Goal: Task Accomplishment & Management: Manage account settings

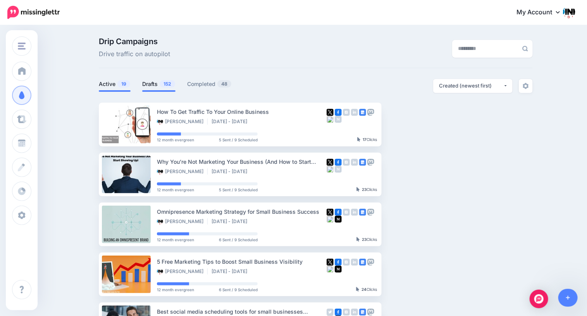
click at [154, 87] on link "Drafts 152" at bounding box center [158, 83] width 33 height 9
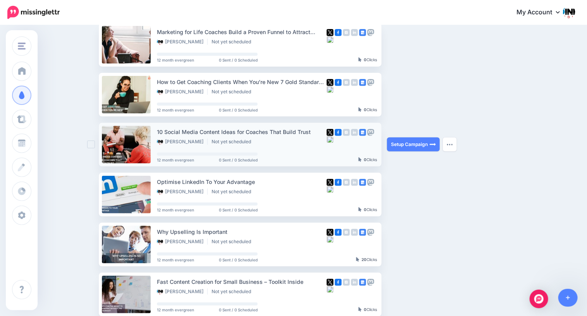
scroll to position [81, 0]
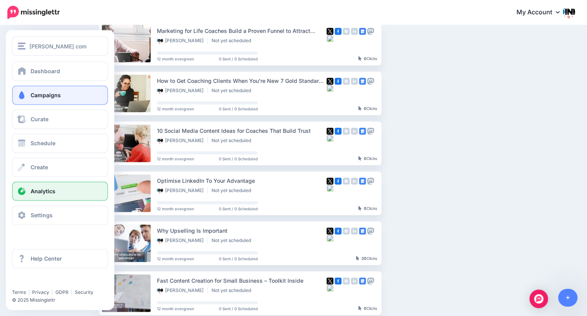
click at [32, 187] on link "Analytics" at bounding box center [60, 191] width 96 height 19
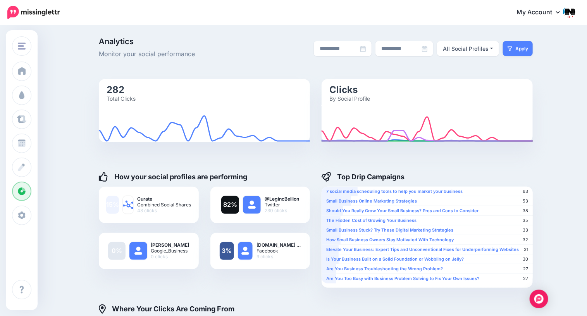
click at [558, 14] on icon at bounding box center [558, 12] width 4 height 6
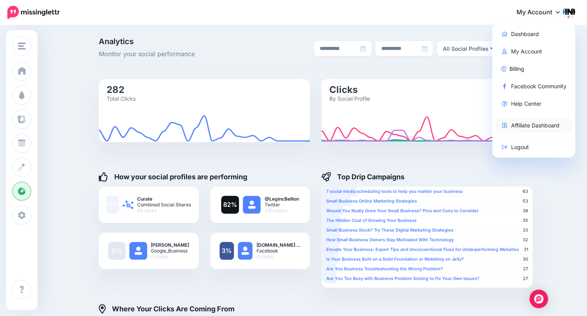
click at [530, 130] on link "Affiliate Dashboard" at bounding box center [533, 125] width 77 height 15
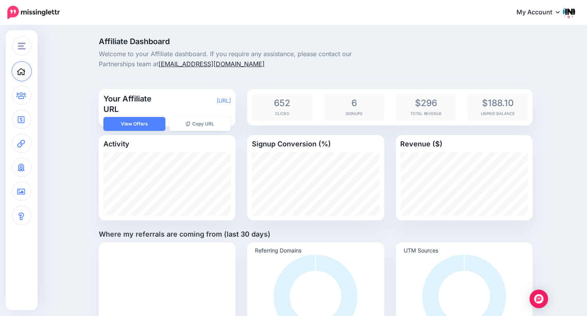
click at [189, 65] on link "hello@missinglettr.com" at bounding box center [211, 64] width 106 height 8
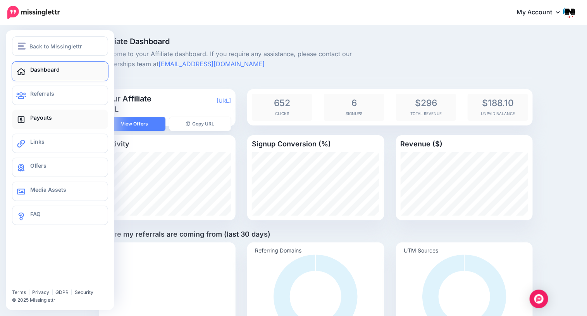
click at [27, 116] on link "Payouts" at bounding box center [60, 119] width 96 height 19
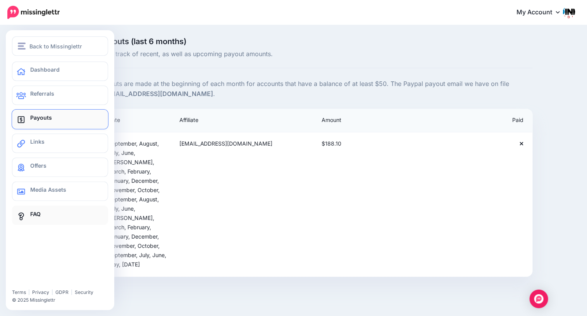
click at [34, 212] on span "FAQ" at bounding box center [35, 214] width 10 height 7
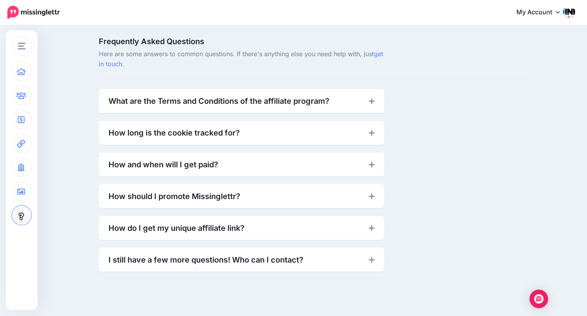
click at [227, 105] on link "What are the Terms and Conditions of the affiliate program?" at bounding box center [241, 101] width 266 height 12
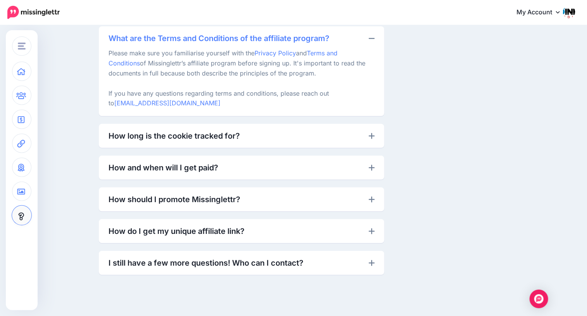
scroll to position [64, 0]
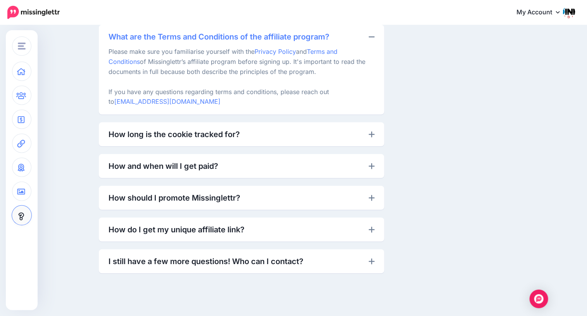
click at [247, 168] on link "How and when will I get paid?" at bounding box center [241, 166] width 266 height 12
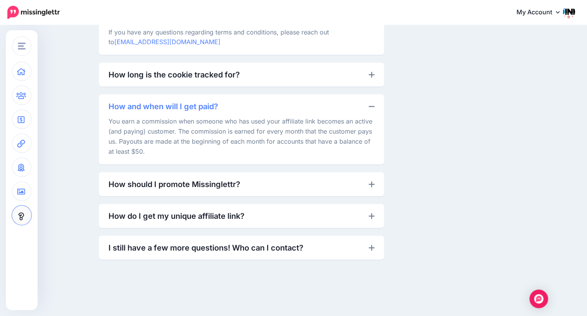
scroll to position [127, 0]
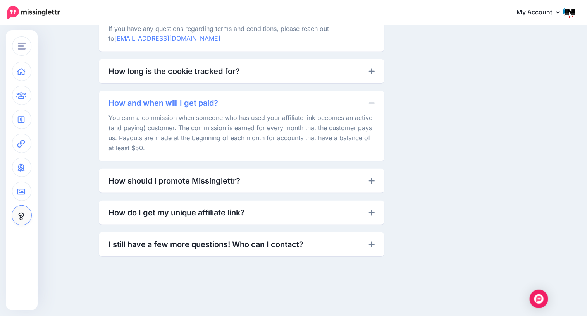
click at [257, 242] on link "I still have a few more questions! Who can I contact?" at bounding box center [241, 244] width 266 height 12
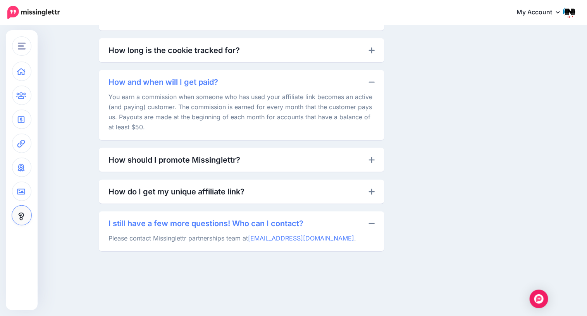
scroll to position [157, 0]
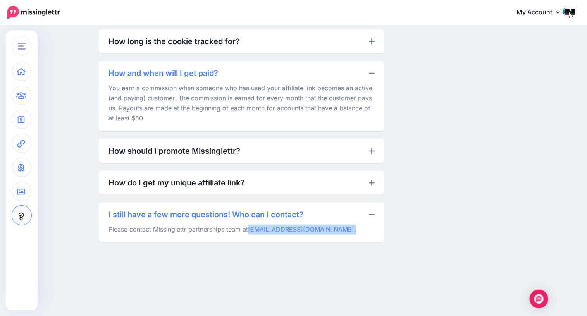
drag, startPoint x: 251, startPoint y: 228, endPoint x: 331, endPoint y: 230, distance: 80.6
click at [334, 230] on p "Please contact Missinglettr partnerships team at partners@missinglettr.com ." at bounding box center [241, 228] width 266 height 14
copy p "partners@missinglettr.com ."
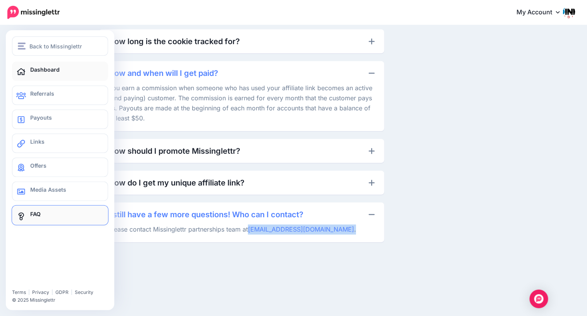
click at [24, 69] on icon at bounding box center [21, 72] width 10 height 8
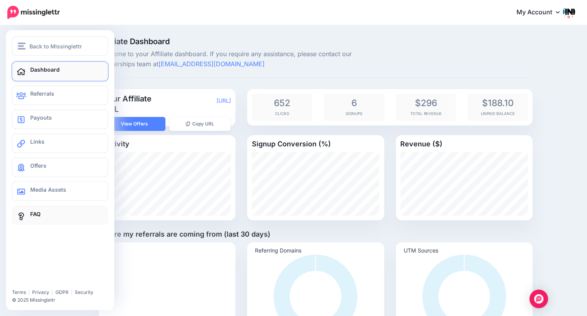
click at [23, 214] on icon at bounding box center [21, 217] width 5 height 8
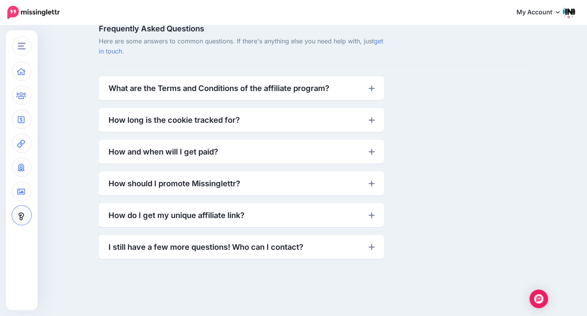
scroll to position [41, 0]
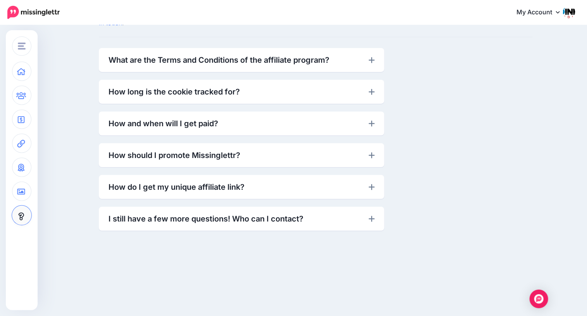
click at [306, 220] on link "I still have a few more questions! Who can I contact?" at bounding box center [241, 219] width 266 height 12
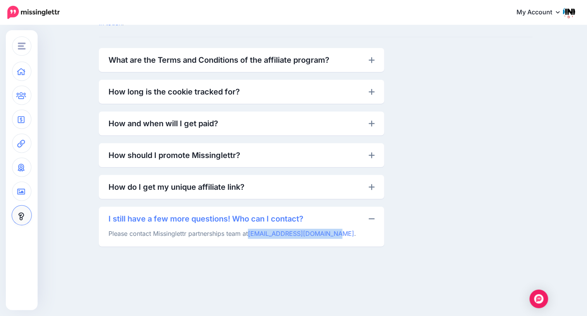
click at [552, 14] on link "My Account" at bounding box center [541, 12] width 67 height 19
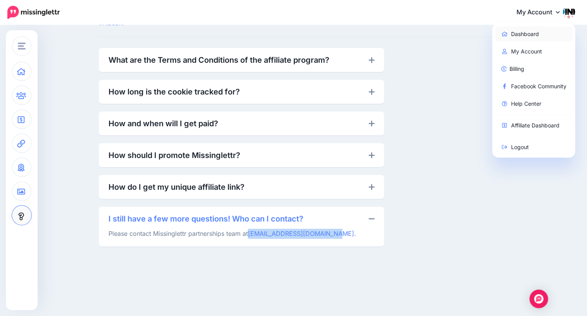
click at [530, 35] on link "Dashboard" at bounding box center [533, 33] width 77 height 15
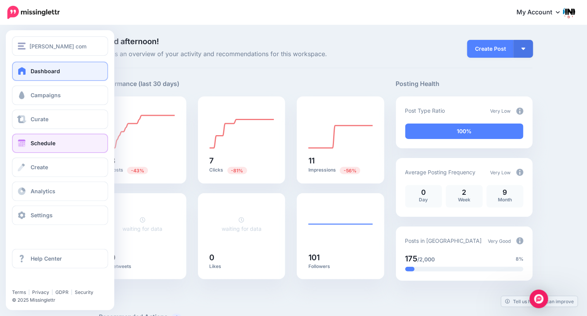
click at [22, 145] on span at bounding box center [22, 143] width 10 height 8
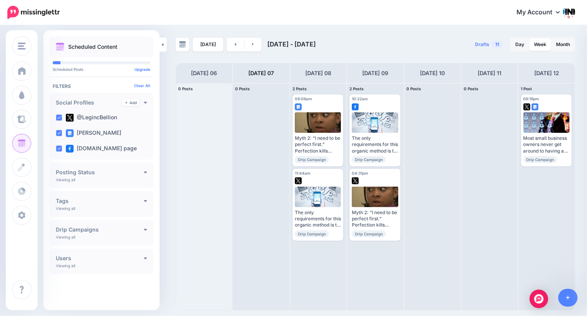
click at [146, 176] on div "Posting Status Viewing all Published Scheduled Awaiting Approval Error" at bounding box center [102, 176] width 104 height 26
click at [145, 174] on icon at bounding box center [145, 171] width 3 height 5
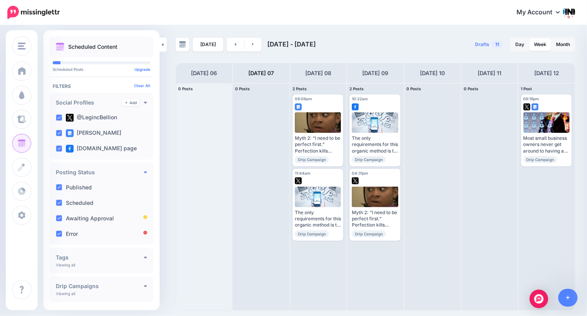
click at [144, 173] on icon at bounding box center [145, 171] width 3 height 5
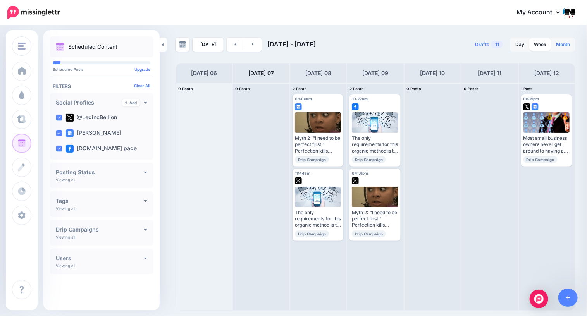
click at [564, 45] on link "Month" at bounding box center [562, 44] width 23 height 12
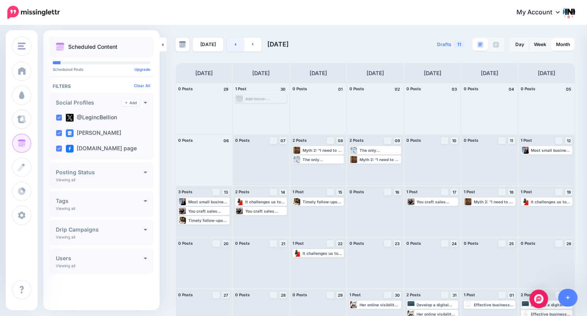
click at [233, 47] on link at bounding box center [234, 45] width 17 height 14
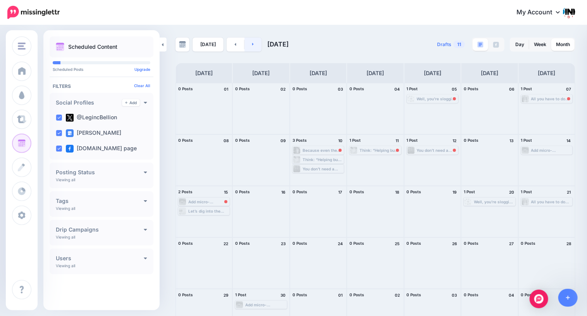
click at [252, 45] on link at bounding box center [252, 45] width 17 height 14
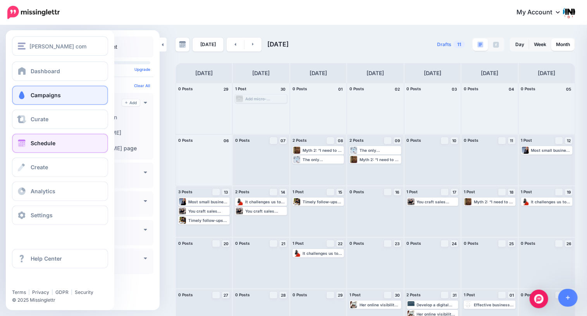
click at [24, 94] on span at bounding box center [22, 95] width 10 height 8
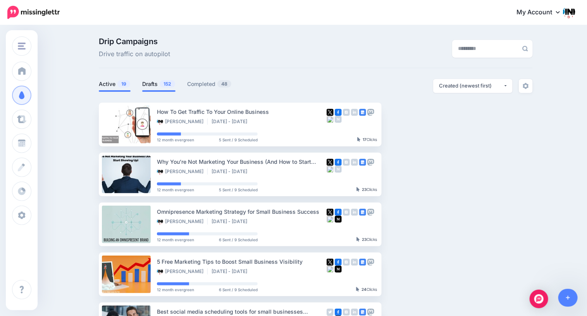
click at [154, 84] on link "Drafts 152" at bounding box center [158, 83] width 33 height 9
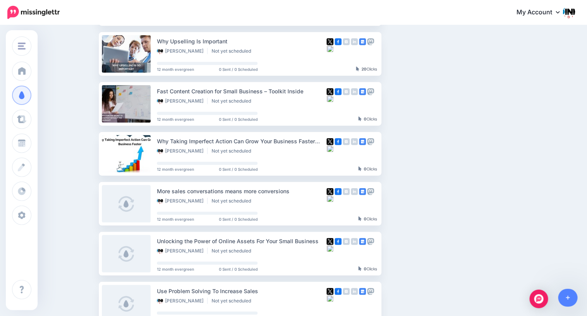
scroll to position [280, 0]
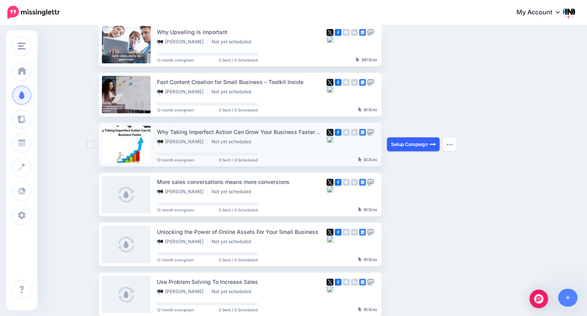
click at [411, 145] on link "Setup Campaign" at bounding box center [413, 144] width 53 height 14
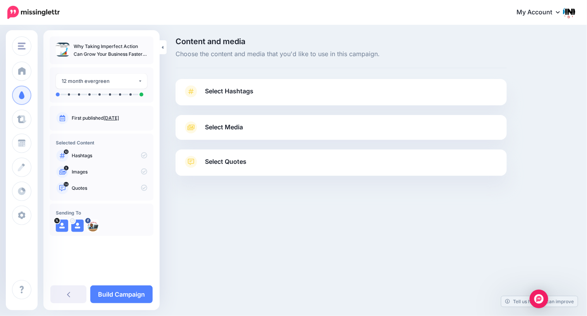
click at [252, 96] on span "Select Hashtags" at bounding box center [229, 91] width 48 height 10
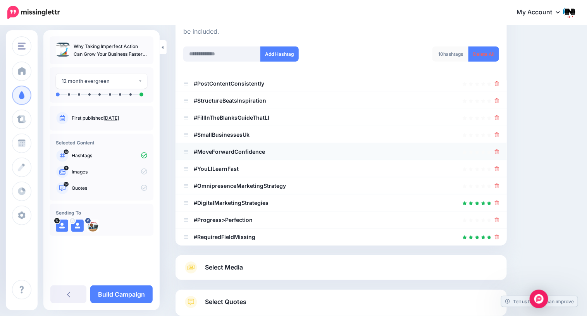
scroll to position [101, 0]
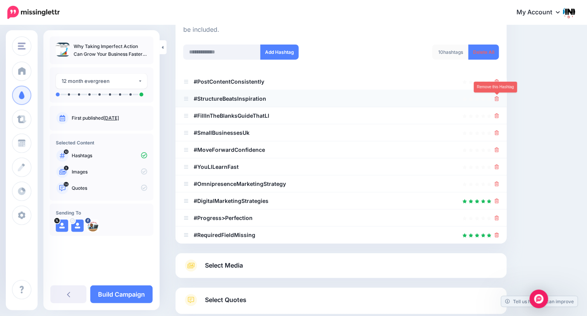
click at [496, 98] on icon at bounding box center [496, 98] width 4 height 5
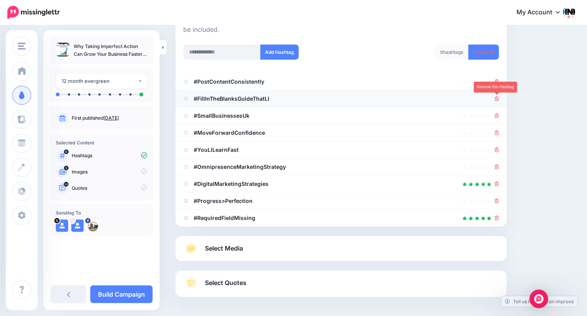
click at [494, 99] on icon at bounding box center [496, 98] width 4 height 5
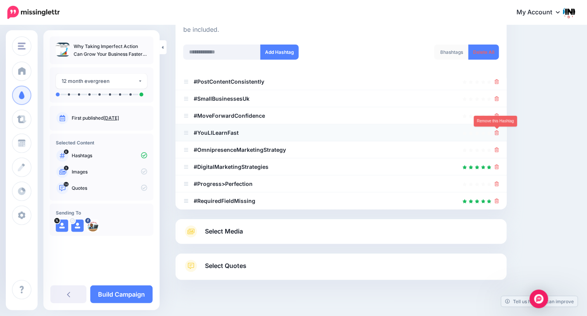
click at [497, 133] on icon at bounding box center [496, 132] width 4 height 5
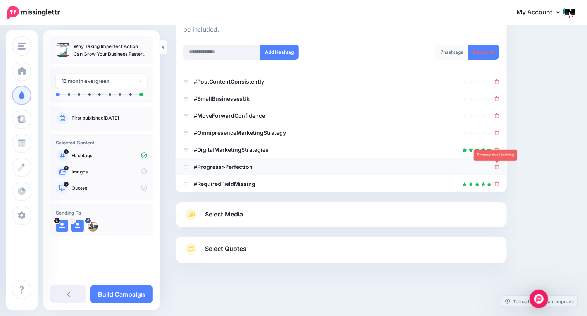
click at [498, 167] on icon at bounding box center [496, 167] width 4 height 5
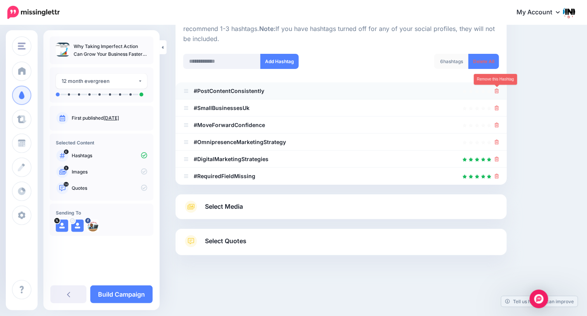
click at [498, 92] on icon at bounding box center [496, 91] width 4 height 5
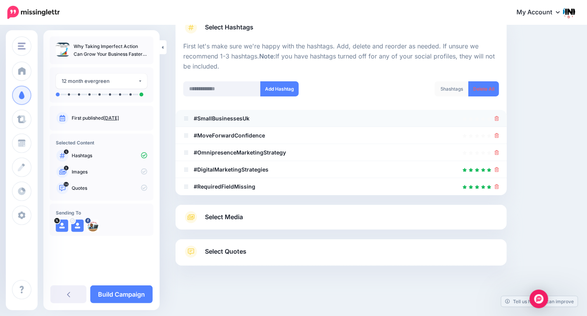
scroll to position [63, 0]
click at [496, 136] on icon at bounding box center [496, 136] width 4 height 5
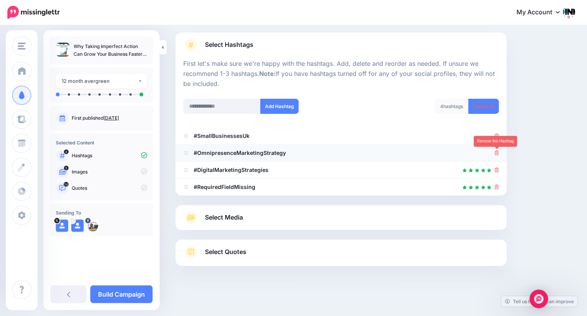
click at [497, 154] on icon at bounding box center [496, 153] width 4 height 5
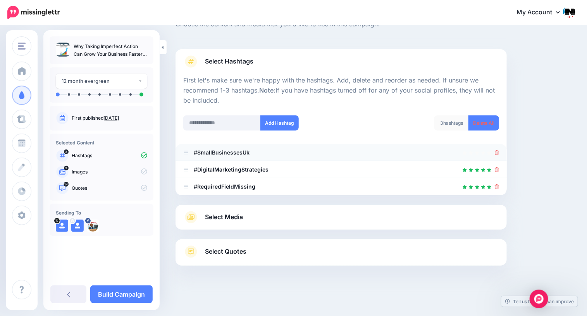
scroll to position [29, 0]
click at [269, 223] on div "Select Media Next, let's make sure we have the best media for this campaign. De…" at bounding box center [340, 217] width 331 height 25
click at [223, 218] on span "Select Media" at bounding box center [224, 217] width 38 height 10
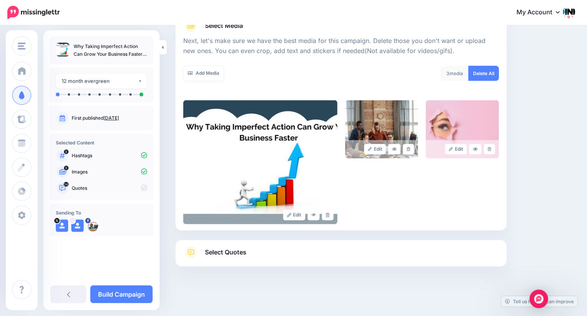
scroll to position [102, 0]
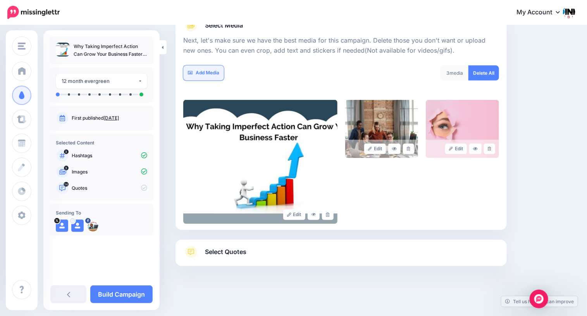
click at [204, 72] on link "Add Media" at bounding box center [203, 72] width 41 height 15
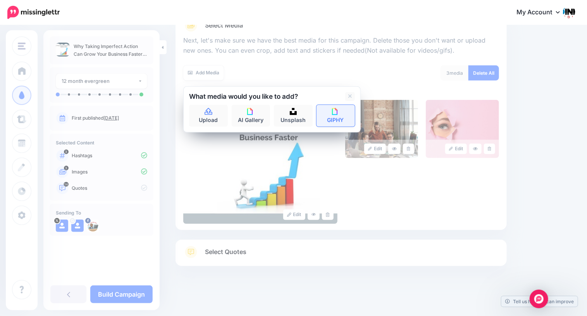
click at [324, 114] on link "GIPHY" at bounding box center [335, 116] width 39 height 22
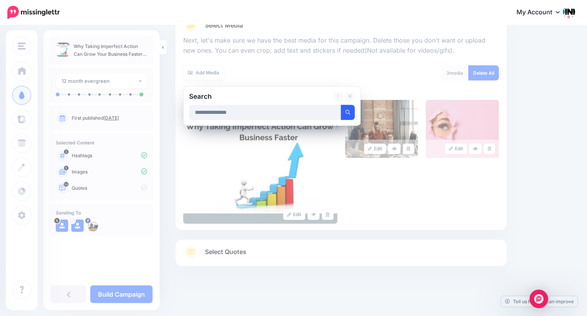
type input "**********"
click at [348, 112] on icon "submit" at bounding box center [347, 112] width 5 height 5
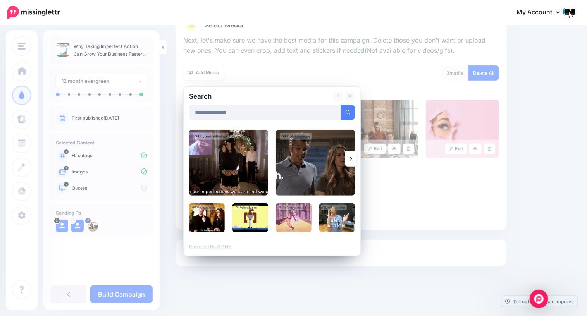
click at [349, 159] on link at bounding box center [351, 158] width 12 height 15
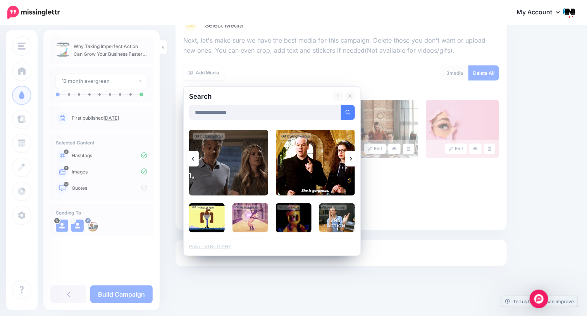
click at [349, 159] on link at bounding box center [351, 158] width 12 height 15
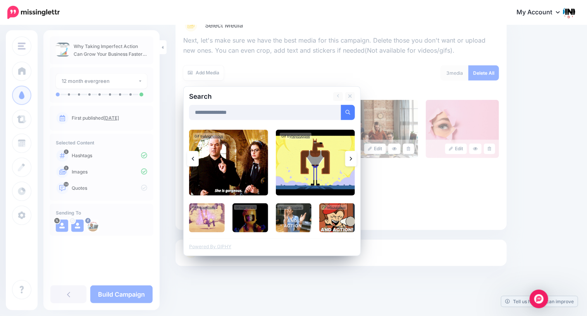
click at [349, 159] on link at bounding box center [351, 158] width 12 height 15
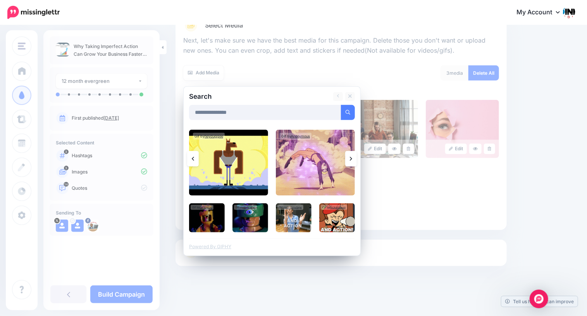
click at [349, 159] on link at bounding box center [351, 158] width 12 height 15
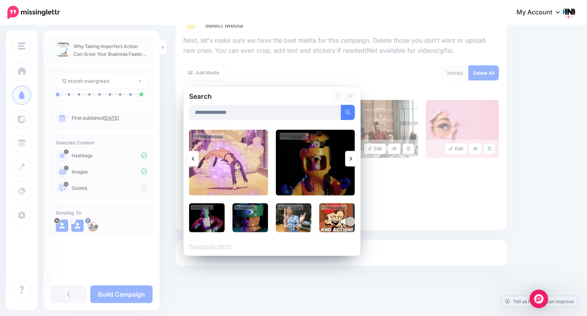
drag, startPoint x: 348, startPoint y: 96, endPoint x: 343, endPoint y: 99, distance: 5.6
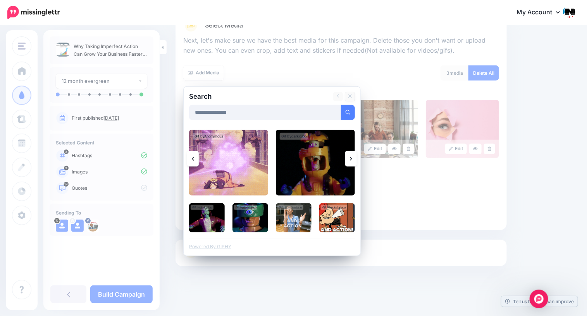
click at [348, 96] on icon at bounding box center [350, 96] width 4 height 6
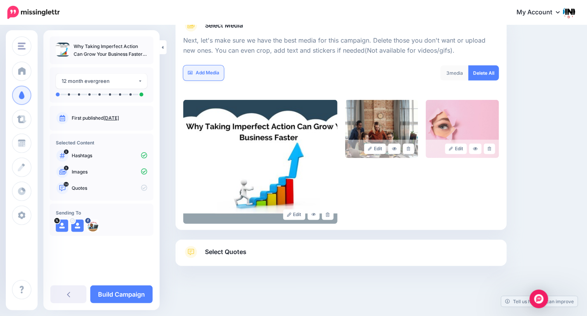
click at [202, 70] on link "Add Media" at bounding box center [203, 72] width 41 height 15
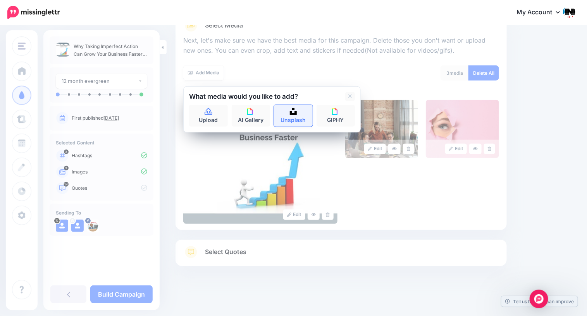
click at [282, 118] on link "Unsplash" at bounding box center [293, 116] width 39 height 22
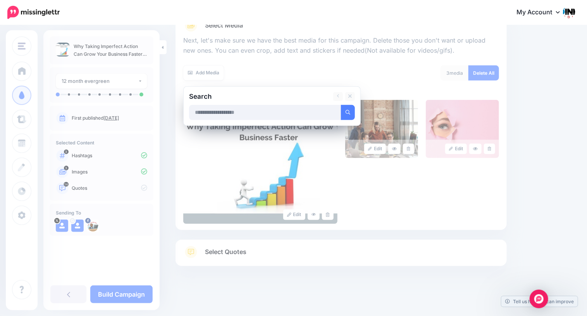
click at [226, 112] on input "text" at bounding box center [265, 112] width 152 height 15
type input "**********"
click at [341, 105] on button "submit" at bounding box center [348, 112] width 14 height 15
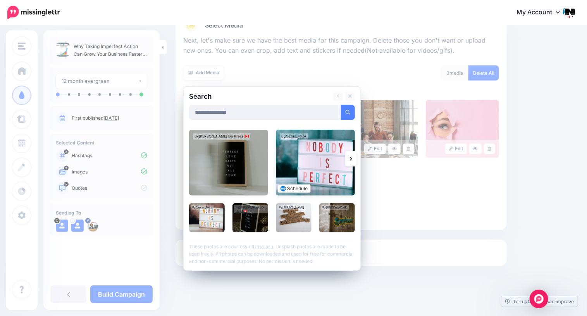
click at [310, 171] on img at bounding box center [315, 163] width 79 height 66
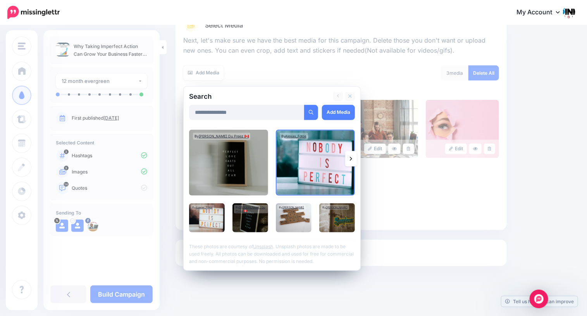
click at [350, 159] on icon at bounding box center [351, 159] width 2 height 6
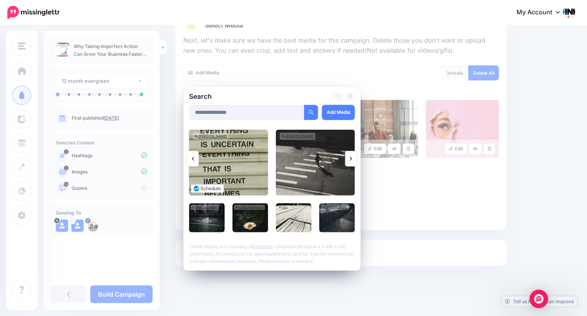
click at [237, 171] on img at bounding box center [228, 163] width 79 height 66
click at [334, 115] on link "Add Media" at bounding box center [338, 112] width 33 height 15
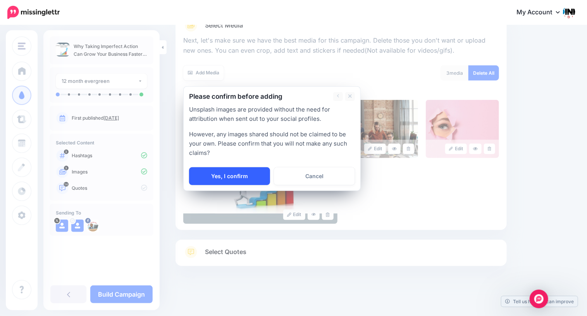
click at [227, 176] on link "Yes, I confirm" at bounding box center [229, 176] width 81 height 18
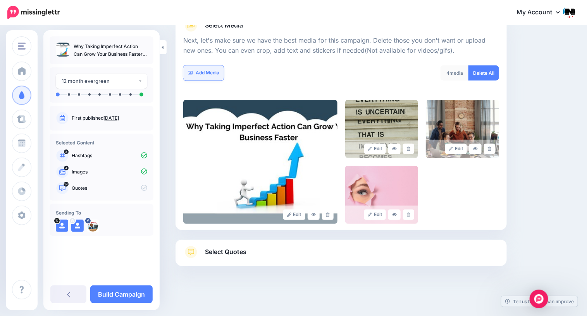
click at [204, 73] on link "Add Media" at bounding box center [203, 72] width 41 height 15
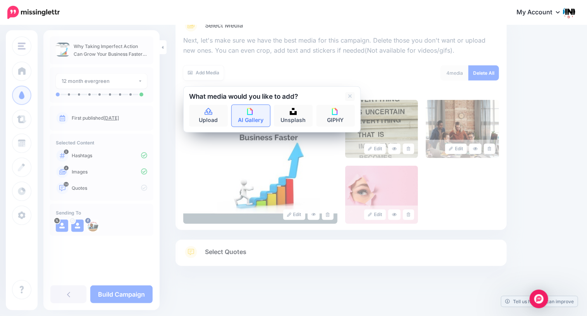
click at [242, 114] on link "AI Gallery" at bounding box center [251, 116] width 39 height 22
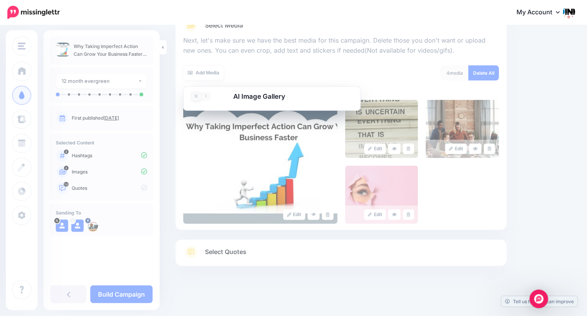
click at [197, 97] on icon at bounding box center [196, 96] width 4 height 6
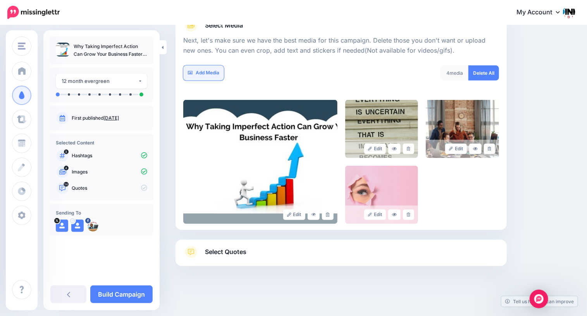
click at [206, 71] on link "Add Media" at bounding box center [203, 72] width 41 height 15
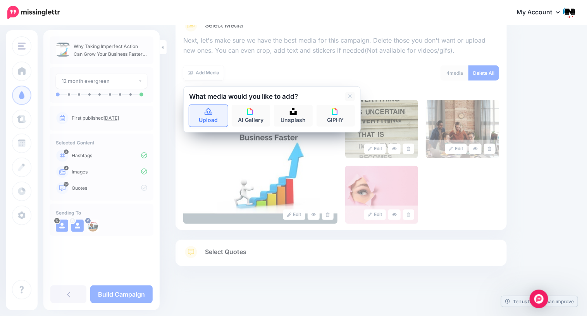
click at [211, 117] on link "Upload" at bounding box center [208, 116] width 39 height 22
click at [297, 115] on link "Unsplash" at bounding box center [293, 116] width 39 height 22
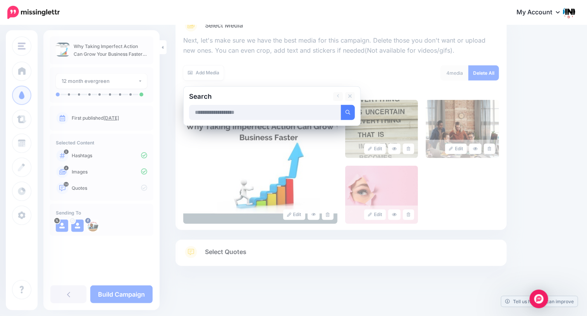
click at [240, 112] on input "text" at bounding box center [265, 112] width 152 height 15
type input "**********"
click at [348, 113] on icon "submit" at bounding box center [347, 112] width 5 height 5
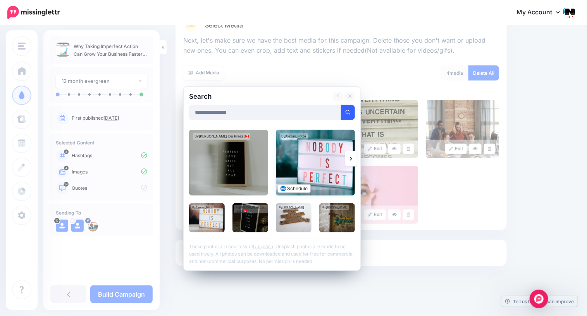
click at [328, 161] on img at bounding box center [315, 163] width 79 height 66
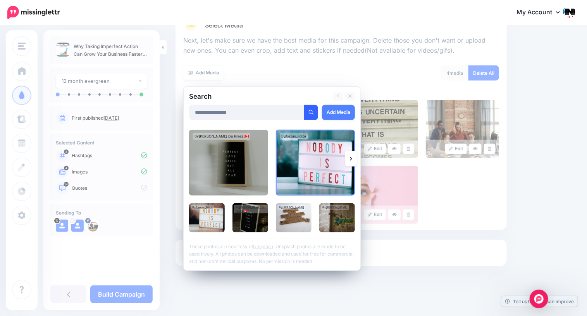
click at [351, 158] on icon at bounding box center [351, 159] width 2 height 4
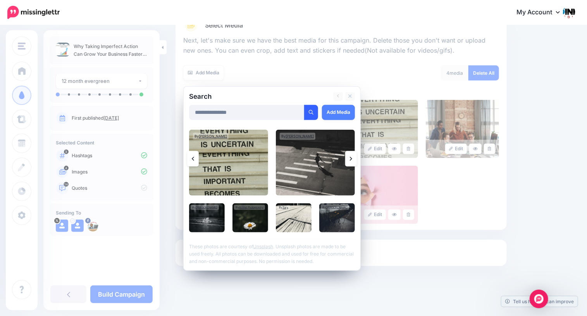
click at [351, 158] on icon at bounding box center [351, 159] width 2 height 4
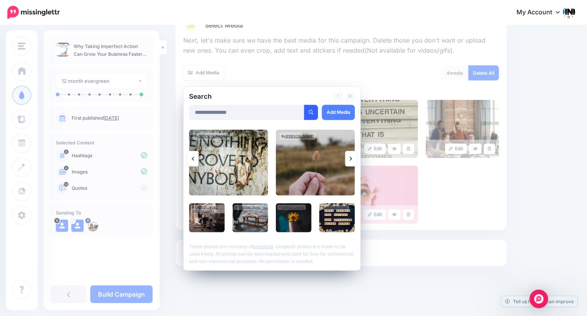
click at [351, 158] on icon at bounding box center [351, 159] width 2 height 4
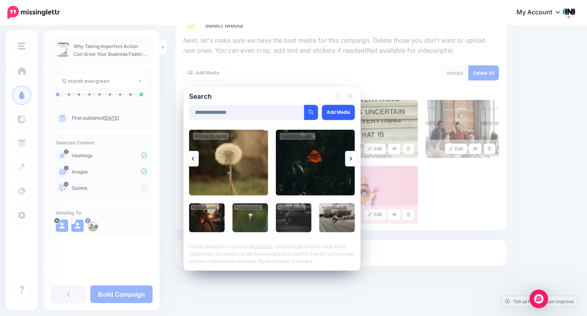
click at [335, 113] on link "Add Media" at bounding box center [338, 112] width 33 height 15
click at [336, 113] on link "Add Media" at bounding box center [338, 112] width 33 height 15
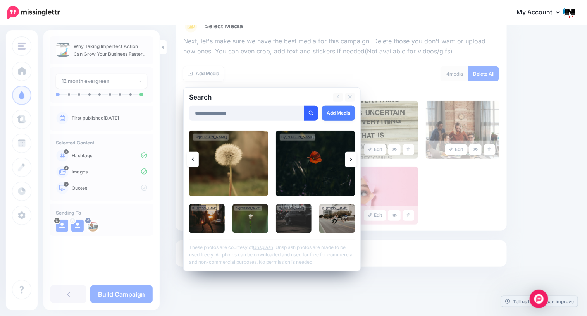
click at [196, 161] on link at bounding box center [193, 159] width 12 height 15
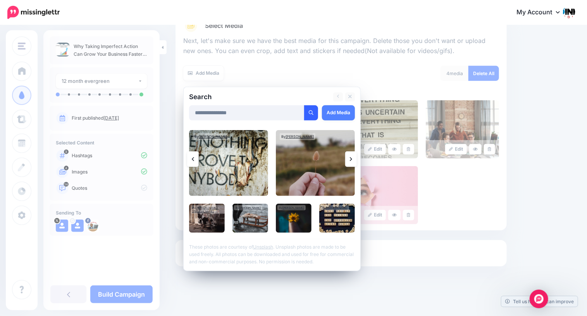
click at [196, 158] on link at bounding box center [193, 158] width 12 height 15
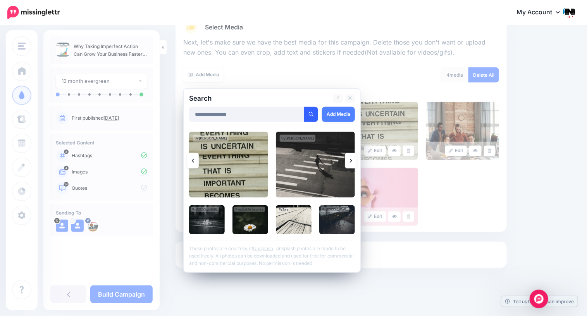
click at [195, 161] on link at bounding box center [193, 160] width 12 height 15
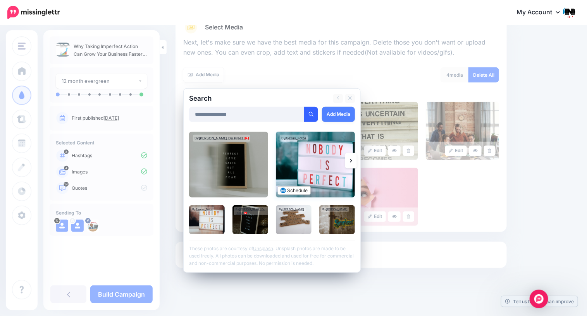
click at [309, 163] on img at bounding box center [315, 165] width 79 height 66
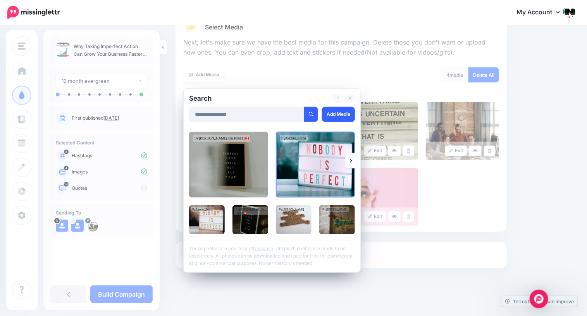
click at [341, 116] on link "Add Media" at bounding box center [338, 114] width 33 height 15
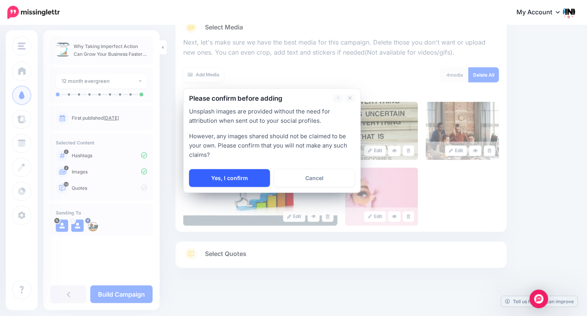
click at [234, 176] on link "Yes, I confirm" at bounding box center [229, 178] width 81 height 18
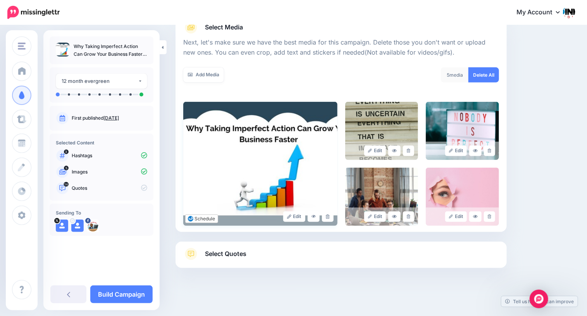
scroll to position [102, 0]
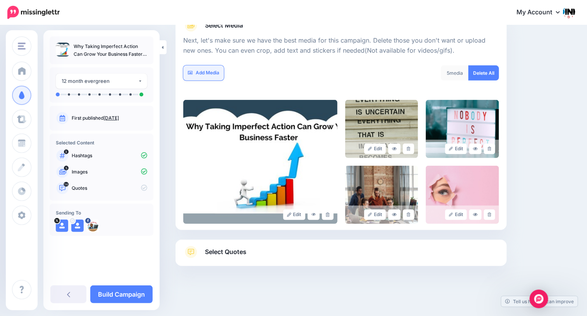
click at [211, 74] on link "Add Media" at bounding box center [203, 72] width 41 height 15
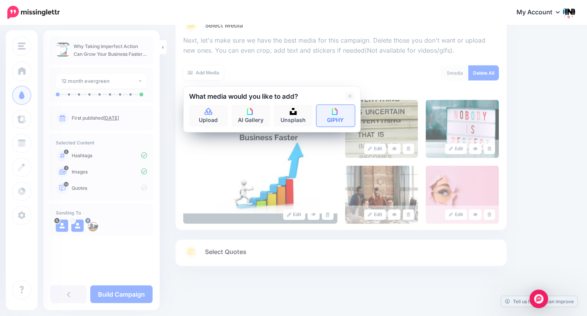
click at [335, 118] on link "GIPHY" at bounding box center [335, 116] width 39 height 22
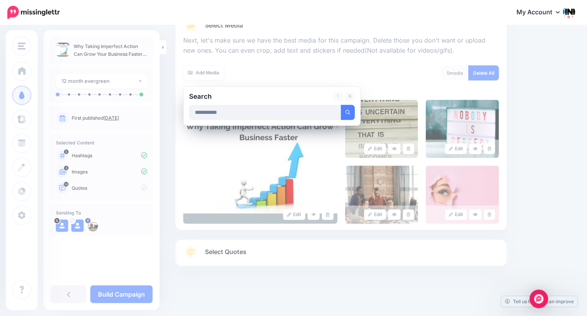
type input "**********"
click at [341, 105] on button "submit" at bounding box center [348, 112] width 14 height 15
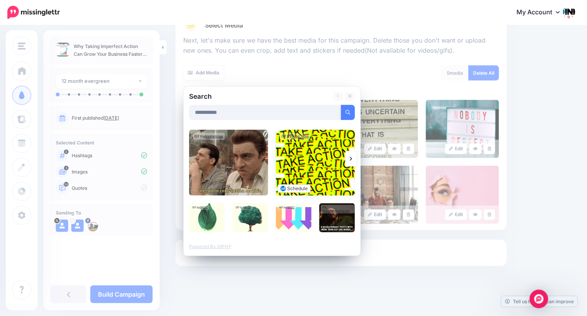
click at [309, 165] on img at bounding box center [315, 163] width 79 height 66
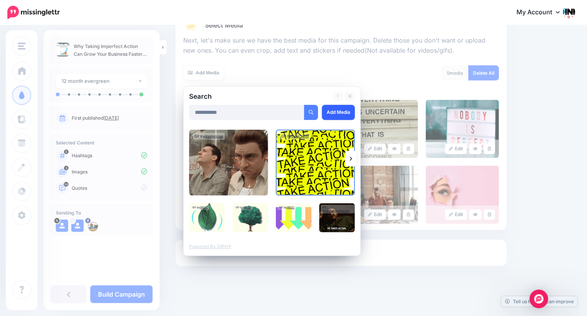
click at [339, 113] on link "Add Media" at bounding box center [338, 112] width 33 height 15
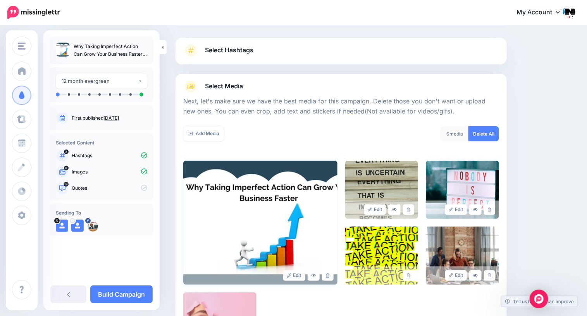
scroll to position [34, 0]
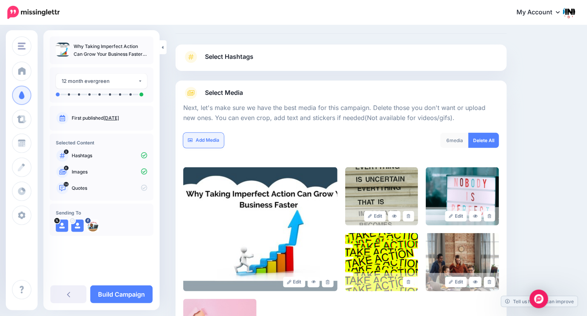
click at [208, 141] on link "Add Media" at bounding box center [203, 140] width 41 height 15
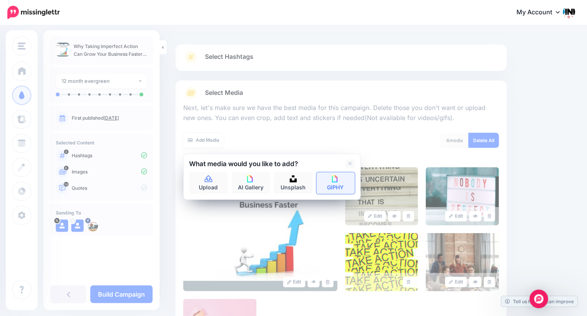
click at [333, 181] on img at bounding box center [335, 178] width 7 height 7
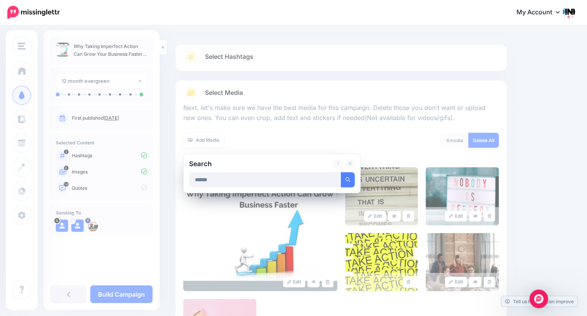
type input "******"
click at [341, 172] on button "submit" at bounding box center [348, 179] width 14 height 15
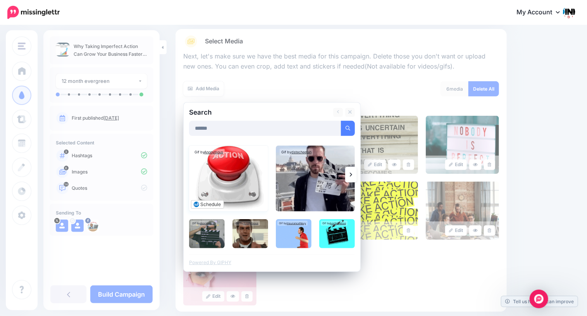
scroll to position [88, 0]
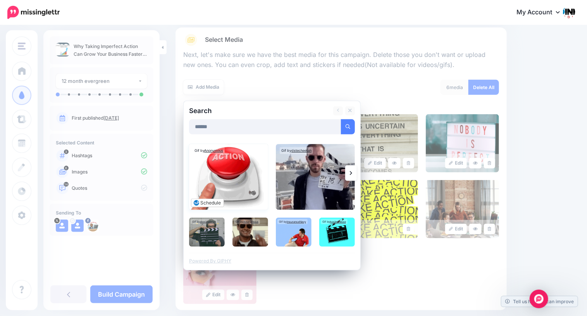
click at [228, 178] on img at bounding box center [228, 177] width 79 height 66
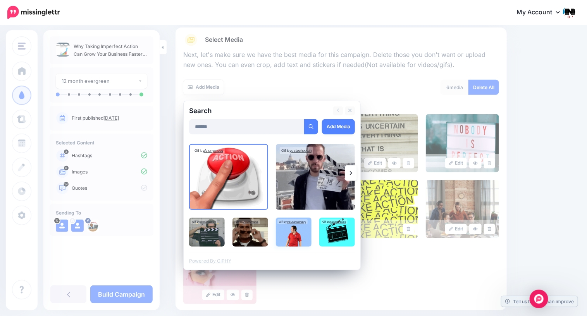
click at [290, 229] on img at bounding box center [294, 232] width 36 height 29
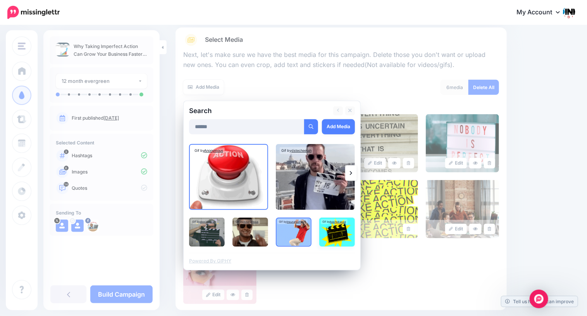
click at [328, 230] on img at bounding box center [337, 232] width 36 height 29
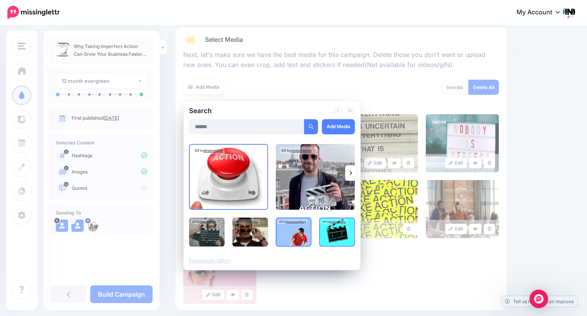
click at [291, 231] on img at bounding box center [294, 232] width 36 height 29
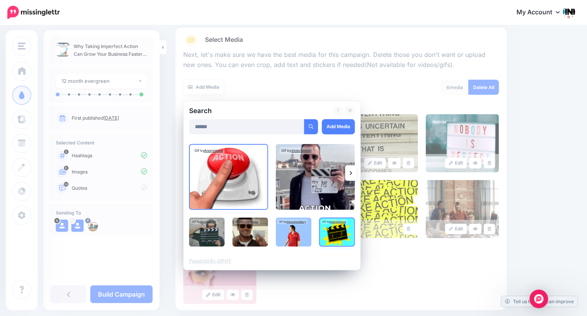
click at [325, 231] on img at bounding box center [337, 232] width 36 height 29
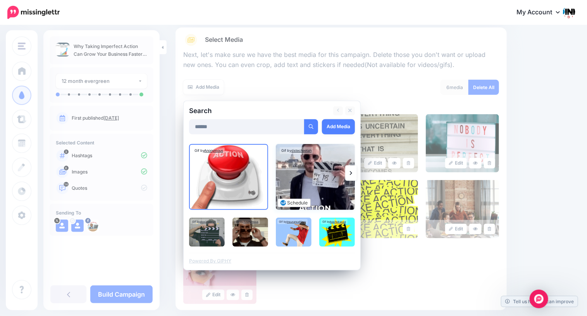
click at [306, 181] on img at bounding box center [315, 177] width 79 height 66
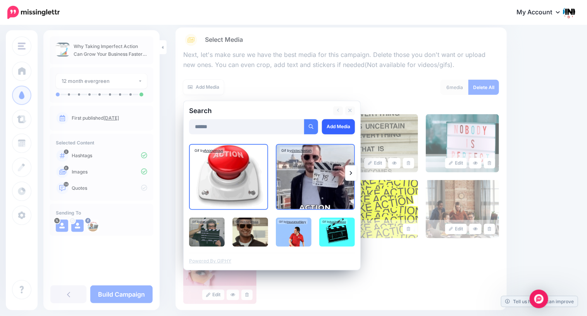
click at [331, 124] on link "Add Media" at bounding box center [338, 126] width 33 height 15
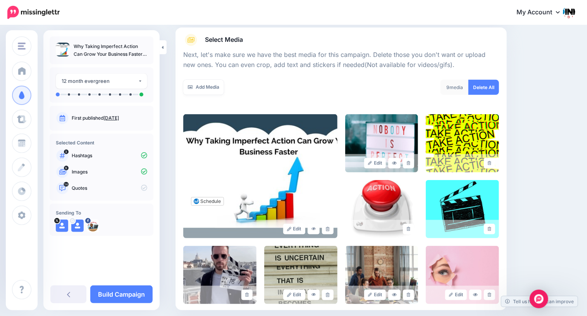
scroll to position [168, 0]
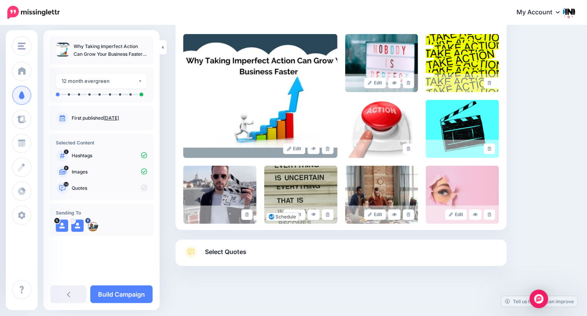
click at [242, 254] on span "Select Quotes" at bounding box center [225, 252] width 41 height 10
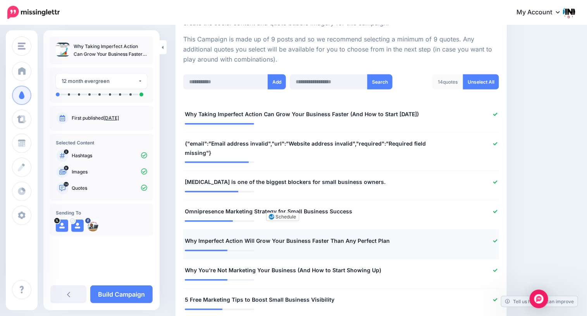
scroll to position [167, 0]
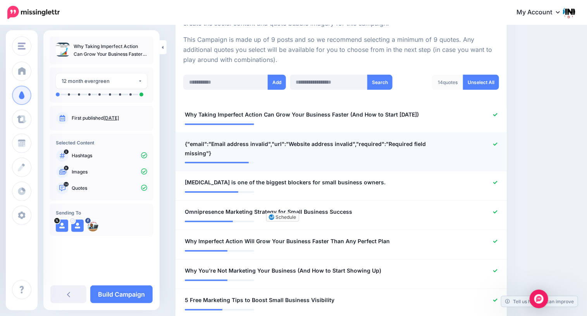
click at [492, 146] on div at bounding box center [476, 148] width 54 height 19
click at [493, 143] on icon at bounding box center [495, 144] width 4 height 4
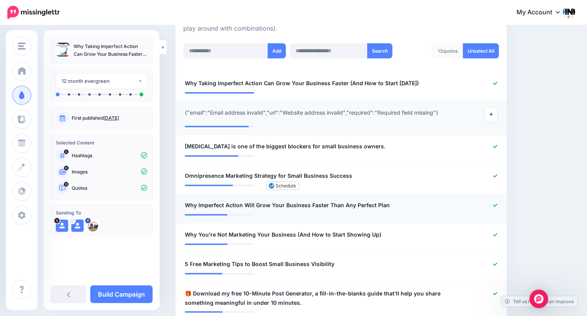
scroll to position [214, 0]
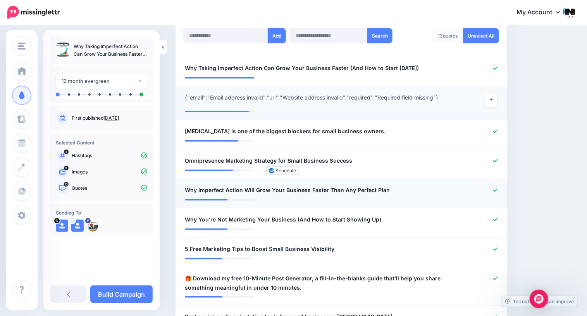
click at [352, 189] on span "Why Imperfect Action Will Grow Your Business Faster Than Any Perfect Plan" at bounding box center [287, 189] width 205 height 9
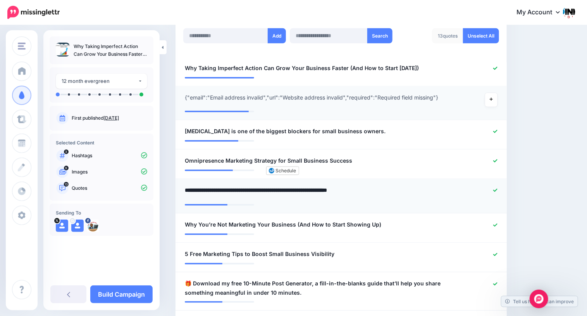
click at [352, 189] on textarea "**********" at bounding box center [314, 192] width 259 height 15
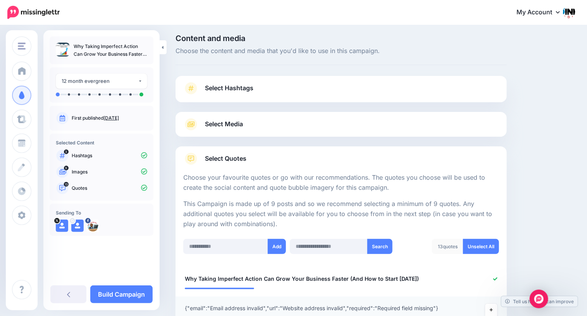
scroll to position [3, 0]
click at [70, 295] on link at bounding box center [68, 294] width 36 height 18
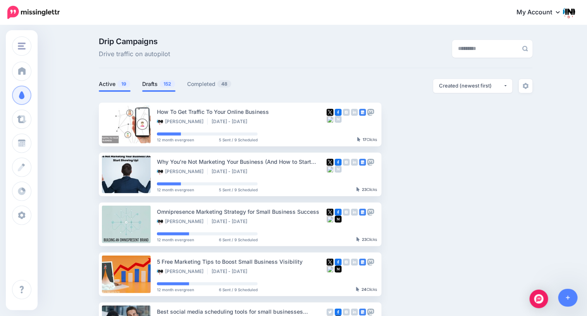
click at [151, 84] on link "Drafts 152" at bounding box center [158, 83] width 33 height 9
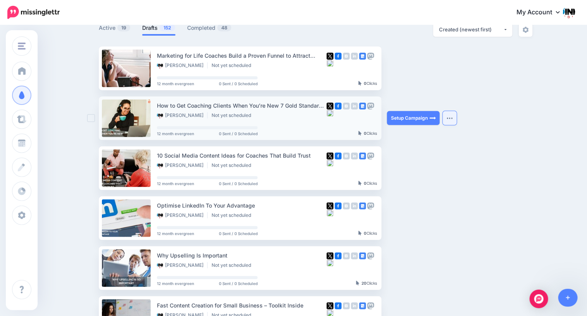
scroll to position [59, 0]
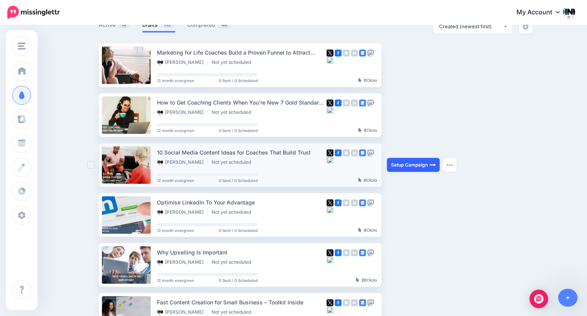
click at [420, 166] on link "Setup Campaign" at bounding box center [413, 165] width 53 height 14
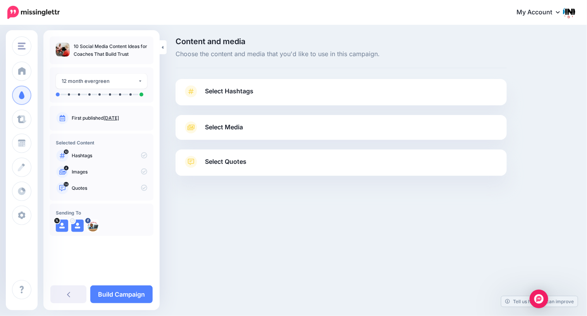
click at [314, 95] on link "Select Hashtags" at bounding box center [341, 95] width 316 height 20
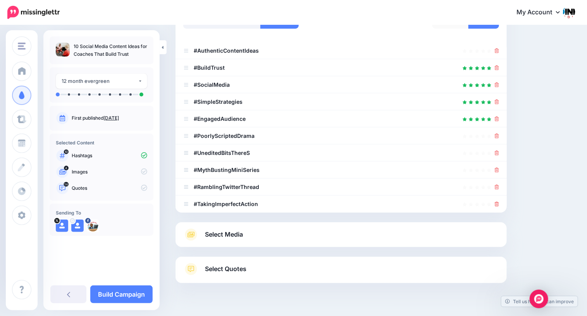
scroll to position [141, 0]
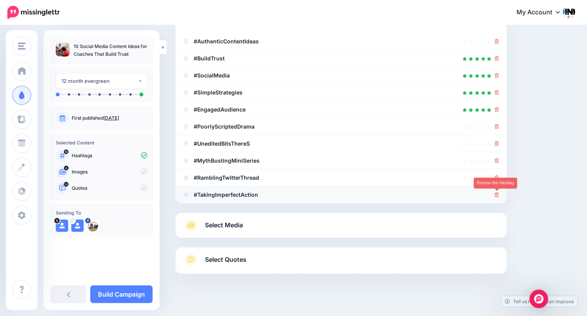
click at [497, 193] on icon at bounding box center [496, 194] width 4 height 5
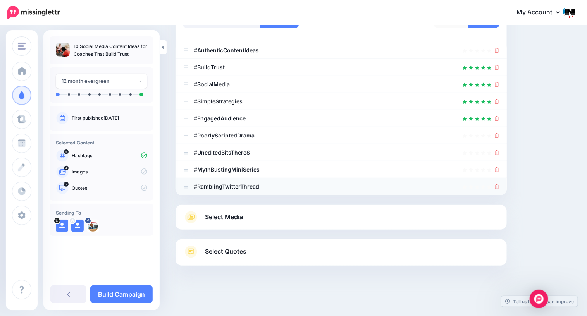
scroll to position [132, 0]
click at [496, 178] on li "#MythBustingMiniSeries" at bounding box center [340, 169] width 331 height 17
click at [495, 153] on icon at bounding box center [496, 153] width 4 height 5
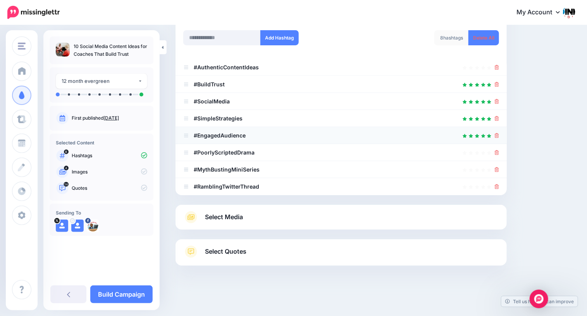
scroll to position [115, 0]
click at [495, 136] on icon at bounding box center [496, 136] width 4 height 5
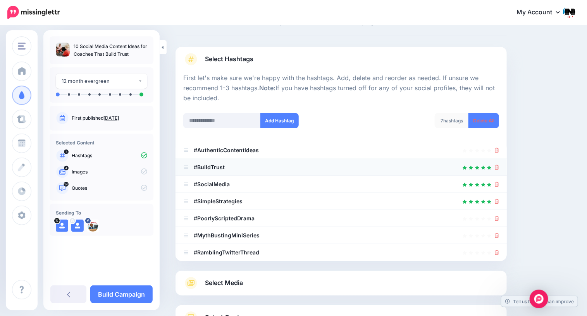
scroll to position [29, 0]
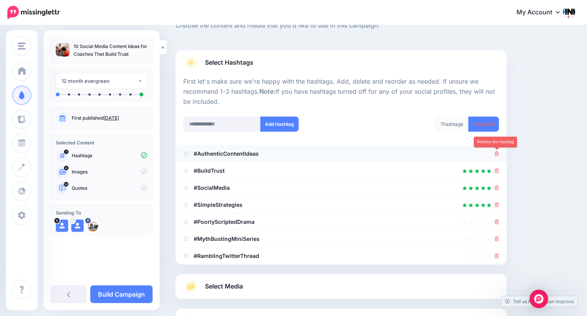
click at [496, 155] on icon at bounding box center [496, 153] width 4 height 5
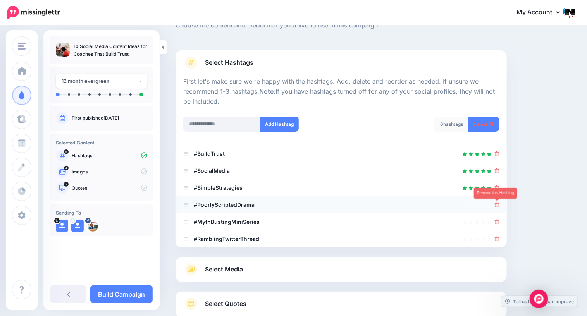
click at [496, 205] on icon at bounding box center [496, 204] width 4 height 5
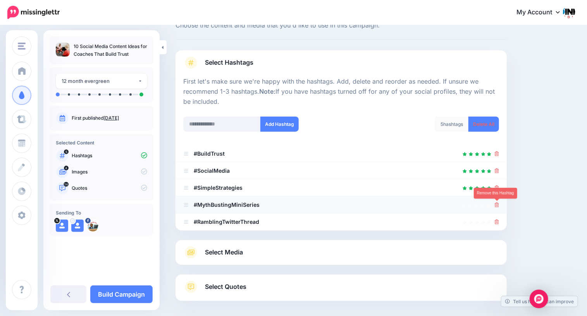
click at [495, 205] on icon at bounding box center [496, 204] width 4 height 5
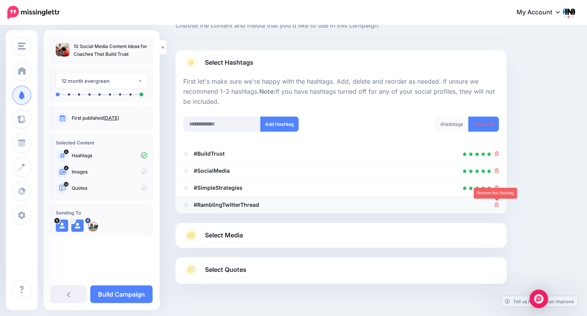
click at [496, 204] on icon at bounding box center [496, 204] width 4 height 5
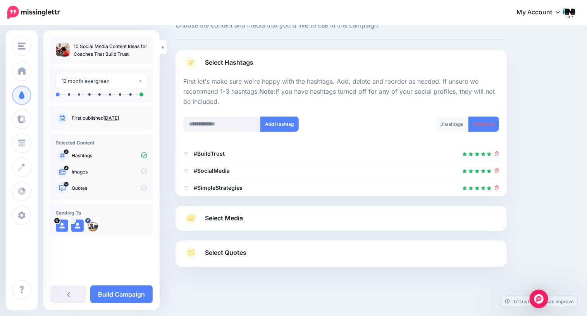
click at [302, 220] on link "Select Media" at bounding box center [341, 218] width 316 height 12
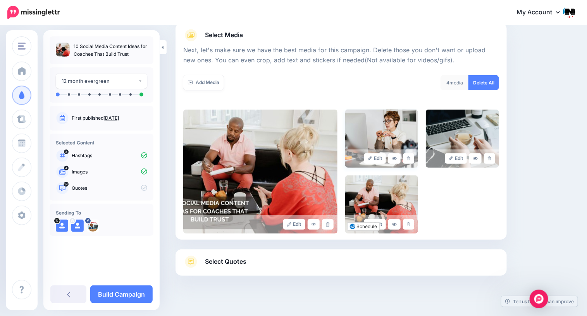
scroll to position [102, 0]
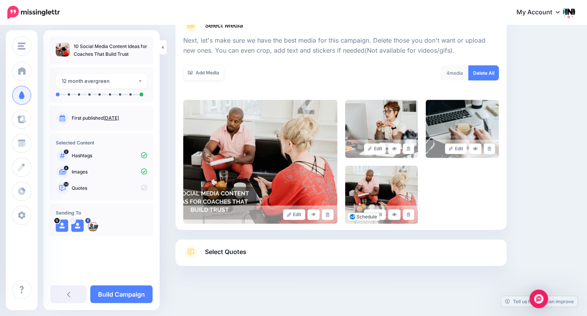
click at [302, 250] on link "Select Quotes" at bounding box center [341, 256] width 316 height 20
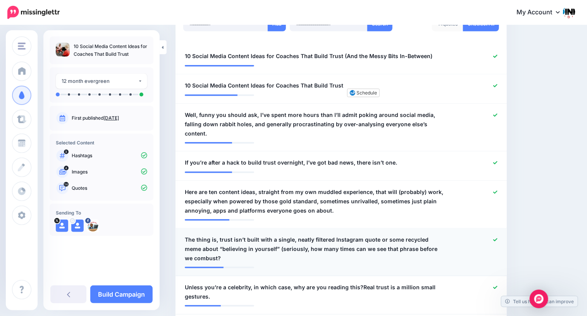
scroll to position [233, 0]
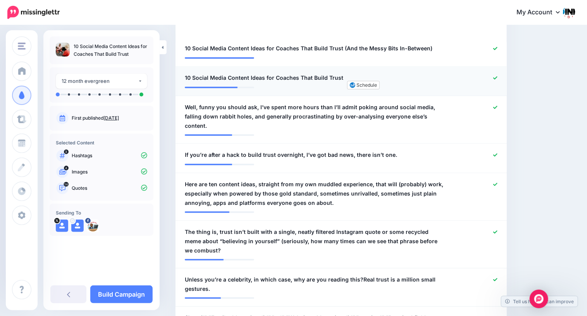
click at [496, 77] on icon at bounding box center [495, 77] width 4 height 3
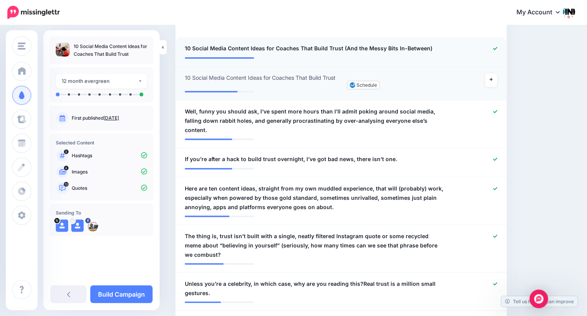
click at [495, 51] on div at bounding box center [476, 49] width 54 height 10
click at [493, 50] on icon at bounding box center [495, 48] width 4 height 4
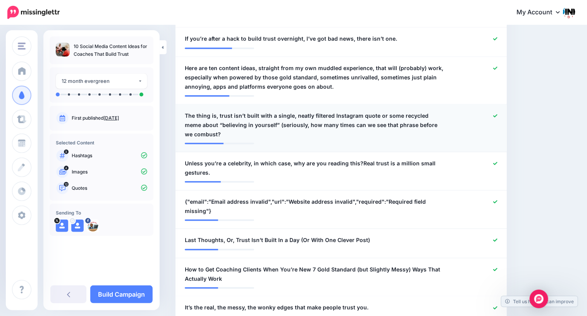
scroll to position [359, 0]
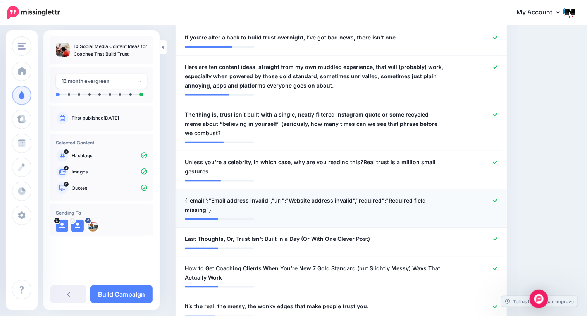
click at [496, 199] on icon at bounding box center [495, 200] width 4 height 3
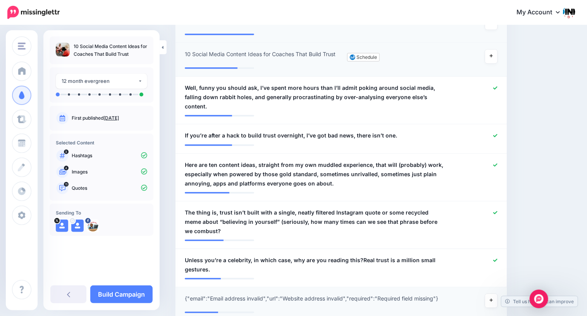
scroll to position [267, 0]
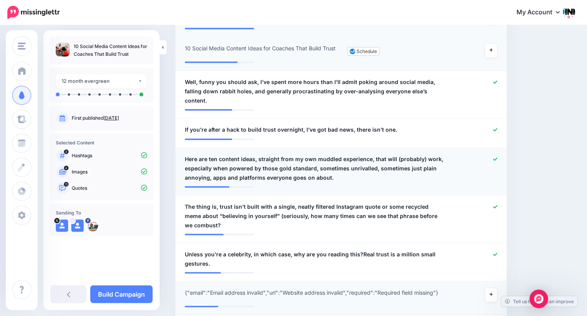
click at [496, 158] on icon at bounding box center [495, 159] width 4 height 3
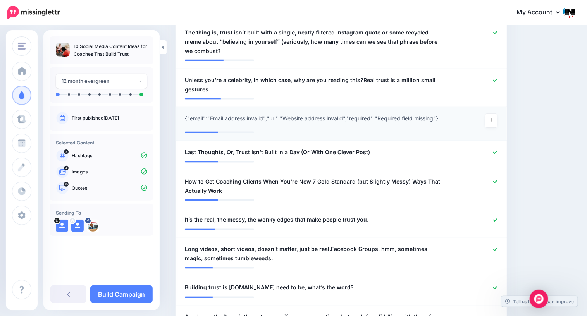
scroll to position [442, 0]
click at [494, 150] on icon at bounding box center [495, 152] width 4 height 4
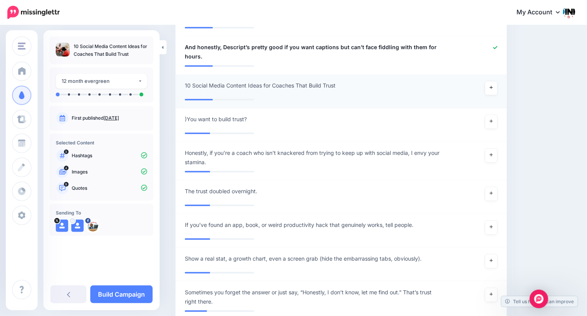
scroll to position [726, 0]
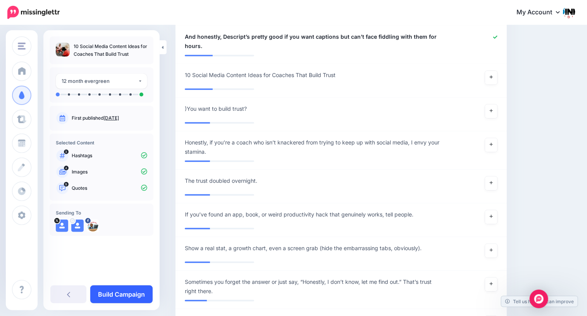
click at [116, 295] on link "Build Campaign" at bounding box center [121, 294] width 62 height 18
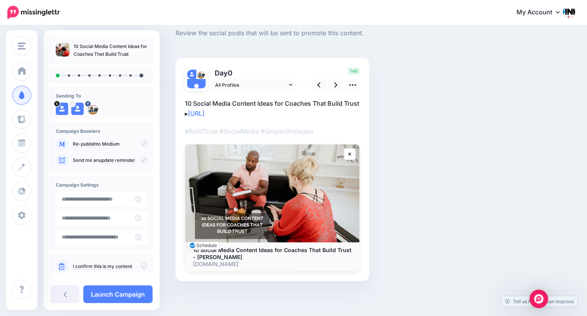
scroll to position [10, 0]
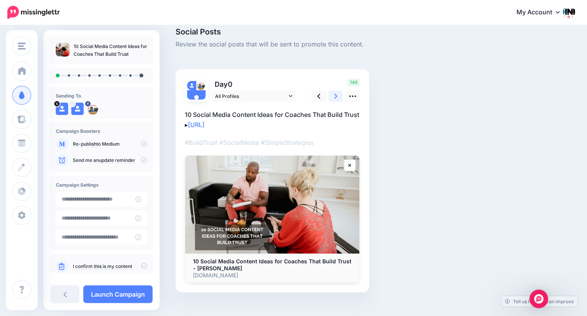
click at [335, 96] on icon at bounding box center [335, 96] width 3 height 8
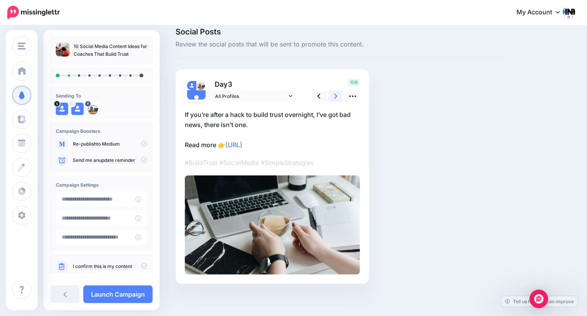
scroll to position [0, 0]
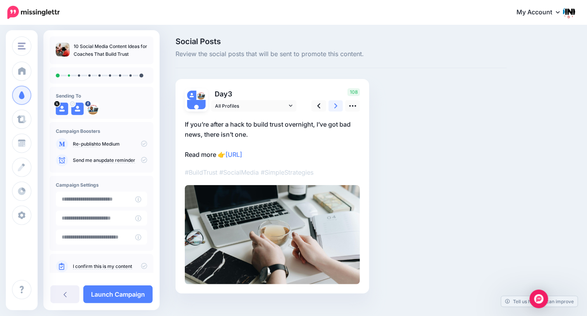
click at [334, 107] on icon at bounding box center [335, 106] width 3 height 8
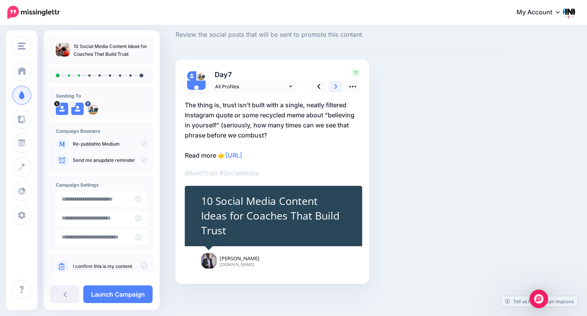
scroll to position [20, 0]
click at [337, 89] on link at bounding box center [335, 86] width 15 height 11
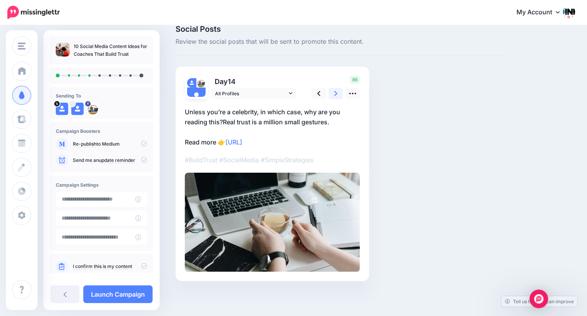
scroll to position [0, 0]
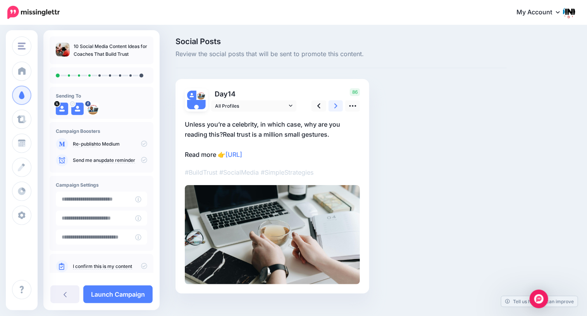
click at [336, 106] on icon at bounding box center [335, 105] width 3 height 5
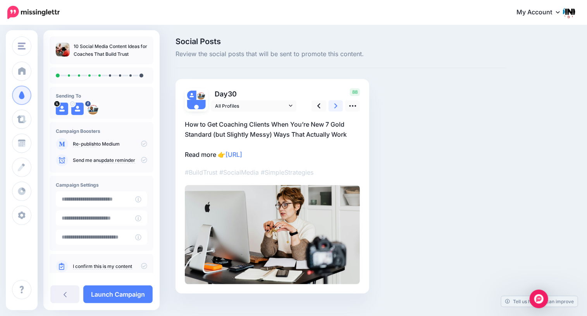
click at [337, 106] on icon at bounding box center [335, 106] width 3 height 8
click at [335, 106] on icon at bounding box center [335, 106] width 3 height 8
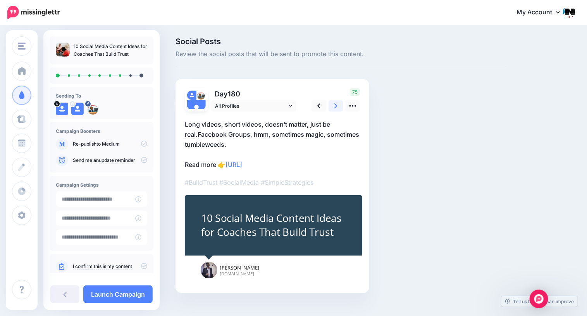
click at [334, 106] on icon at bounding box center [335, 106] width 3 height 8
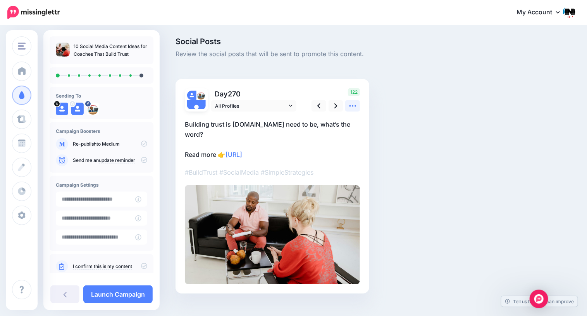
click at [351, 106] on icon at bounding box center [352, 106] width 8 height 8
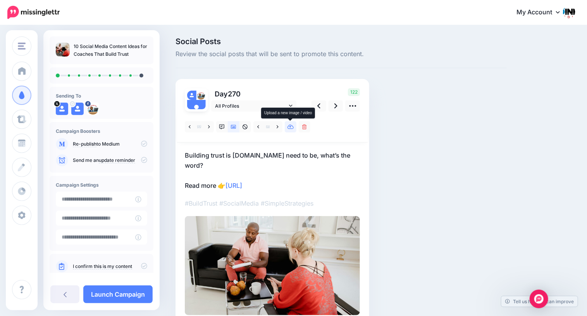
click at [291, 129] on icon at bounding box center [290, 127] width 7 height 5
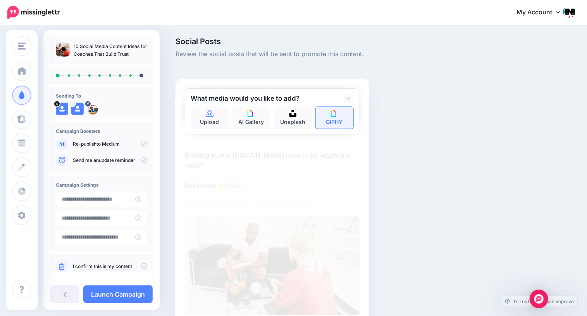
click at [328, 120] on link "GIPHY" at bounding box center [335, 118] width 38 height 22
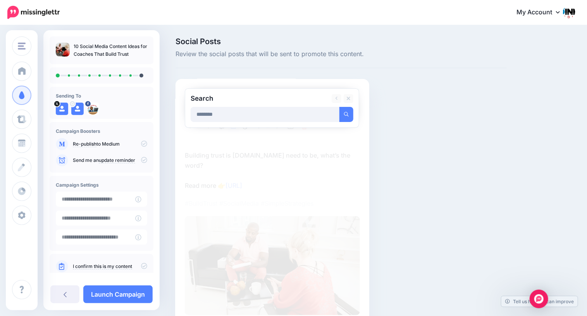
type input "********"
click at [339, 107] on button "submit" at bounding box center [346, 114] width 14 height 15
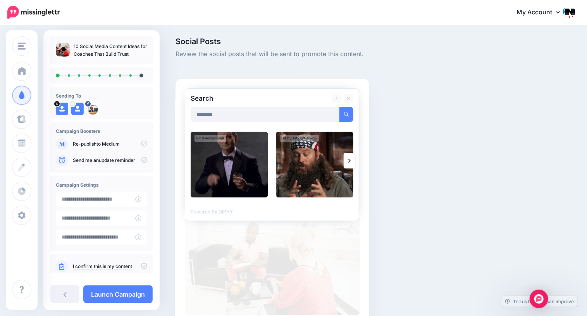
click at [348, 159] on link at bounding box center [349, 160] width 12 height 15
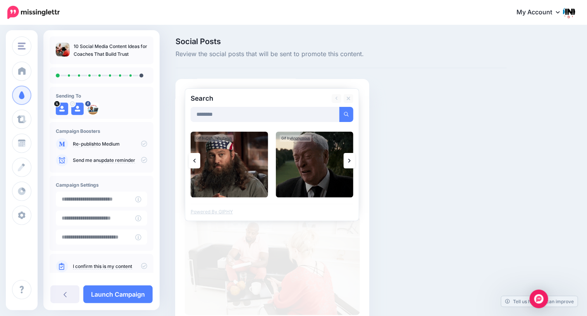
click at [347, 160] on link at bounding box center [349, 160] width 12 height 15
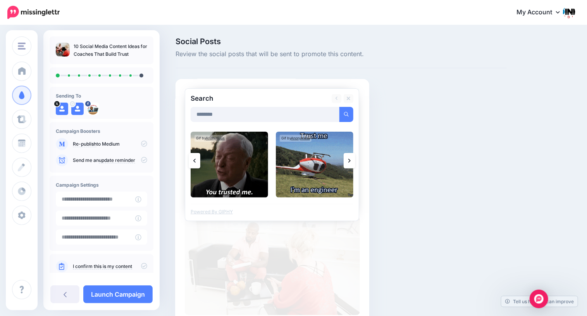
click at [347, 163] on link at bounding box center [349, 160] width 12 height 15
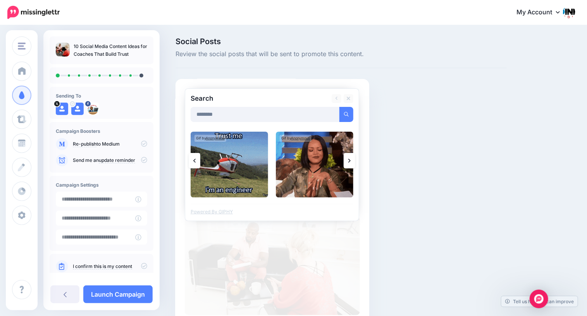
click at [347, 163] on link at bounding box center [349, 160] width 12 height 15
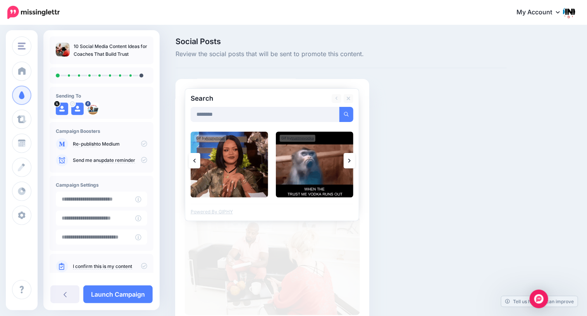
click at [347, 163] on link at bounding box center [349, 160] width 12 height 15
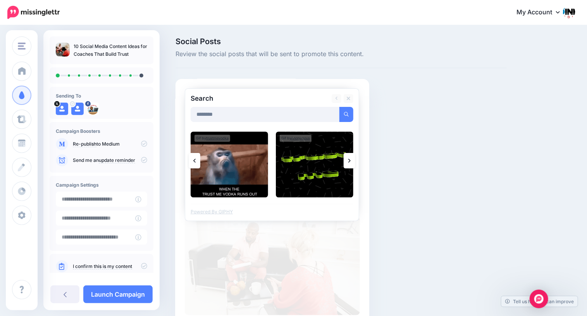
click at [347, 163] on link at bounding box center [349, 160] width 12 height 15
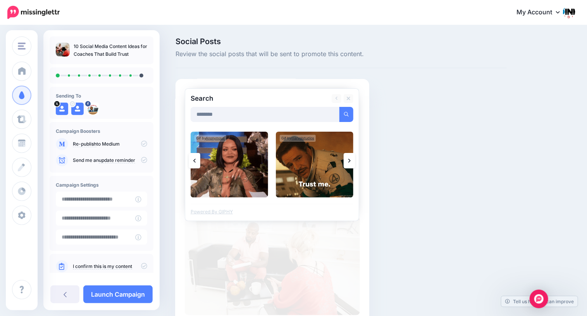
click at [347, 163] on link at bounding box center [349, 160] width 12 height 15
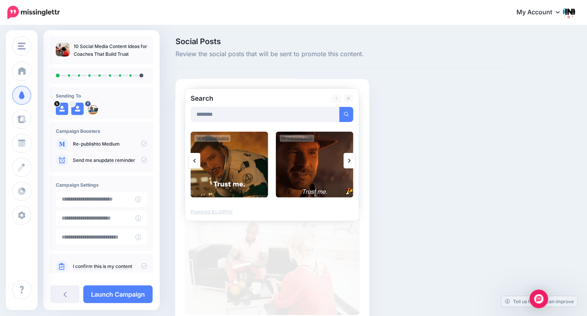
click at [347, 163] on link at bounding box center [349, 160] width 12 height 15
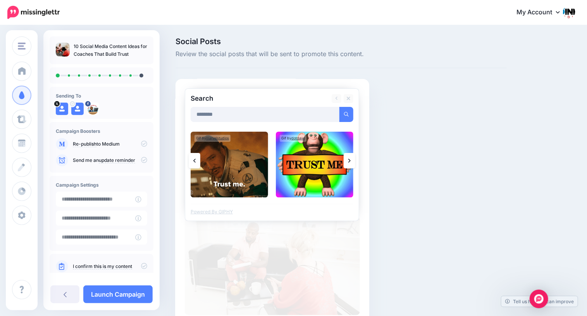
click at [347, 163] on link at bounding box center [349, 160] width 12 height 15
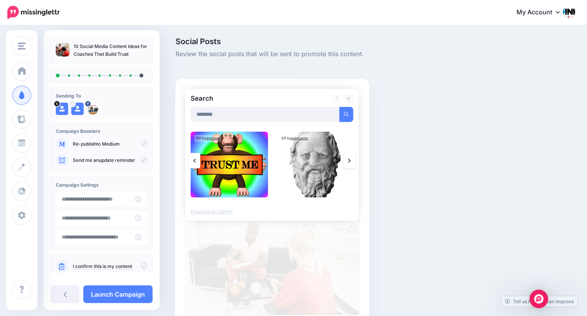
click at [347, 163] on link at bounding box center [349, 160] width 12 height 15
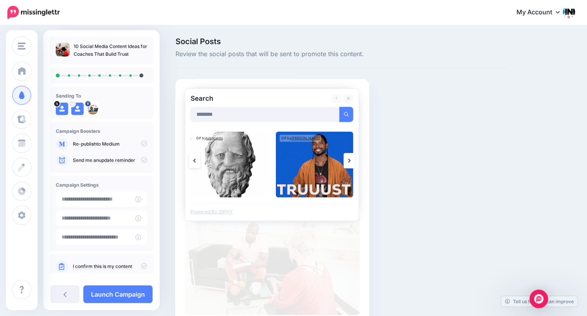
click at [347, 163] on link at bounding box center [349, 160] width 12 height 15
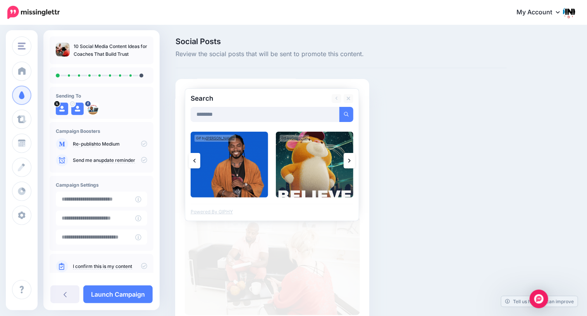
click at [347, 163] on link at bounding box center [349, 160] width 12 height 15
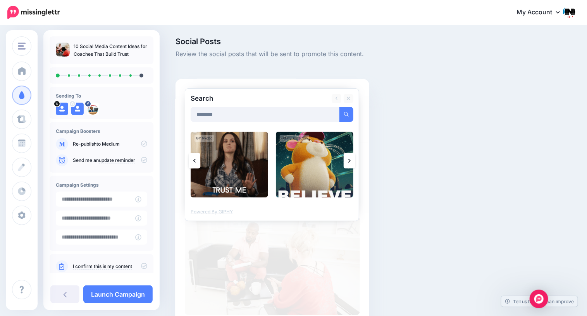
click at [347, 163] on link at bounding box center [349, 160] width 12 height 15
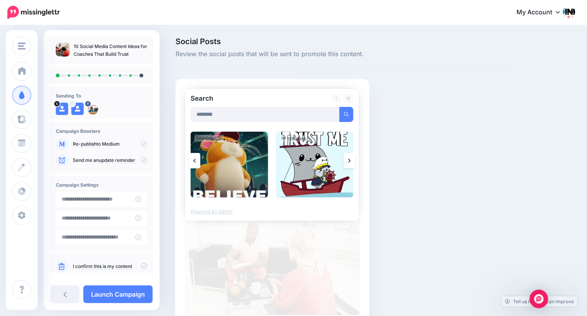
click at [347, 163] on link at bounding box center [349, 160] width 12 height 15
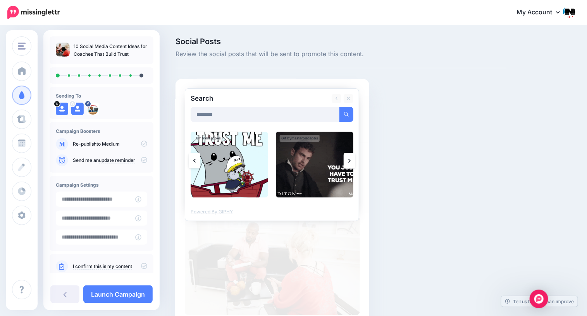
click at [347, 163] on link at bounding box center [349, 160] width 12 height 15
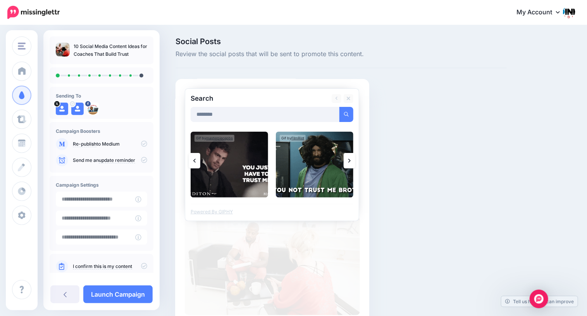
click at [347, 163] on link at bounding box center [349, 160] width 12 height 15
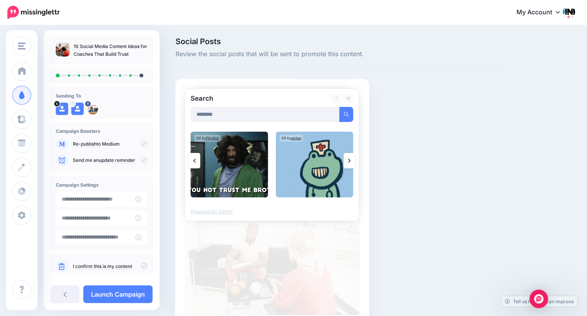
click at [347, 163] on link at bounding box center [349, 160] width 12 height 15
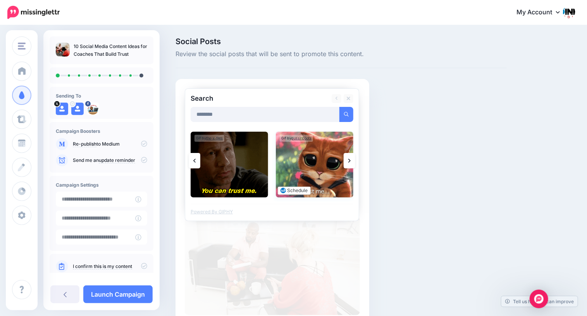
click at [320, 167] on img at bounding box center [314, 165] width 77 height 66
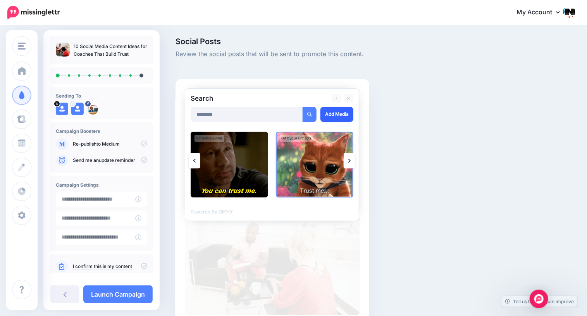
click at [335, 115] on link "Add Media" at bounding box center [336, 114] width 33 height 15
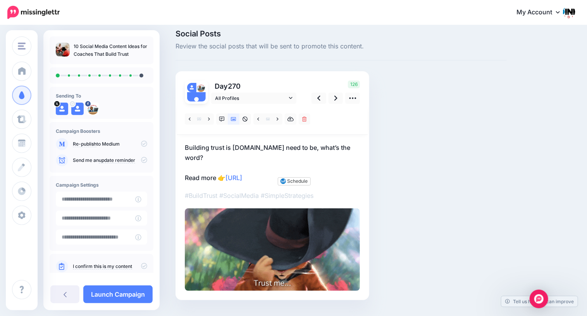
scroll to position [16, 0]
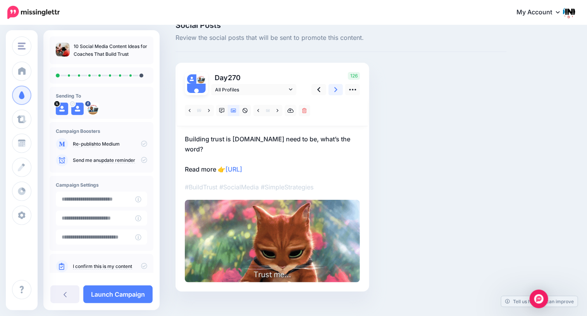
click at [333, 89] on link at bounding box center [335, 89] width 15 height 11
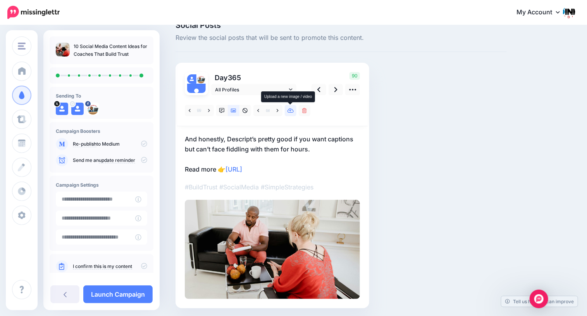
click at [291, 113] on link at bounding box center [291, 110] width 12 height 11
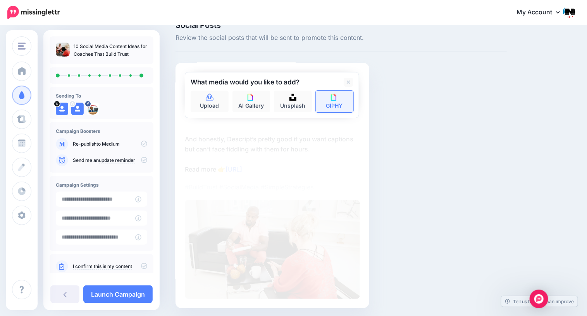
click at [330, 100] on link "GIPHY" at bounding box center [335, 102] width 38 height 22
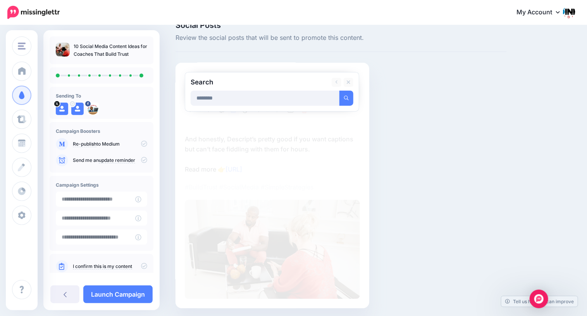
type input "********"
click at [339, 91] on button "submit" at bounding box center [346, 98] width 14 height 15
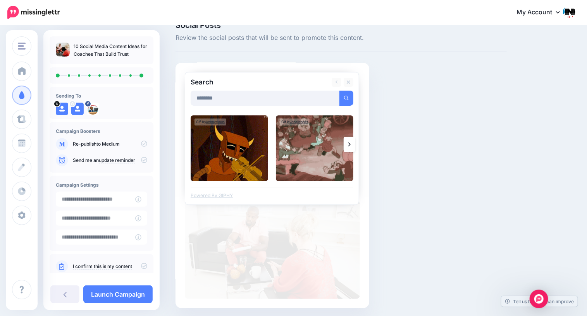
scroll to position [16, 0]
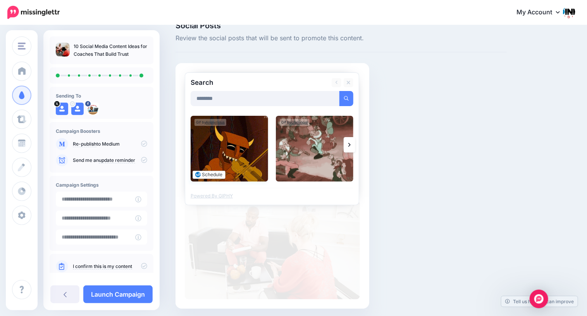
click at [243, 149] on img at bounding box center [228, 149] width 77 height 66
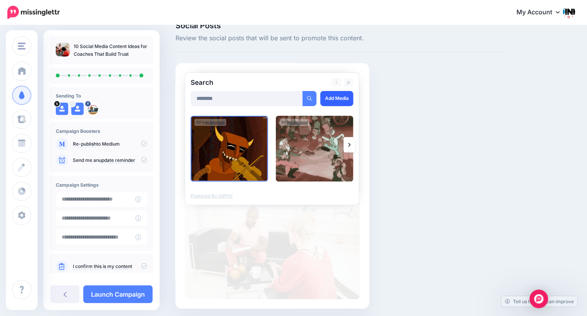
click at [334, 101] on link "Add Media" at bounding box center [336, 98] width 33 height 15
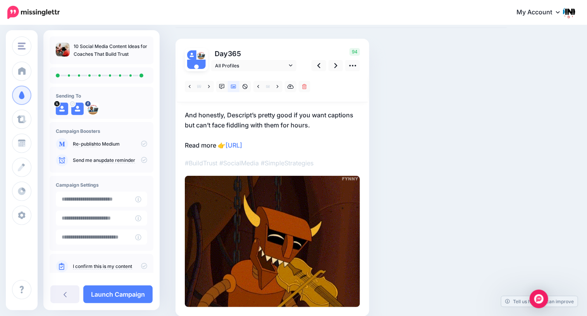
scroll to position [0, 0]
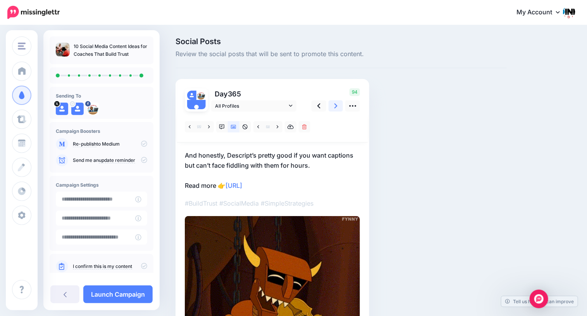
click at [334, 108] on icon at bounding box center [335, 105] width 3 height 5
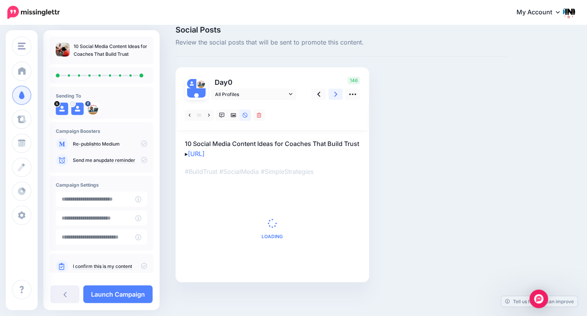
scroll to position [22, 0]
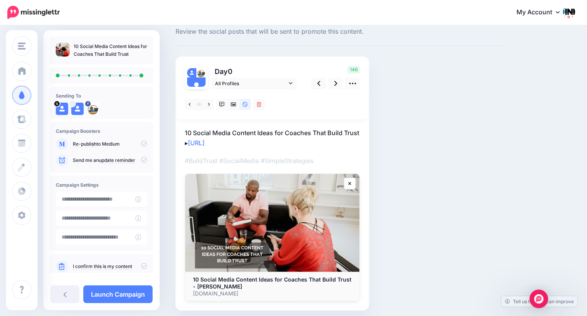
click at [141, 267] on icon at bounding box center [144, 266] width 6 height 6
drag, startPoint x: 140, startPoint y: 144, endPoint x: 140, endPoint y: 153, distance: 8.9
click at [141, 144] on icon at bounding box center [144, 144] width 6 height 6
click at [118, 293] on link "Launch Campaign" at bounding box center [117, 294] width 69 height 18
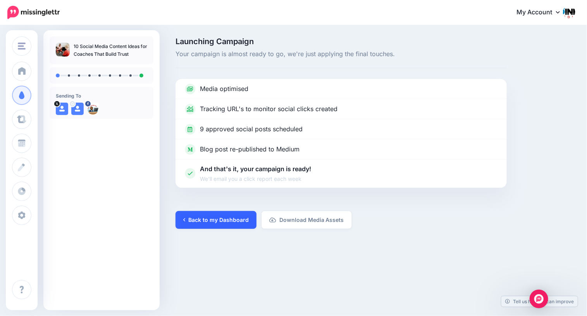
click at [206, 218] on link "Back to my Dashboard" at bounding box center [215, 220] width 81 height 18
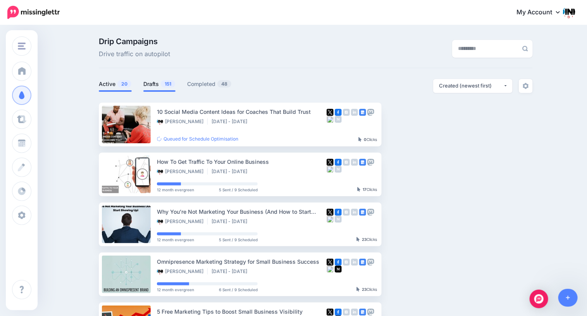
click at [153, 87] on link "Drafts 151" at bounding box center [159, 83] width 32 height 9
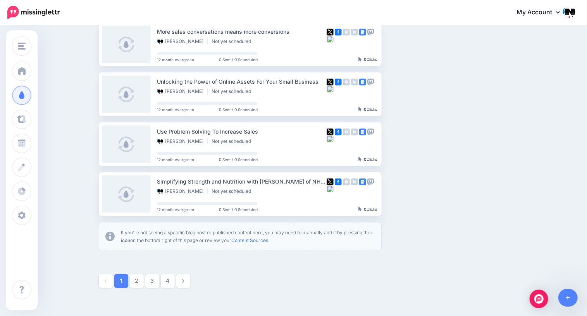
scroll to position [381, 0]
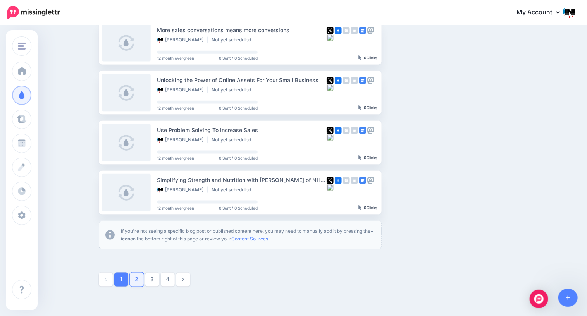
click at [138, 281] on link "2" at bounding box center [137, 280] width 14 height 14
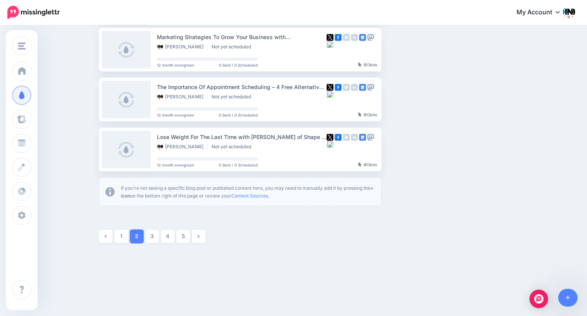
scroll to position [429, 0]
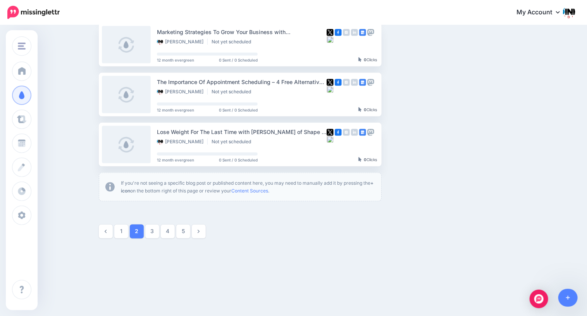
click at [119, 232] on link "1" at bounding box center [121, 232] width 14 height 14
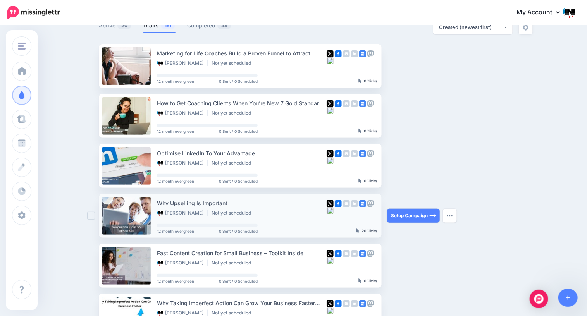
scroll to position [61, 0]
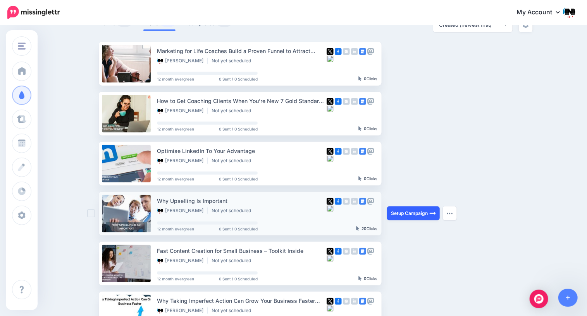
click at [409, 212] on link "Setup Campaign" at bounding box center [413, 213] width 53 height 14
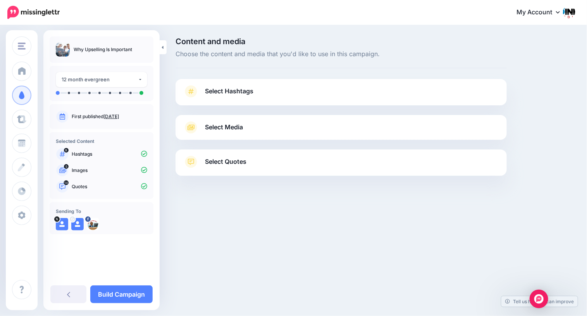
click at [282, 96] on link "Select Hashtags" at bounding box center [341, 95] width 316 height 20
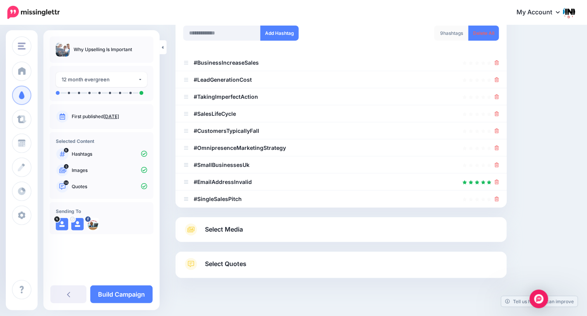
scroll to position [124, 0]
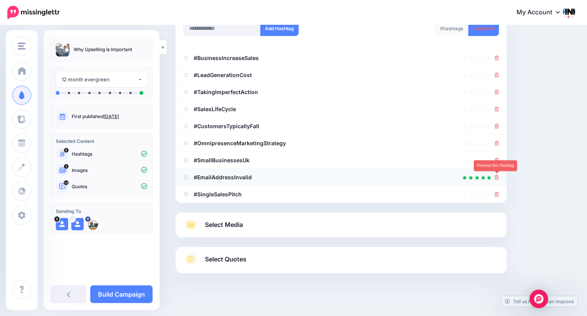
click at [497, 177] on icon at bounding box center [496, 177] width 4 height 5
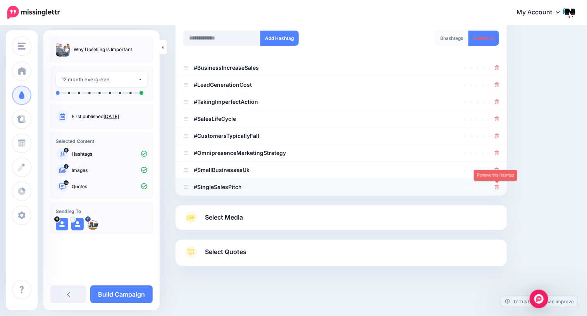
click at [497, 187] on icon at bounding box center [496, 187] width 4 height 5
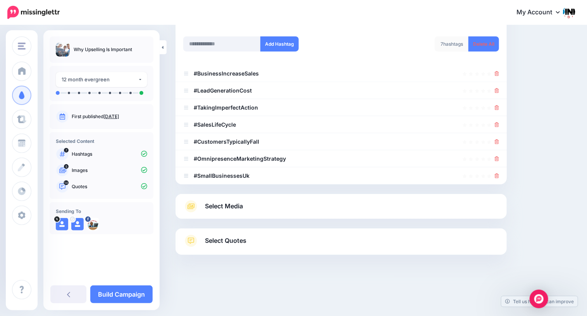
scroll to position [108, 0]
click at [498, 160] on icon at bounding box center [496, 159] width 4 height 5
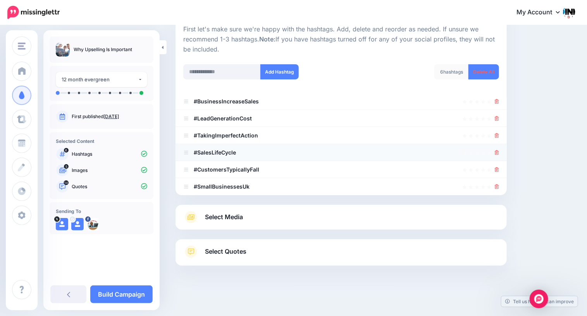
scroll to position [81, 0]
click at [498, 170] on icon at bounding box center [496, 170] width 4 height 5
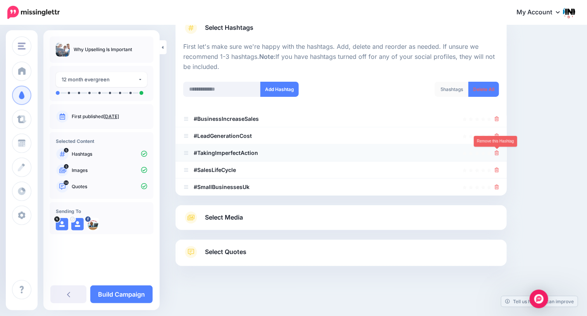
click at [496, 154] on icon at bounding box center [496, 153] width 4 height 5
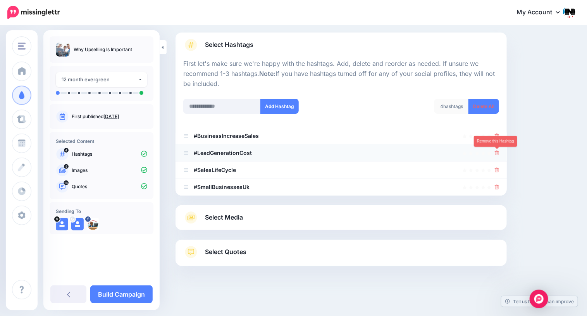
click at [496, 152] on icon at bounding box center [496, 153] width 4 height 5
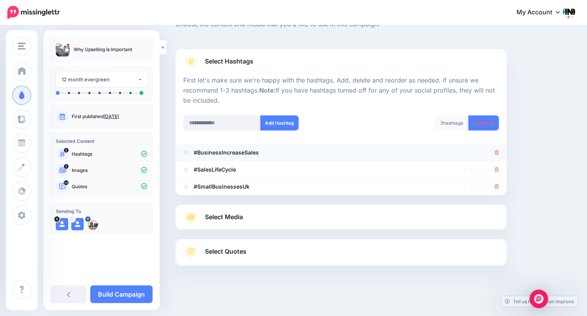
scroll to position [29, 0]
click at [314, 222] on link "Select Media" at bounding box center [341, 217] width 316 height 12
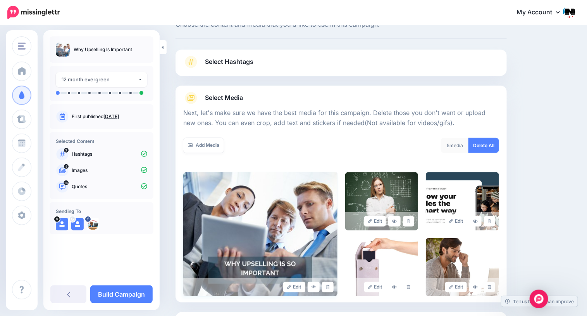
scroll to position [102, 0]
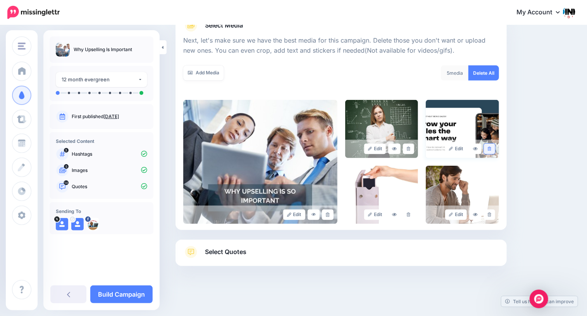
click at [489, 148] on icon at bounding box center [488, 149] width 3 height 4
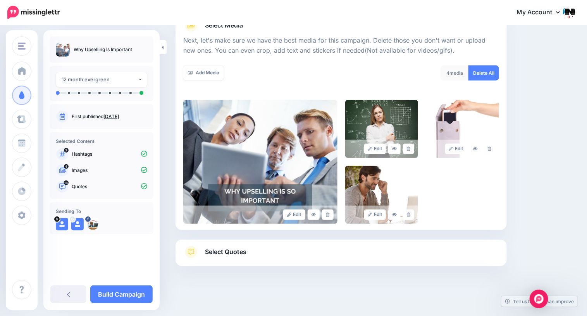
click at [334, 254] on link "Select Quotes" at bounding box center [341, 256] width 316 height 20
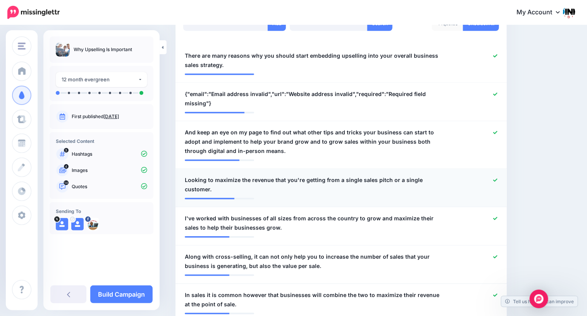
scroll to position [253, 0]
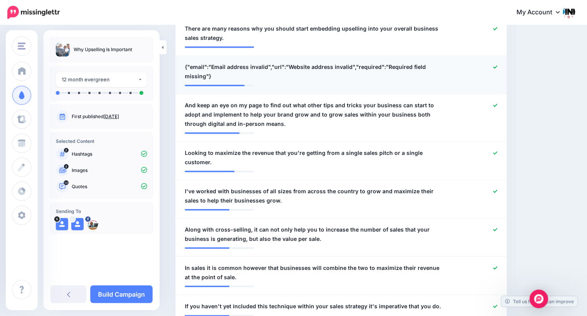
click at [493, 67] on icon at bounding box center [495, 66] width 4 height 3
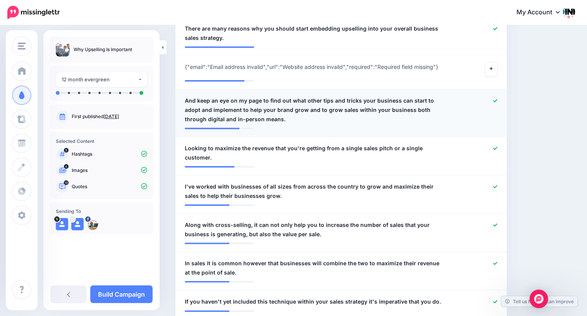
click at [495, 99] on icon at bounding box center [495, 101] width 4 height 4
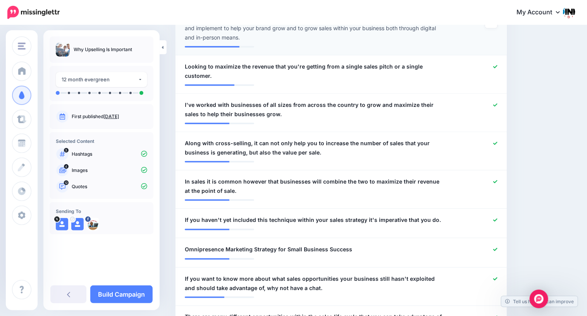
scroll to position [341, 0]
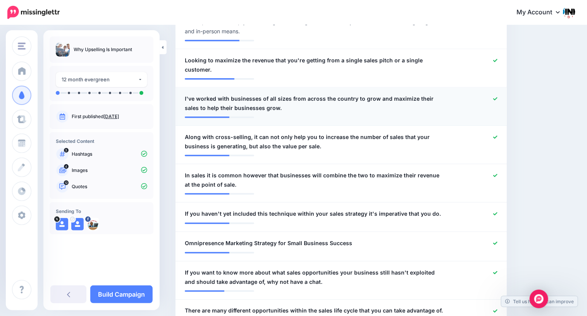
click at [495, 97] on icon at bounding box center [495, 98] width 4 height 3
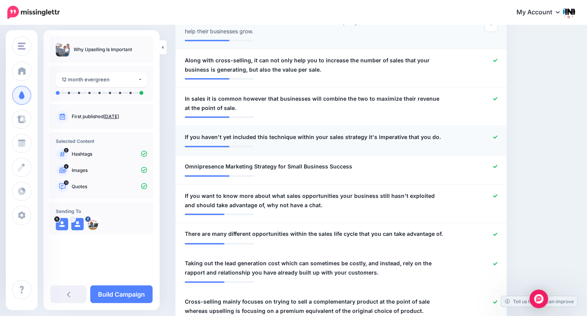
scroll to position [431, 0]
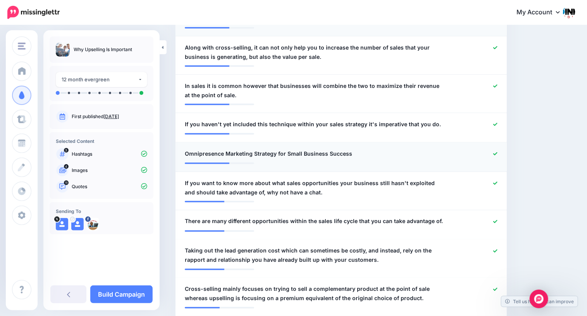
click at [493, 152] on icon at bounding box center [495, 154] width 4 height 4
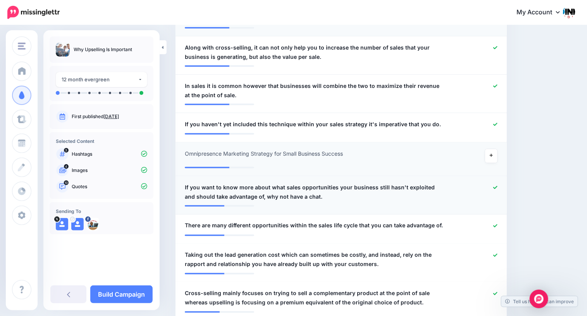
click at [494, 186] on icon at bounding box center [495, 187] width 4 height 3
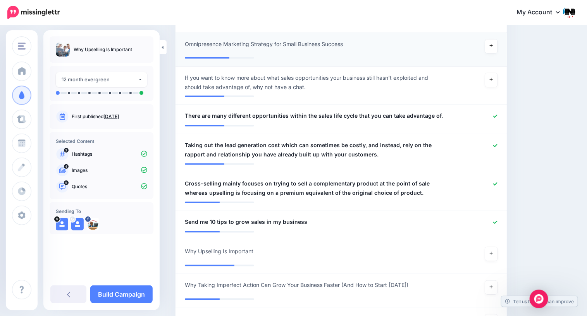
scroll to position [541, 0]
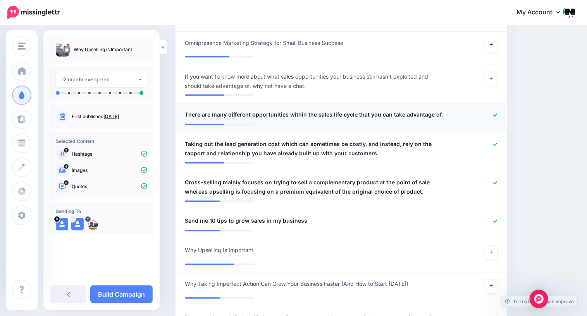
click at [493, 113] on icon at bounding box center [495, 115] width 4 height 4
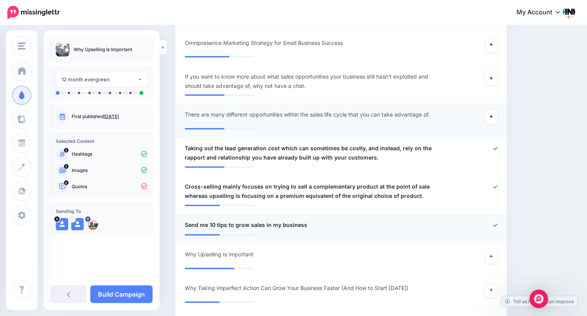
click at [494, 224] on icon at bounding box center [495, 225] width 4 height 3
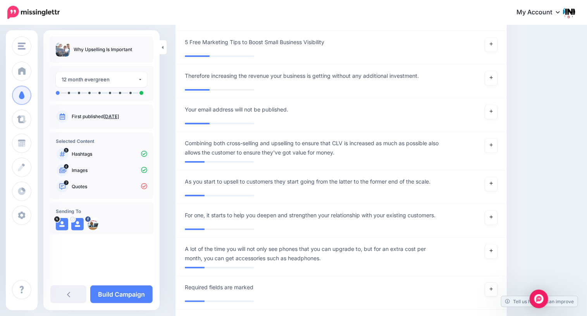
scroll to position [1178, 0]
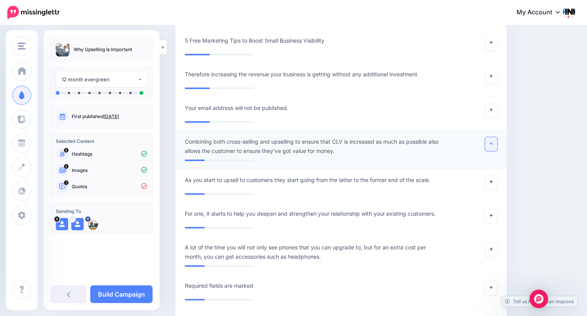
click at [492, 137] on link at bounding box center [491, 144] width 12 height 14
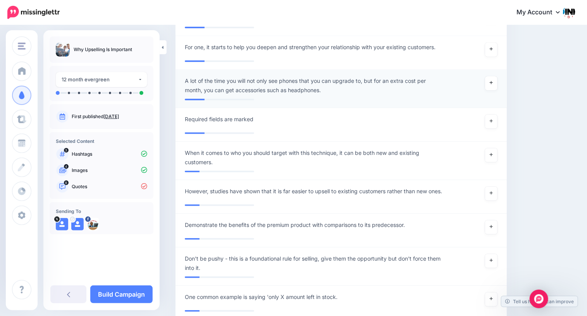
scroll to position [1353, 0]
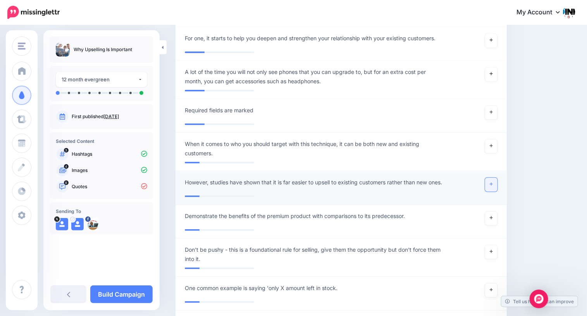
click at [490, 183] on icon at bounding box center [490, 184] width 3 height 3
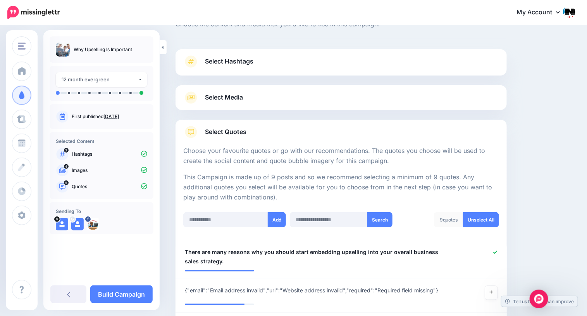
scroll to position [0, 0]
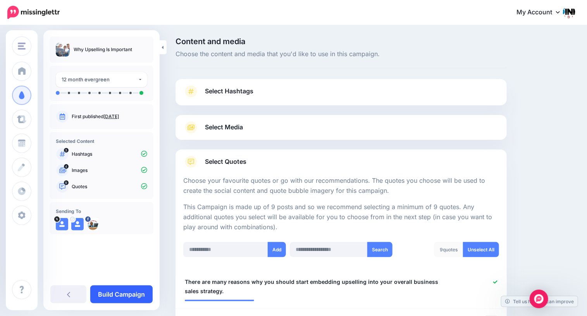
click at [121, 293] on link "Build Campaign" at bounding box center [121, 294] width 62 height 18
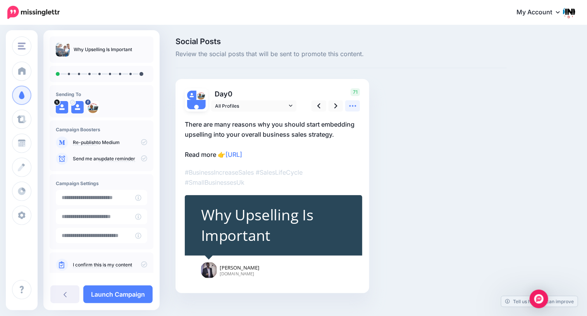
click at [353, 105] on icon at bounding box center [352, 106] width 8 height 8
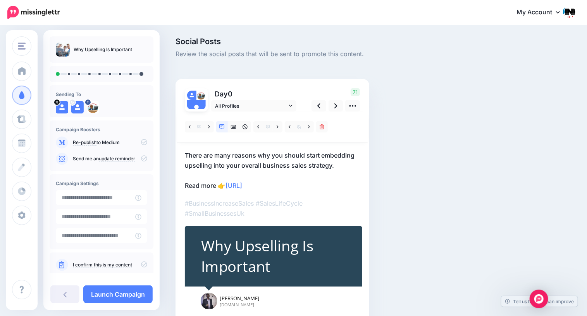
click at [289, 159] on p "There are many reasons why you should start embedding upselling into your overa…" at bounding box center [272, 170] width 175 height 40
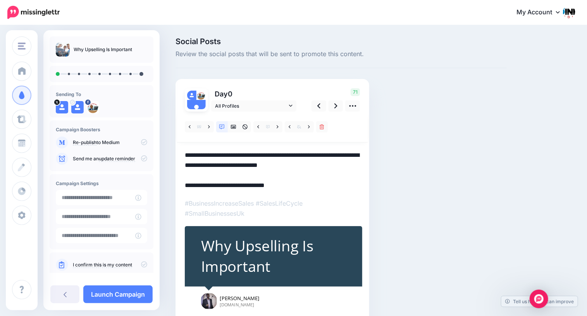
drag, startPoint x: 355, startPoint y: 156, endPoint x: 307, endPoint y: 156, distance: 48.8
click at [307, 156] on textarea "**********" at bounding box center [272, 170] width 175 height 40
click at [335, 175] on textarea "**********" at bounding box center [272, 170] width 175 height 40
click at [335, 106] on icon at bounding box center [335, 106] width 3 height 8
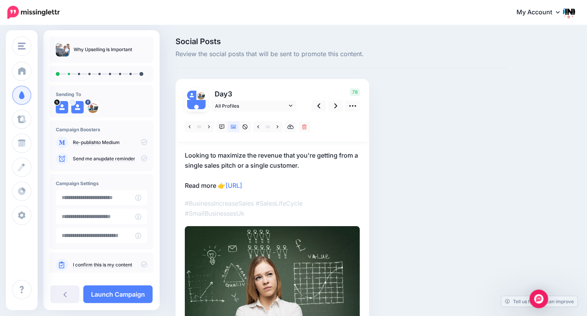
click at [241, 154] on p "Looking to maximize the revenue that you're getting from a single sales pitch o…" at bounding box center [272, 170] width 175 height 40
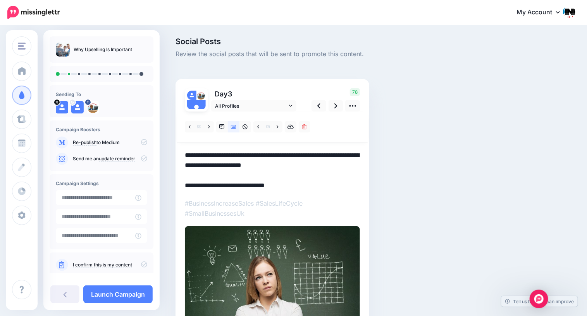
click at [240, 156] on textarea "**********" at bounding box center [272, 170] width 175 height 40
type textarea "**********"
click at [335, 106] on icon at bounding box center [335, 106] width 3 height 8
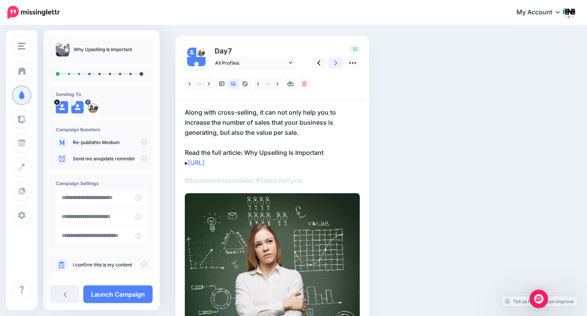
scroll to position [68, 0]
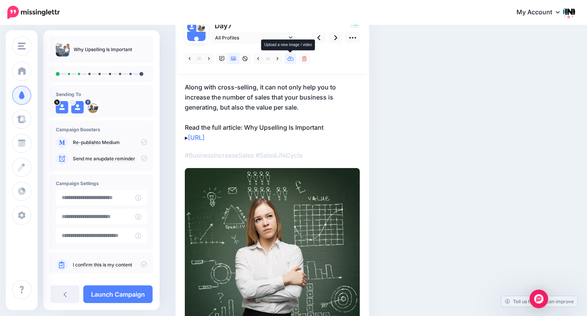
click at [292, 58] on icon at bounding box center [290, 58] width 7 height 5
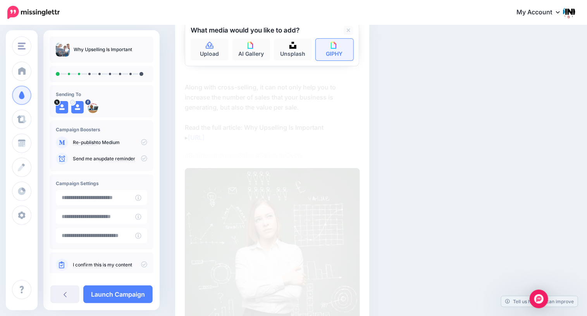
click at [328, 53] on link "GIPHY" at bounding box center [335, 50] width 38 height 22
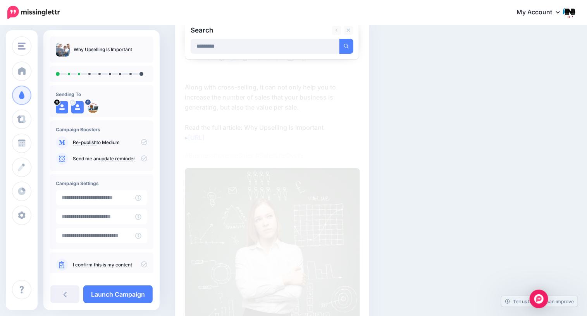
type input "*********"
click at [339, 39] on button "submit" at bounding box center [346, 46] width 14 height 15
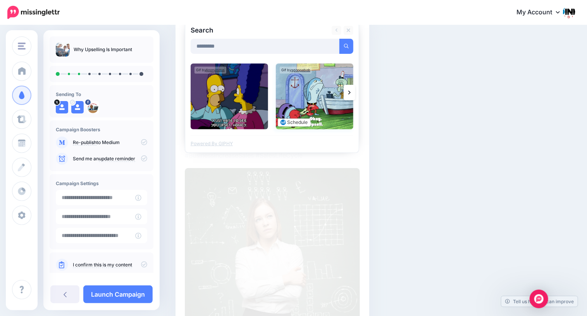
click at [323, 119] on img at bounding box center [314, 96] width 77 height 66
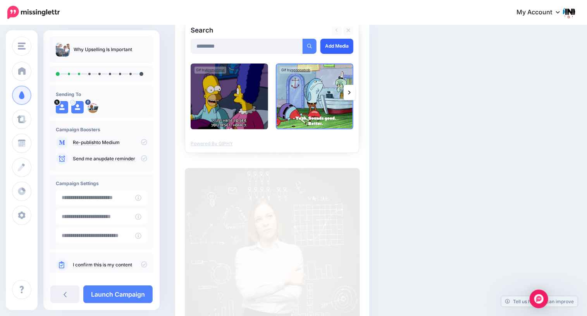
click at [330, 48] on link "Add Media" at bounding box center [336, 46] width 33 height 15
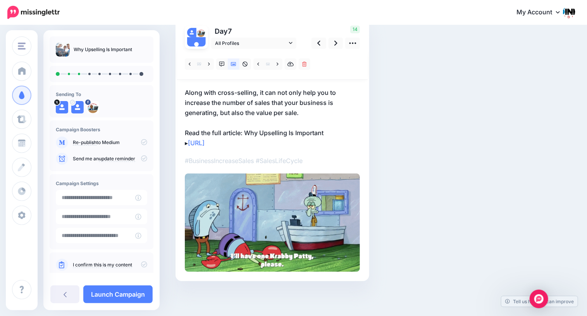
scroll to position [62, 0]
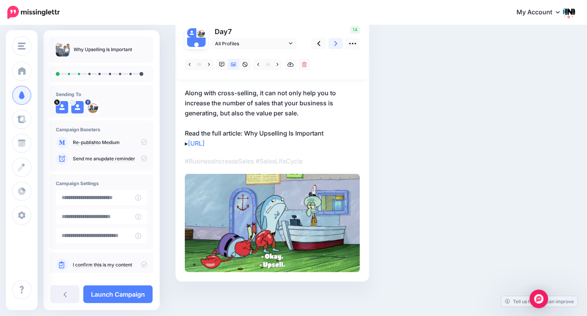
click at [335, 45] on icon at bounding box center [335, 43] width 3 height 8
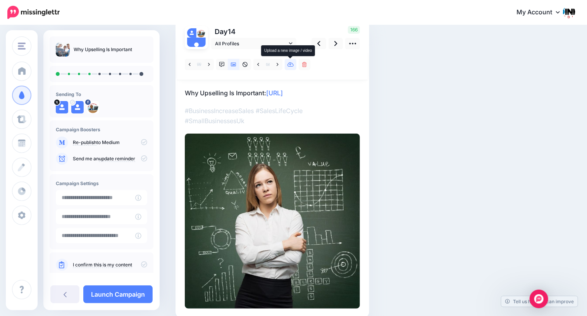
click at [289, 67] on link at bounding box center [291, 64] width 12 height 11
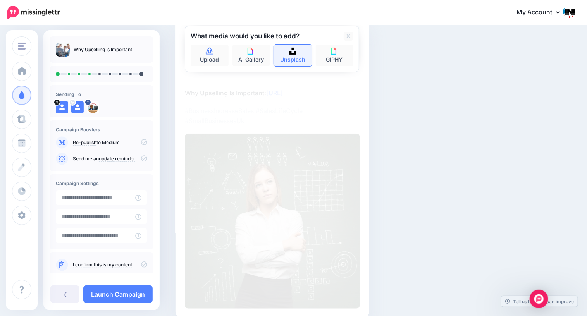
click at [295, 60] on link "Unsplash" at bounding box center [293, 56] width 38 height 22
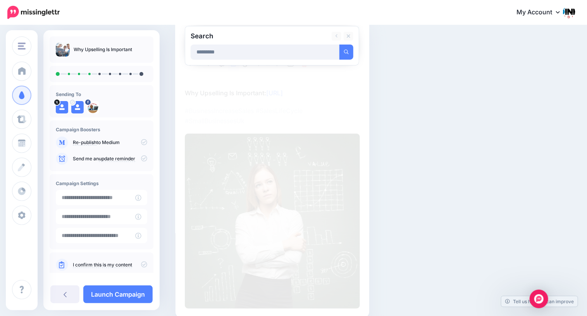
type input "*********"
click at [339, 45] on button "submit" at bounding box center [346, 52] width 14 height 15
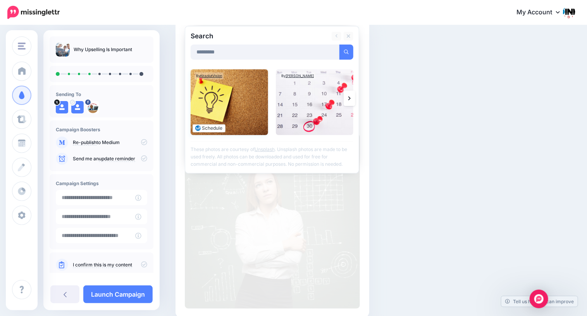
click at [246, 106] on img at bounding box center [228, 102] width 77 height 66
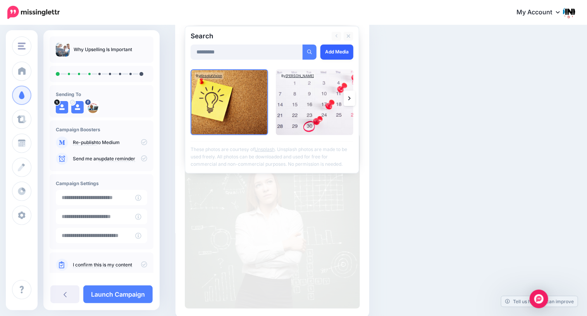
click at [332, 51] on link "Add Media" at bounding box center [336, 52] width 33 height 15
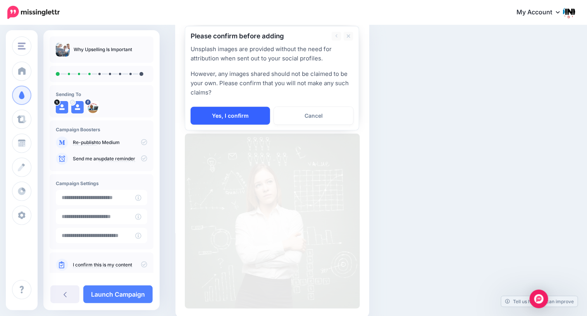
click at [246, 118] on link "Yes, I confirm" at bounding box center [229, 116] width 79 height 18
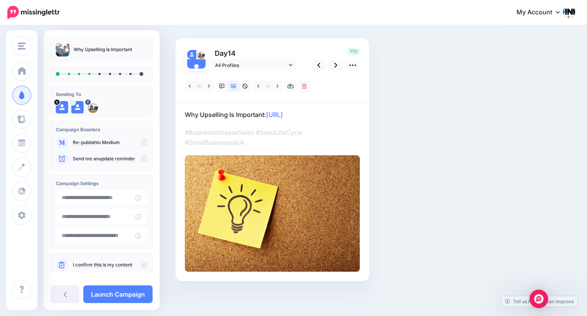
scroll to position [41, 0]
click at [336, 66] on icon at bounding box center [335, 65] width 3 height 8
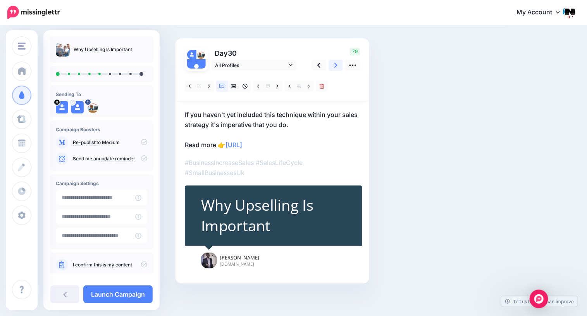
click at [335, 66] on icon at bounding box center [335, 65] width 3 height 5
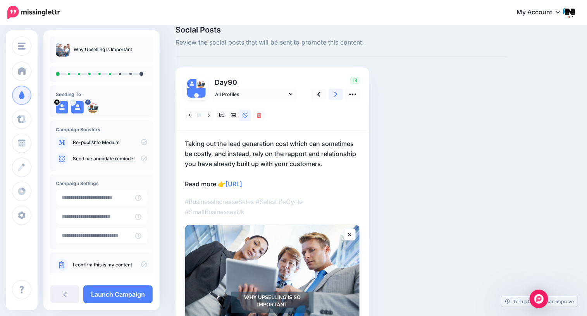
scroll to position [0, 0]
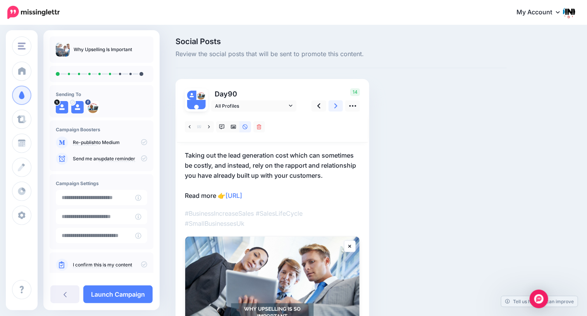
click at [336, 106] on icon at bounding box center [335, 105] width 3 height 5
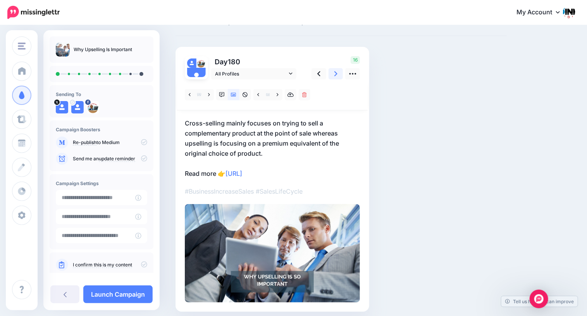
scroll to position [33, 0]
click at [290, 94] on icon at bounding box center [290, 94] width 7 height 5
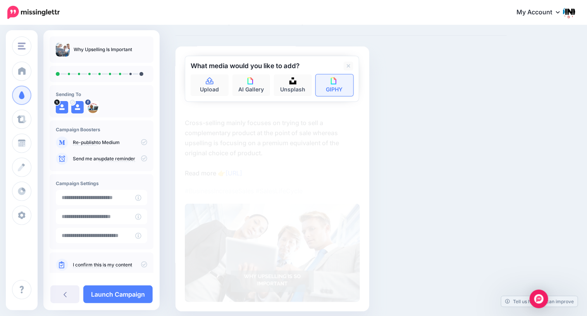
click at [328, 87] on link "GIPHY" at bounding box center [335, 85] width 38 height 22
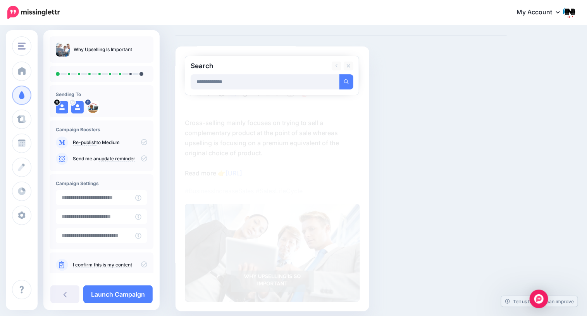
type input "**********"
click at [339, 74] on button "submit" at bounding box center [346, 81] width 14 height 15
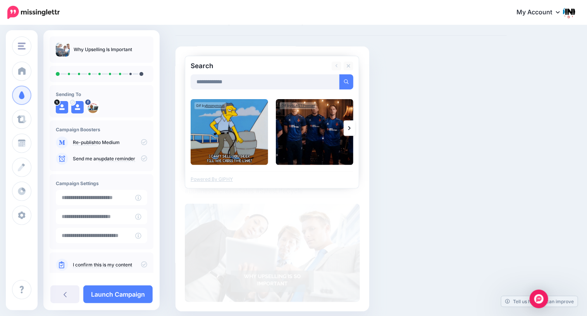
click at [345, 125] on link at bounding box center [349, 127] width 12 height 15
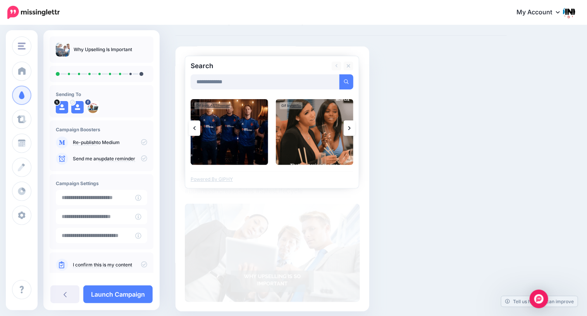
click at [347, 126] on link at bounding box center [349, 127] width 12 height 15
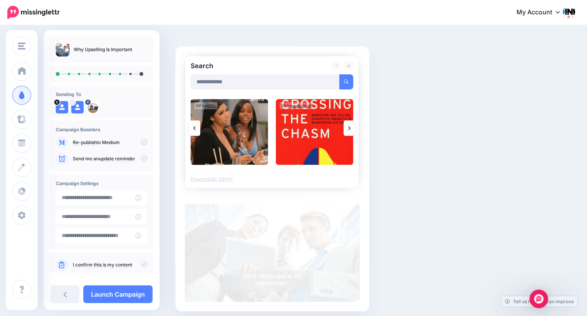
click at [347, 127] on link at bounding box center [349, 127] width 12 height 15
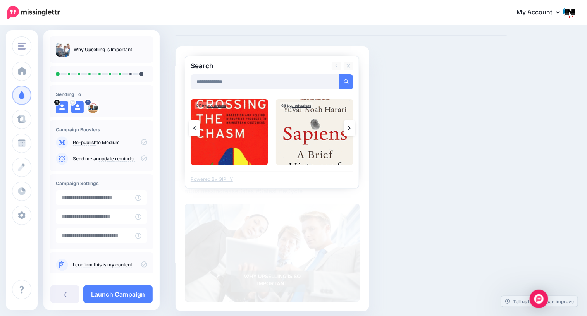
click at [348, 127] on link at bounding box center [349, 127] width 12 height 15
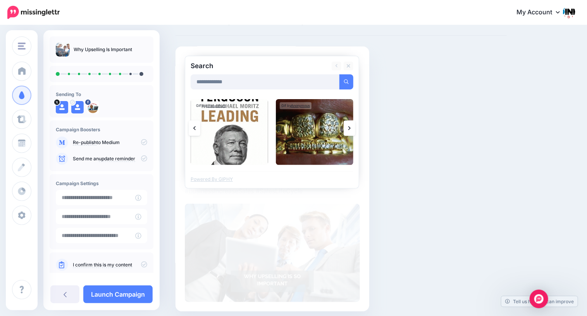
click at [348, 127] on link at bounding box center [349, 127] width 12 height 15
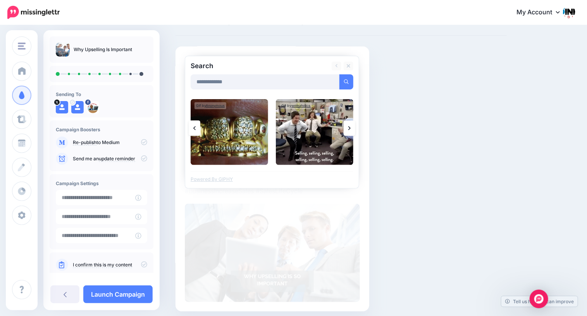
click at [348, 127] on link at bounding box center [349, 127] width 12 height 15
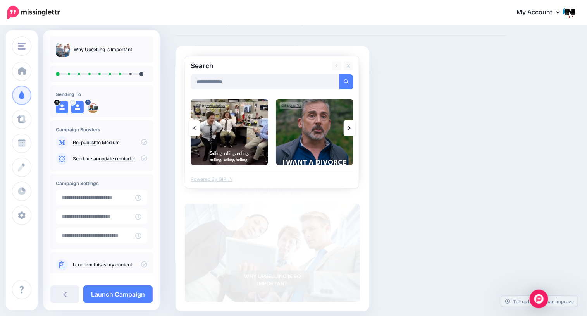
click at [348, 127] on link at bounding box center [349, 127] width 12 height 15
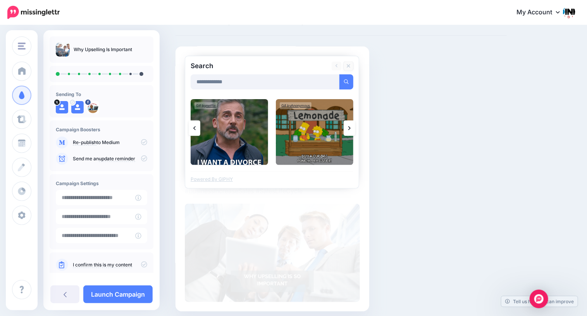
click at [348, 67] on icon at bounding box center [349, 66] width 4 height 6
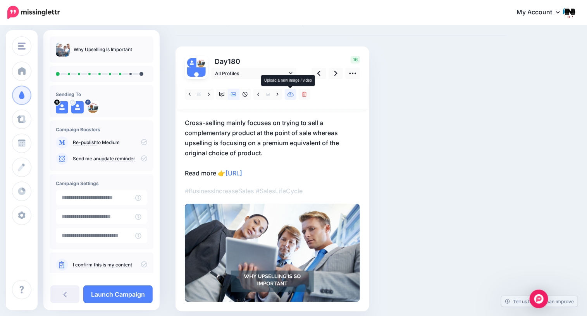
click at [290, 95] on icon at bounding box center [290, 94] width 7 height 5
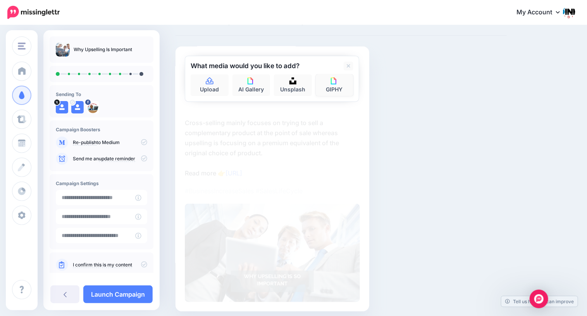
click at [329, 90] on link "GIPHY" at bounding box center [335, 85] width 38 height 22
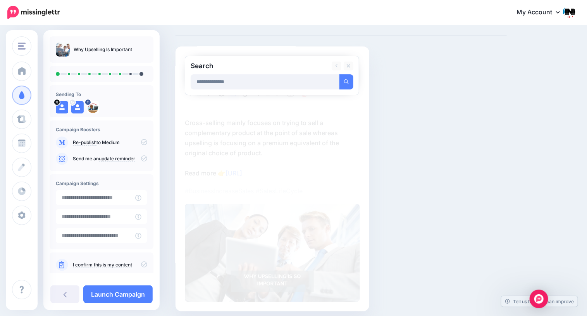
type input "**********"
click at [339, 74] on button "submit" at bounding box center [346, 81] width 14 height 15
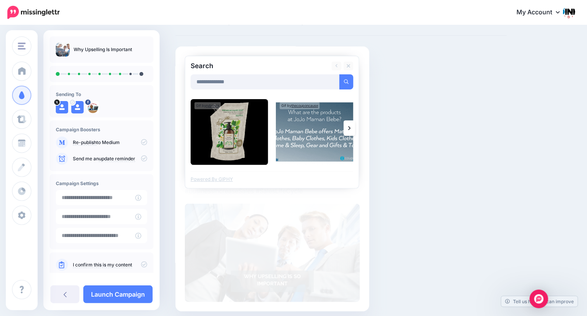
click at [349, 128] on icon at bounding box center [349, 128] width 2 height 6
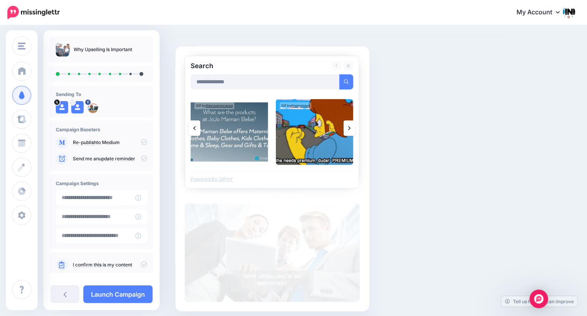
click at [348, 128] on icon at bounding box center [349, 128] width 2 height 6
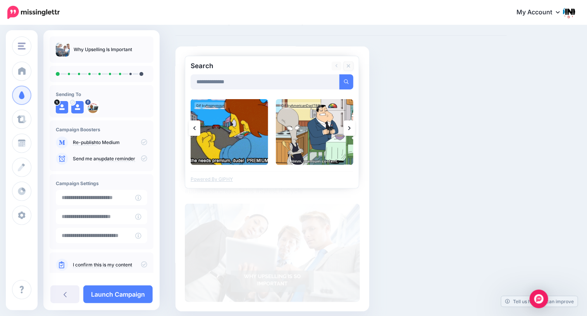
click at [348, 63] on icon at bounding box center [349, 66] width 4 height 6
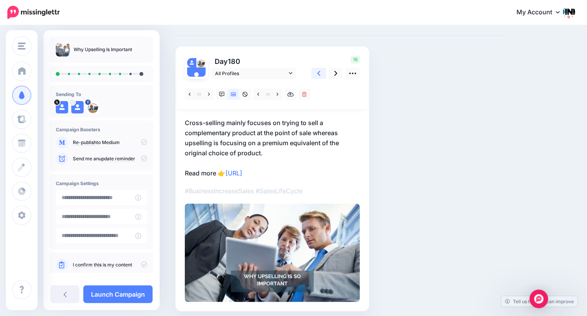
click at [321, 72] on link at bounding box center [318, 73] width 15 height 11
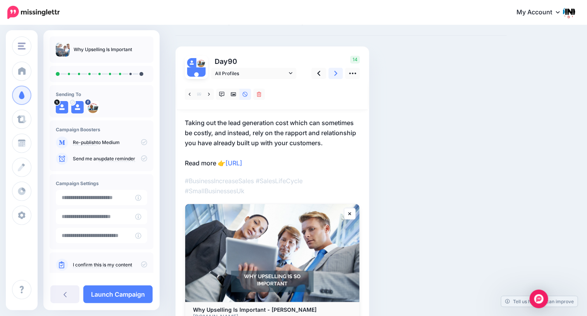
click at [335, 73] on icon at bounding box center [335, 73] width 3 height 8
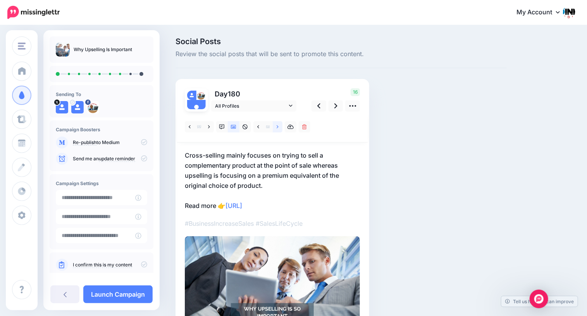
click at [277, 127] on icon at bounding box center [277, 126] width 2 height 3
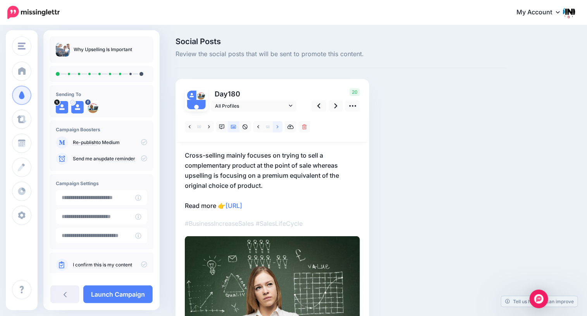
click at [277, 127] on icon at bounding box center [277, 126] width 2 height 3
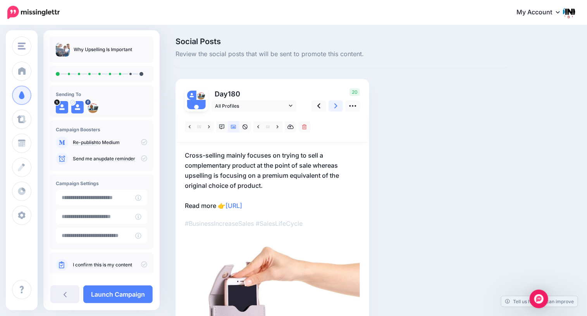
click at [335, 106] on icon at bounding box center [335, 105] width 3 height 5
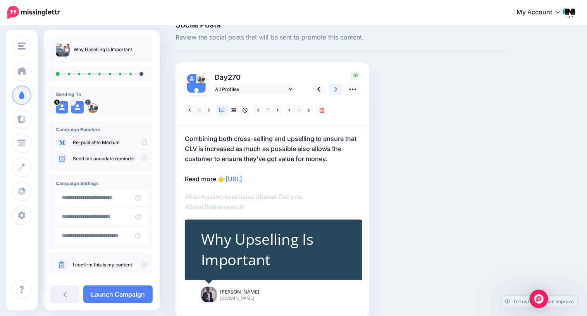
scroll to position [17, 0]
click at [333, 90] on link at bounding box center [335, 88] width 15 height 11
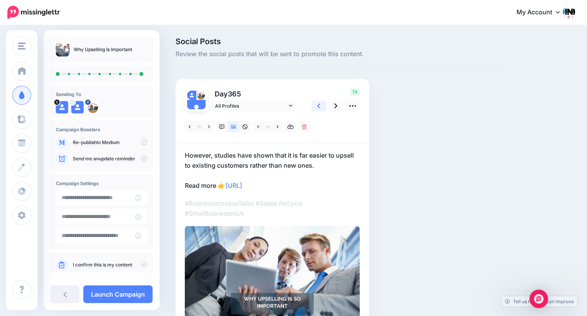
click at [320, 106] on link at bounding box center [318, 105] width 15 height 11
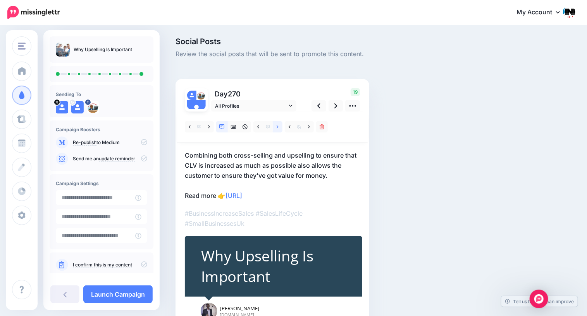
click at [277, 129] on icon at bounding box center [277, 126] width 2 height 5
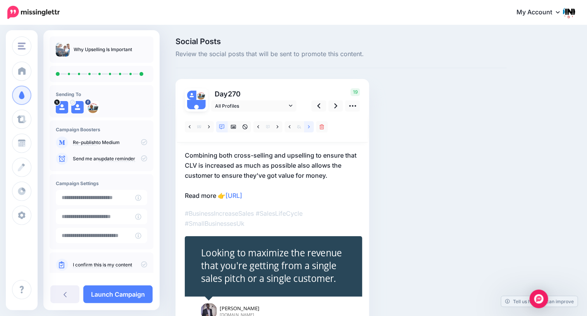
click at [309, 127] on icon at bounding box center [309, 126] width 2 height 3
click at [233, 128] on icon at bounding box center [233, 126] width 5 height 5
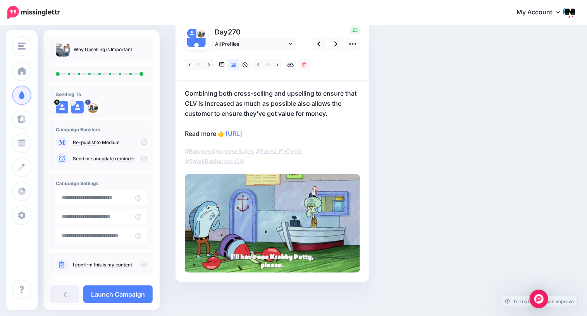
scroll to position [62, 0]
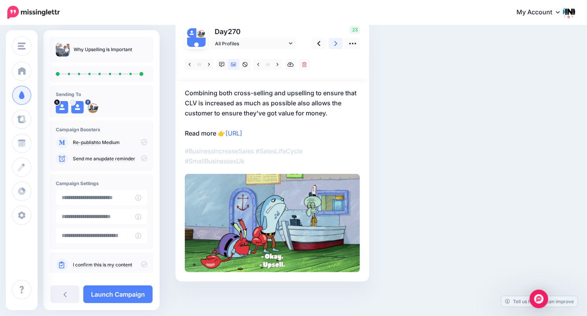
click at [336, 43] on icon at bounding box center [335, 43] width 3 height 5
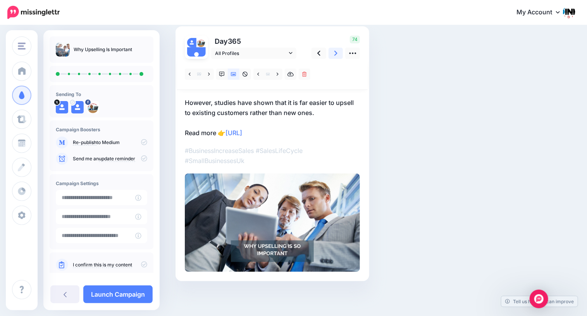
scroll to position [52, 0]
click at [277, 76] on icon at bounding box center [277, 74] width 2 height 5
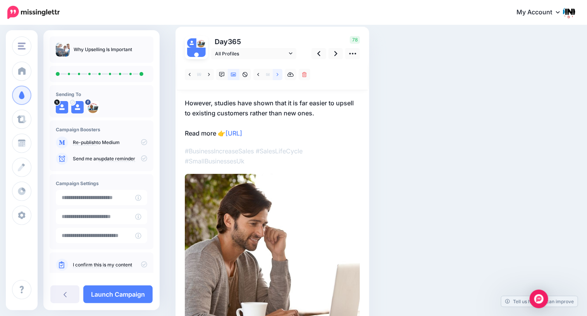
scroll to position [0, 0]
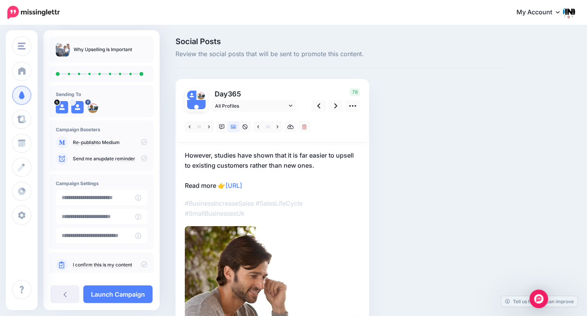
click at [141, 142] on icon at bounding box center [144, 142] width 6 height 6
click at [141, 263] on icon at bounding box center [144, 264] width 6 height 6
click at [141, 264] on icon at bounding box center [144, 264] width 6 height 6
click at [119, 292] on link "Launch Campaign" at bounding box center [117, 294] width 69 height 18
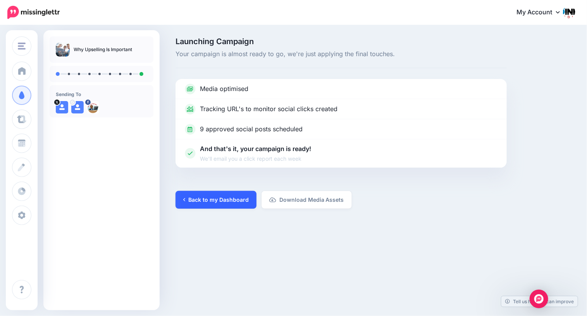
click at [210, 201] on link "Back to my Dashboard" at bounding box center [215, 200] width 81 height 18
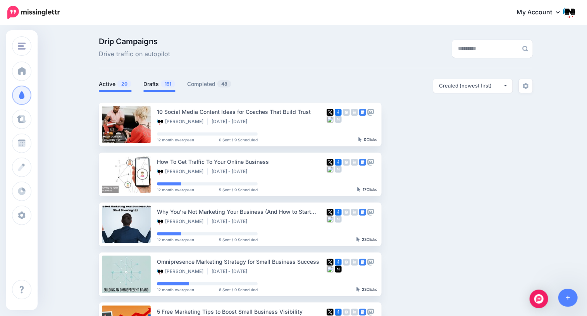
click at [148, 87] on link "Drafts 151" at bounding box center [159, 83] width 32 height 9
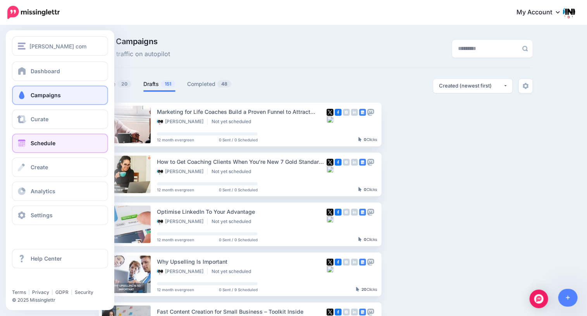
click at [21, 145] on span at bounding box center [22, 143] width 10 height 8
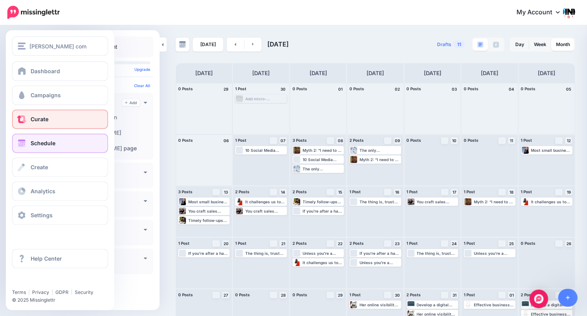
click at [39, 119] on span "Curate" at bounding box center [40, 119] width 18 height 7
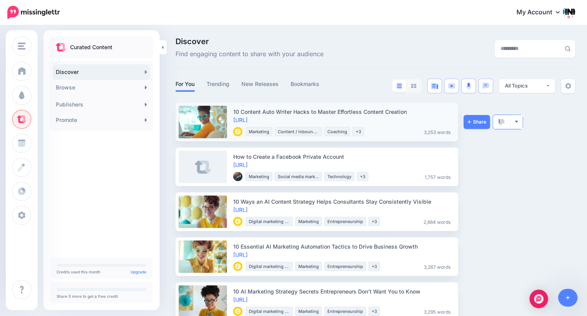
click at [517, 123] on img "button" at bounding box center [516, 122] width 4 height 4
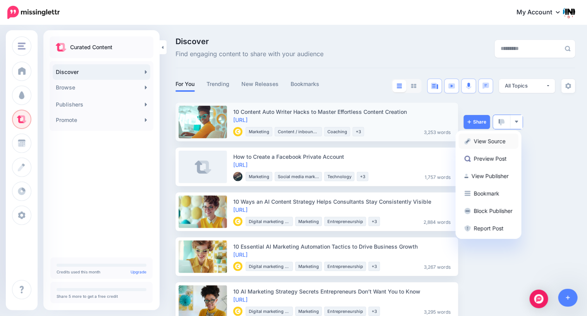
click at [504, 137] on link "View Source" at bounding box center [488, 141] width 60 height 15
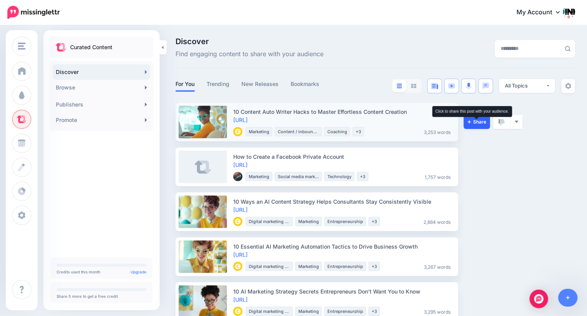
click at [474, 123] on span "Share" at bounding box center [476, 122] width 19 height 5
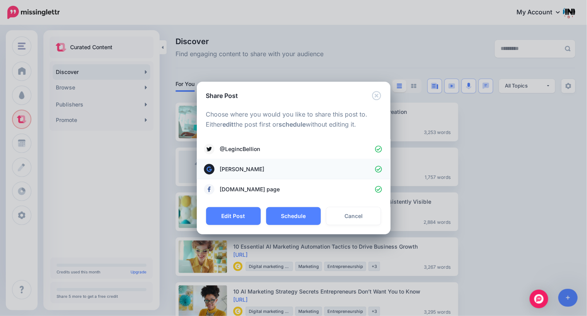
click at [380, 168] on icon at bounding box center [378, 169] width 7 height 7
click at [297, 214] on button "Schedule" at bounding box center [293, 216] width 55 height 18
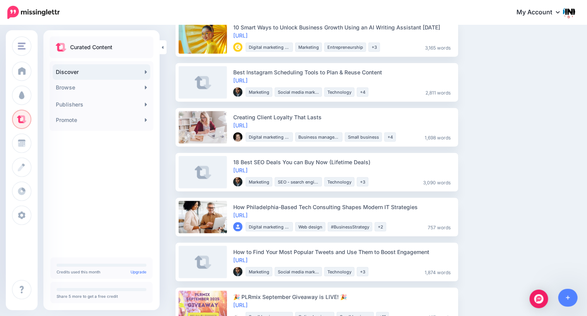
scroll to position [315, 0]
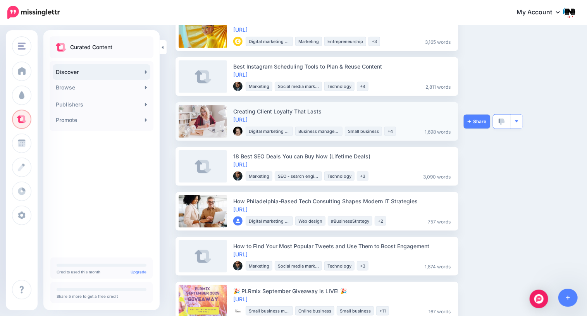
click at [515, 122] on img "button" at bounding box center [516, 121] width 4 height 4
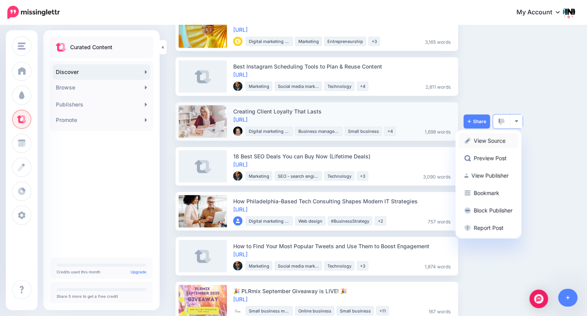
click at [504, 139] on link "View Source" at bounding box center [488, 140] width 60 height 15
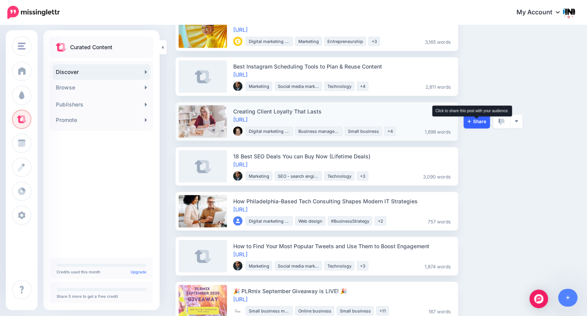
click at [474, 121] on span "Share" at bounding box center [476, 121] width 19 height 5
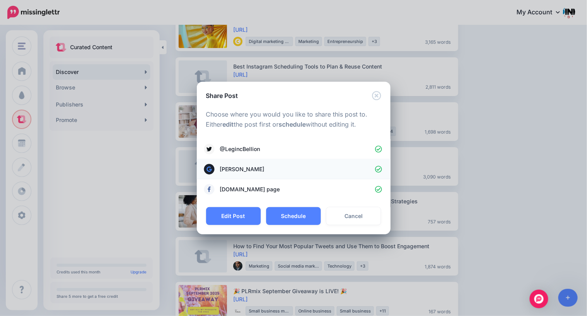
click at [378, 170] on icon at bounding box center [378, 169] width 7 height 7
click at [296, 213] on button "Schedule" at bounding box center [293, 216] width 55 height 18
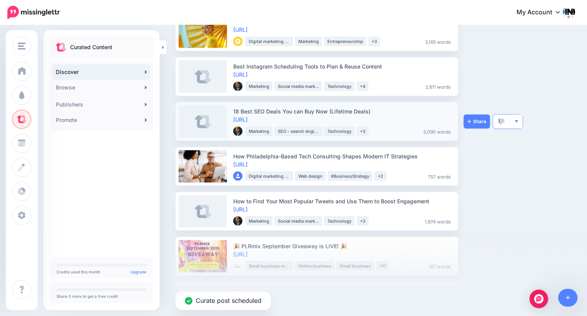
click at [515, 122] on img "button" at bounding box center [516, 121] width 4 height 4
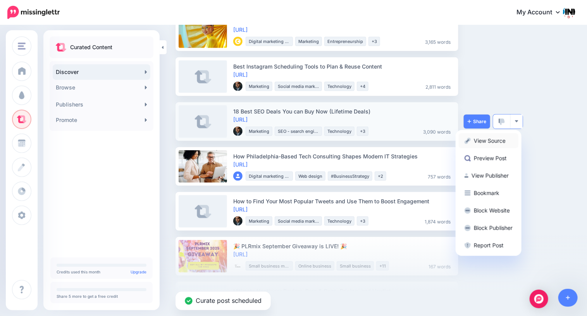
click at [503, 139] on link "View Source" at bounding box center [488, 140] width 60 height 15
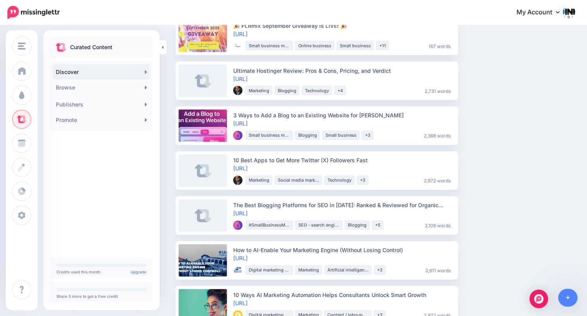
scroll to position [539, 0]
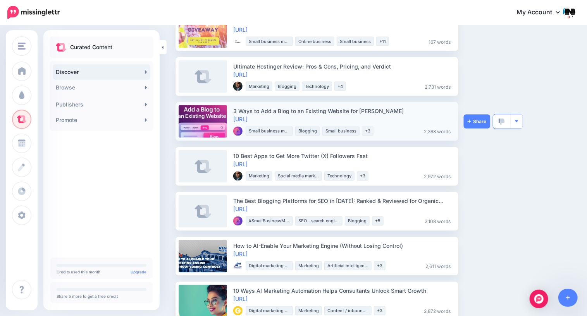
click at [518, 122] on img "button" at bounding box center [516, 121] width 4 height 4
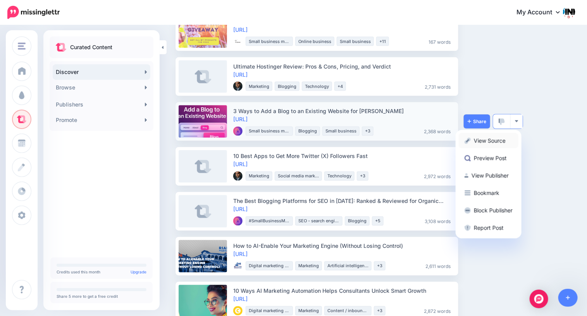
click at [502, 140] on link "View Source" at bounding box center [488, 140] width 60 height 15
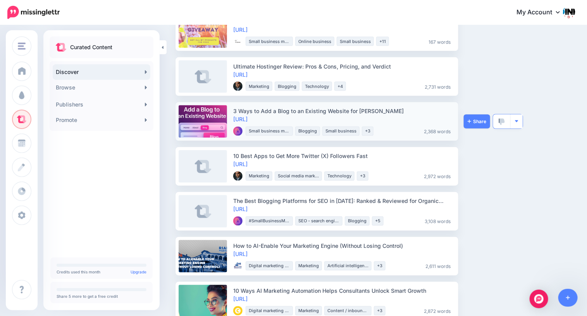
click at [516, 123] on img "button" at bounding box center [516, 121] width 4 height 4
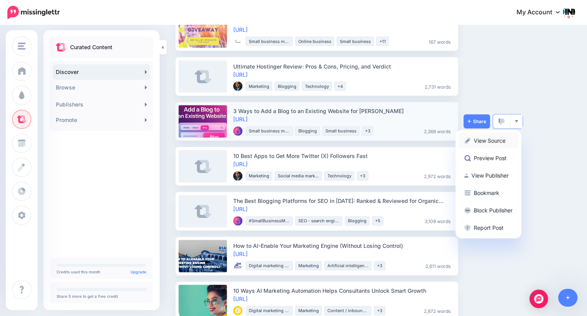
click at [504, 141] on link "View Source" at bounding box center [488, 140] width 60 height 15
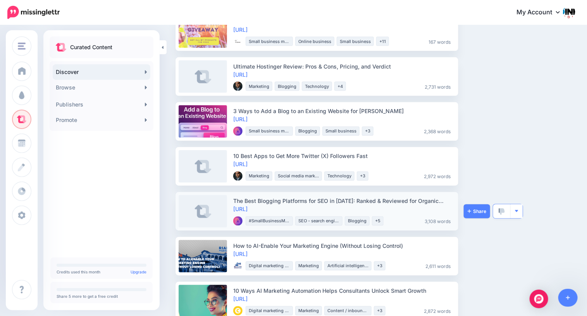
click at [514, 212] on img "button" at bounding box center [516, 211] width 4 height 4
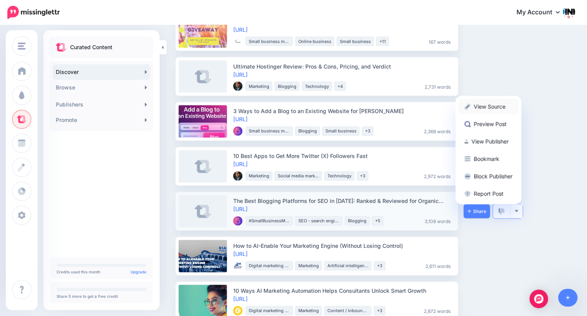
click at [484, 103] on link "View Source" at bounding box center [488, 106] width 60 height 15
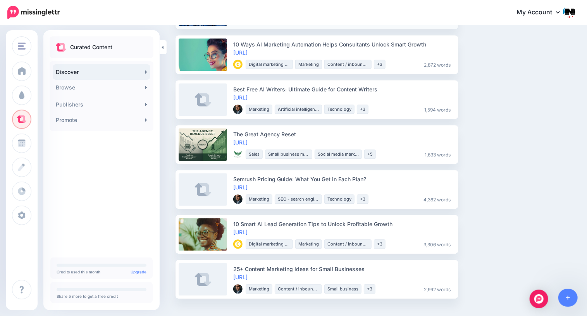
scroll to position [817, 0]
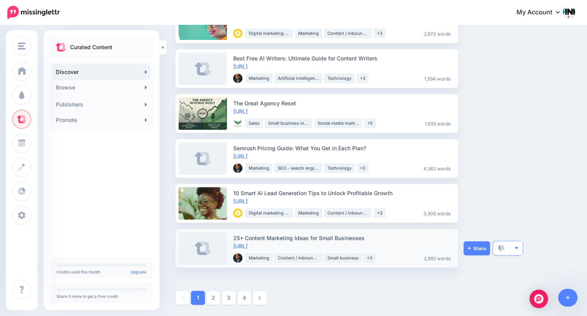
click at [520, 249] on button "button" at bounding box center [516, 248] width 12 height 14
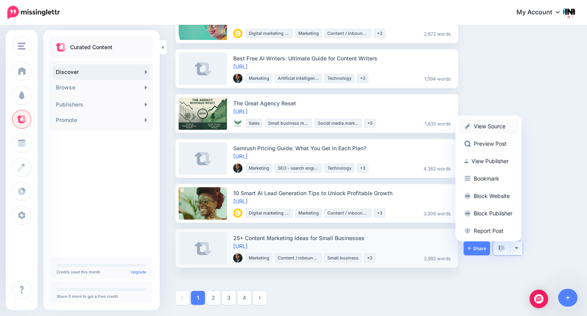
click at [492, 129] on link "View Source" at bounding box center [488, 125] width 60 height 15
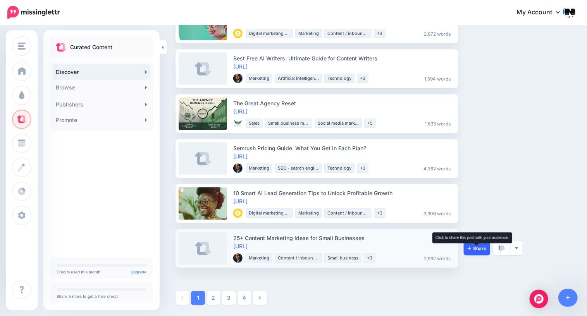
click at [475, 249] on span "Share" at bounding box center [476, 248] width 19 height 5
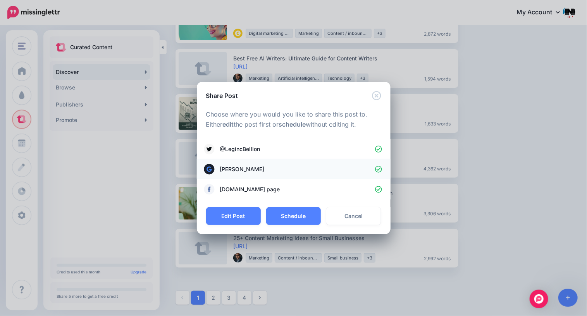
click at [378, 168] on icon at bounding box center [378, 169] width 7 height 7
click at [379, 170] on icon at bounding box center [378, 169] width 7 height 7
click at [377, 170] on icon at bounding box center [378, 169] width 7 height 7
click at [297, 218] on button "Schedule" at bounding box center [293, 216] width 55 height 18
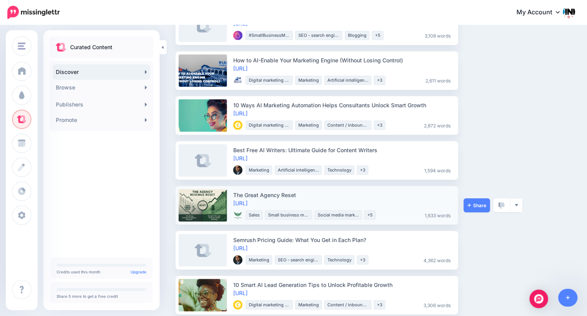
scroll to position [772, 0]
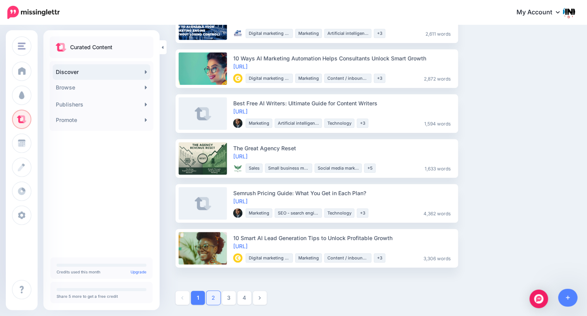
click at [213, 296] on link "2" at bounding box center [213, 298] width 14 height 14
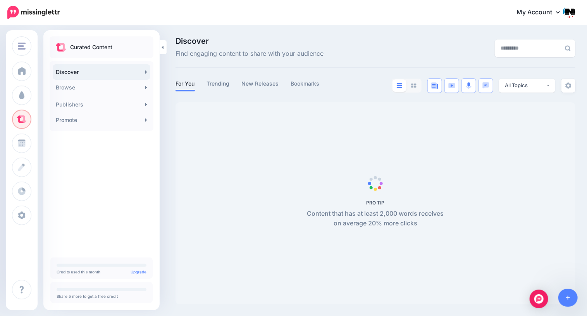
scroll to position [0, 0]
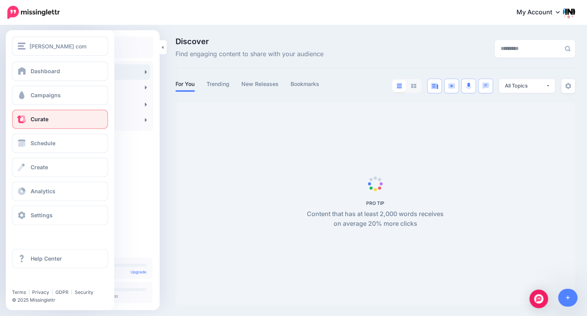
click at [29, 120] on link "Curate" at bounding box center [60, 119] width 96 height 19
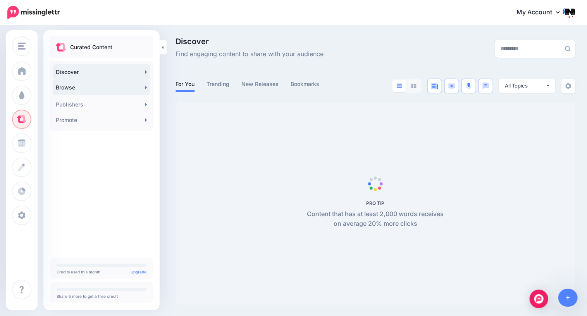
click at [96, 89] on link "Browse" at bounding box center [102, 87] width 98 height 15
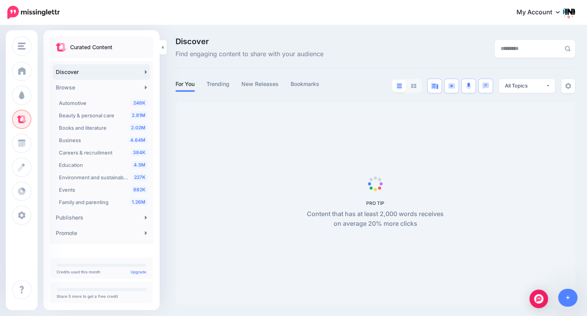
click at [98, 73] on link "Discover" at bounding box center [102, 71] width 98 height 15
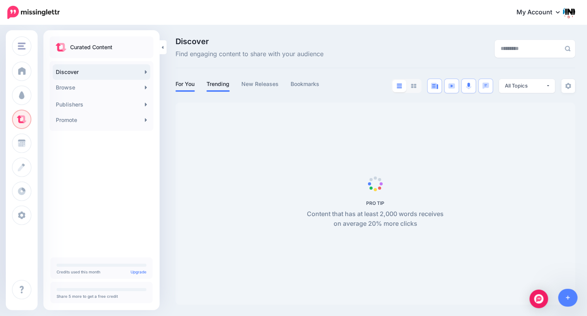
click at [223, 86] on link "Trending" at bounding box center [217, 83] width 23 height 9
click at [188, 86] on link "For You" at bounding box center [184, 83] width 19 height 9
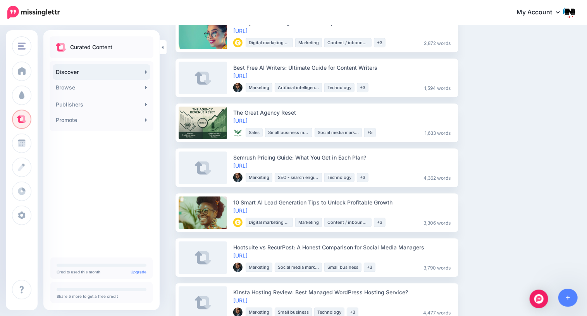
scroll to position [907, 0]
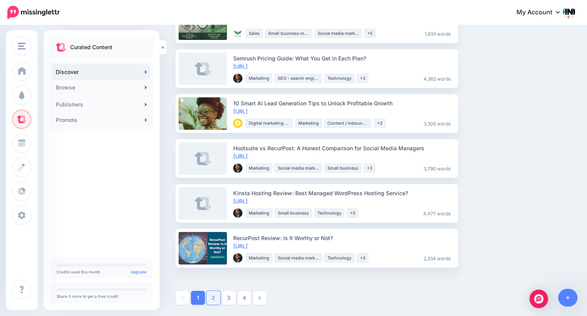
click at [214, 297] on link "2" at bounding box center [213, 298] width 14 height 14
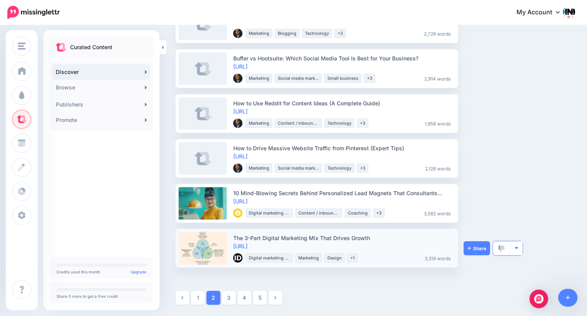
click at [516, 249] on img "button" at bounding box center [516, 248] width 4 height 4
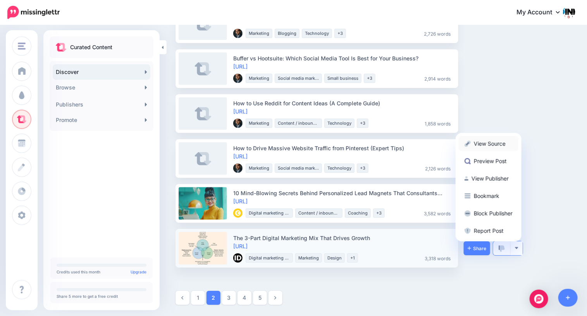
click at [494, 142] on link "View Source" at bounding box center [488, 143] width 60 height 15
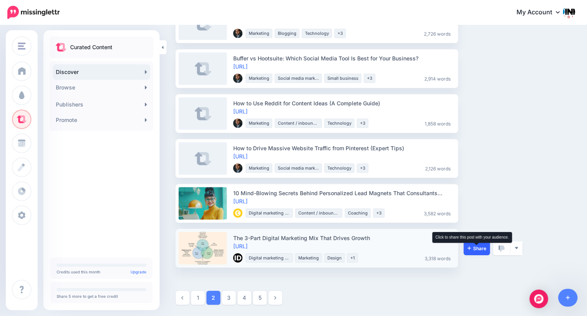
click at [476, 249] on span "Share" at bounding box center [476, 248] width 19 height 5
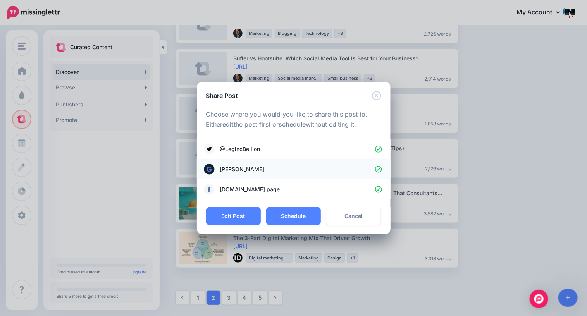
click at [379, 169] on icon at bounding box center [378, 169] width 7 height 7
click at [301, 218] on button "Schedule" at bounding box center [293, 216] width 55 height 18
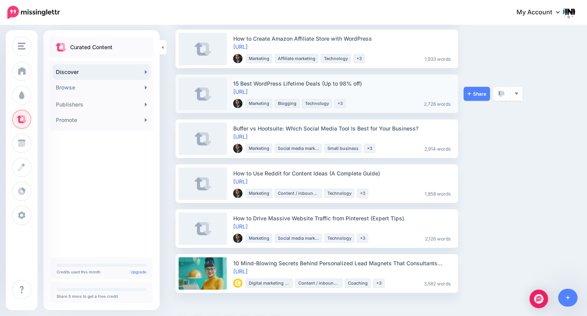
scroll to position [862, 0]
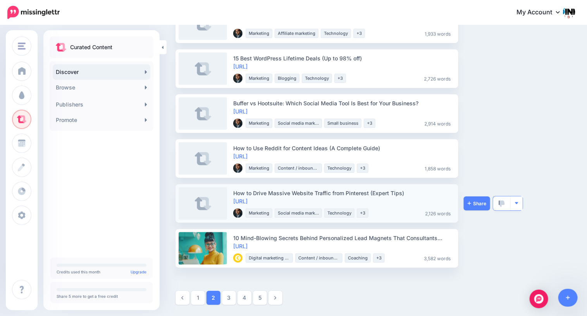
click at [516, 201] on img "button" at bounding box center [516, 203] width 4 height 4
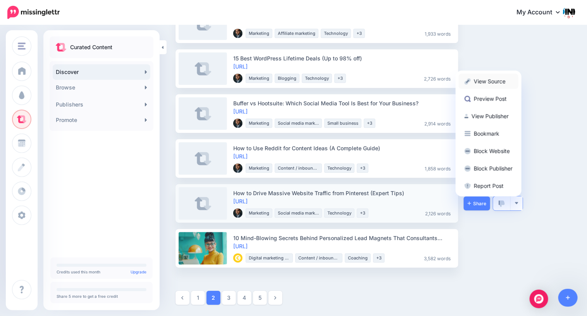
click at [487, 83] on link "View Source" at bounding box center [488, 81] width 60 height 15
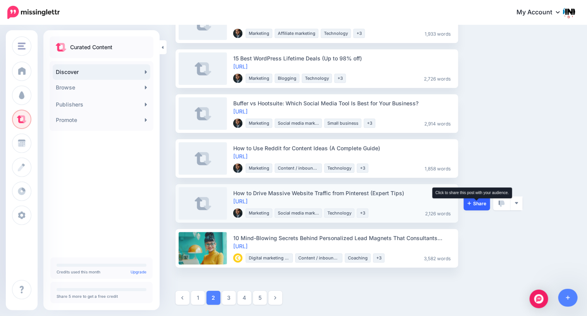
click at [476, 204] on span "Share" at bounding box center [476, 203] width 19 height 5
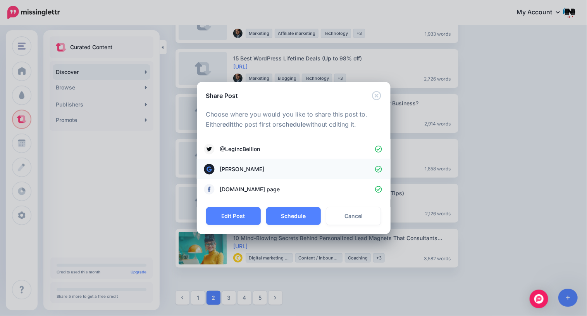
click at [377, 168] on icon at bounding box center [378, 169] width 7 height 7
click at [293, 217] on button "Schedule" at bounding box center [293, 216] width 55 height 18
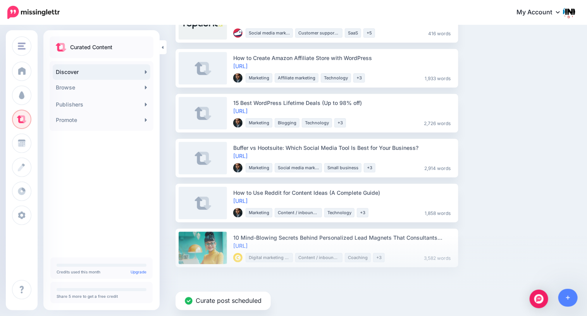
scroll to position [817, 0]
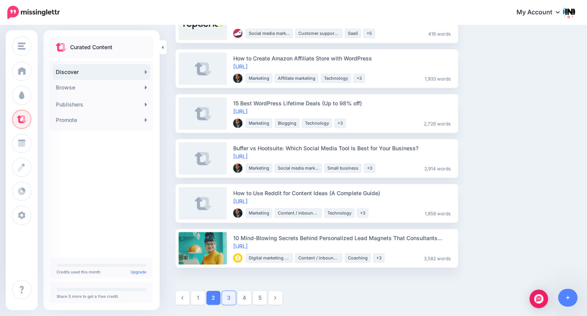
click at [227, 297] on link "3" at bounding box center [229, 298] width 14 height 14
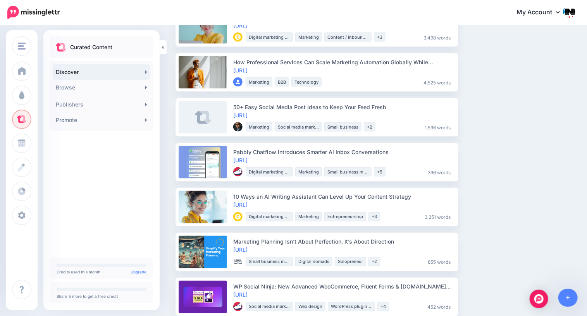
scroll to position [474, 0]
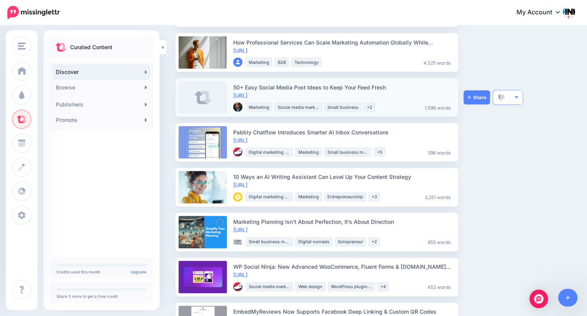
click at [515, 96] on img "button" at bounding box center [516, 97] width 4 height 4
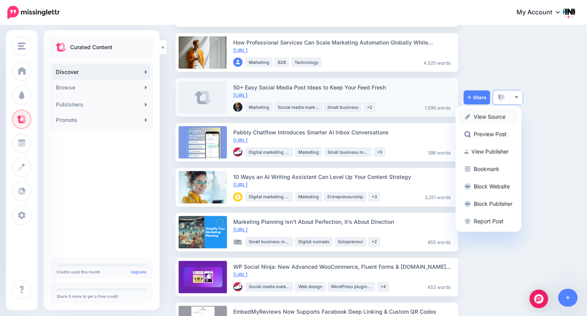
click at [496, 118] on link "View Source" at bounding box center [488, 116] width 60 height 15
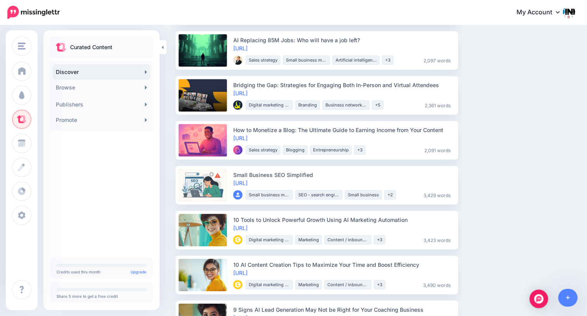
scroll to position [836, 0]
click at [518, 142] on button "button" at bounding box center [516, 140] width 12 height 14
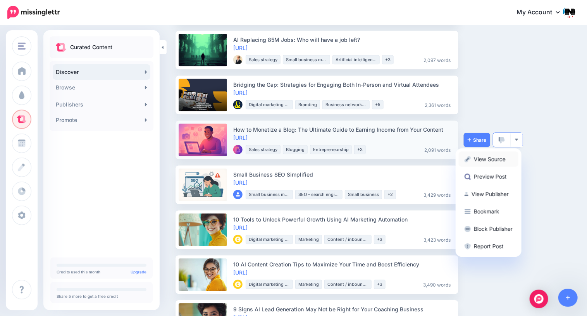
click at [498, 156] on link "View Source" at bounding box center [488, 158] width 60 height 15
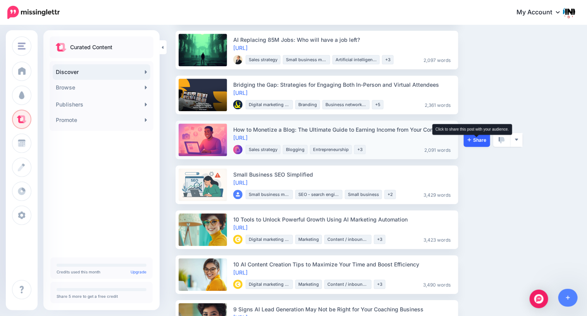
click at [477, 139] on span "Share" at bounding box center [476, 139] width 19 height 5
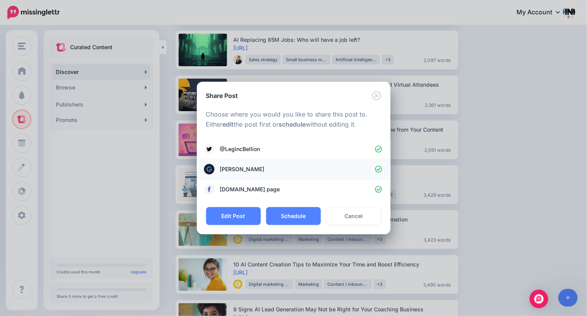
click at [379, 170] on icon at bounding box center [378, 169] width 7 height 7
click at [292, 216] on button "Schedule" at bounding box center [293, 216] width 55 height 18
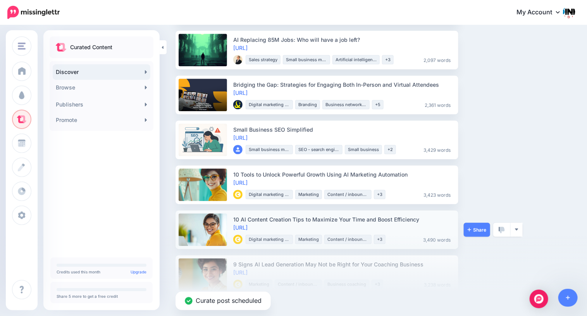
scroll to position [862, 0]
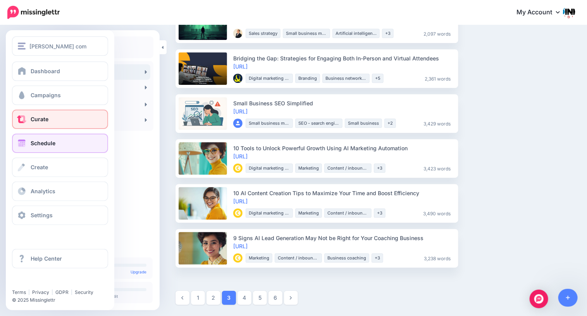
click at [23, 144] on span at bounding box center [22, 143] width 10 height 8
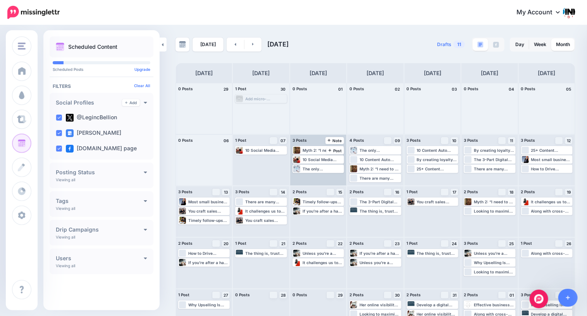
scroll to position [24, 0]
